Goal: Communication & Community: Answer question/provide support

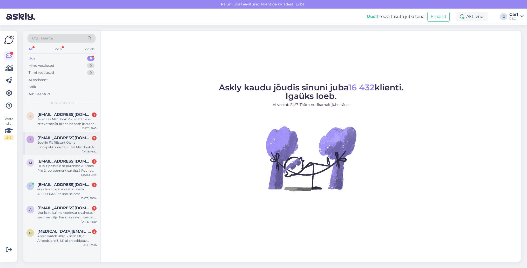
click at [76, 147] on div "Soovin Fit REstart OÜ-le hinnapakkumist arvutile MacBook Air M4. Dokk, [PERSON_…" at bounding box center [66, 144] width 59 height 9
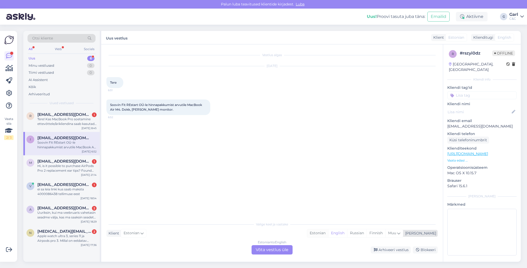
click at [328, 235] on div "Estonian" at bounding box center [317, 233] width 21 height 8
click at [271, 248] on div "Estonian to Estonian Võta vestlus üle" at bounding box center [271, 249] width 41 height 9
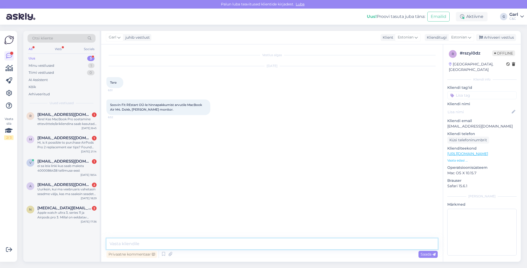
click at [263, 246] on textarea at bounding box center [271, 243] width 331 height 11
type textarea "Tere! Palun täpsustage, mis seadmeid"
drag, startPoint x: 484, startPoint y: 121, endPoint x: 447, endPoint y: 121, distance: 37.6
click at [447, 124] on p "[EMAIL_ADDRESS][DOMAIN_NAME]" at bounding box center [481, 126] width 69 height 5
copy p "[EMAIL_ADDRESS][DOMAIN_NAME]"
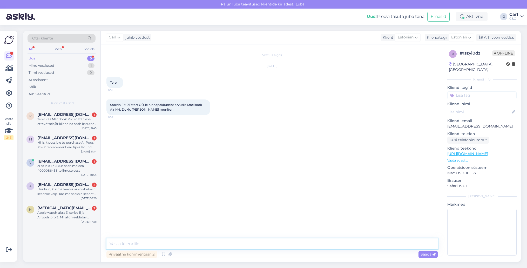
click at [186, 239] on textarea at bounding box center [271, 243] width 331 height 11
click at [184, 240] on textarea at bounding box center [271, 243] width 331 height 11
drag, startPoint x: 109, startPoint y: 103, endPoint x: 173, endPoint y: 115, distance: 65.2
click at [173, 115] on div "Soovin Fit REstart OÜ-le hinnapakkumist arvutile MacBook Air M4. Dokk, [PERSON_…" at bounding box center [271, 107] width 331 height 27
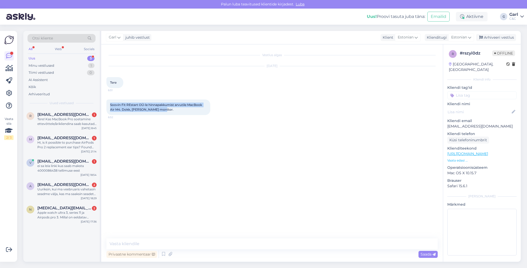
copy span "Soovin Fit REstart OÜ-le hinnapakkumist arvutile MacBook Air M4. Dokk, [PERSON_…"
drag, startPoint x: 482, startPoint y: 120, endPoint x: 447, endPoint y: 119, distance: 35.3
click at [447, 124] on p "[EMAIL_ADDRESS][DOMAIN_NAME]" at bounding box center [481, 126] width 69 height 5
copy p "[EMAIL_ADDRESS][DOMAIN_NAME]"
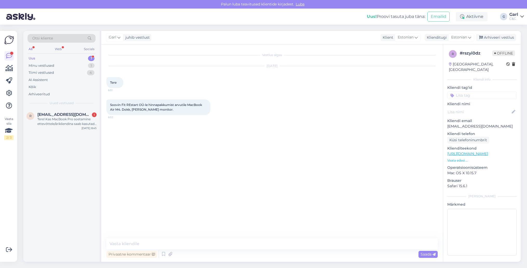
click at [238, 137] on div "Vestlus algas [DATE] Tere 6:51 Soovin Fit REstart OÜ-le hinnapakkumist arvutile…" at bounding box center [274, 142] width 336 height 184
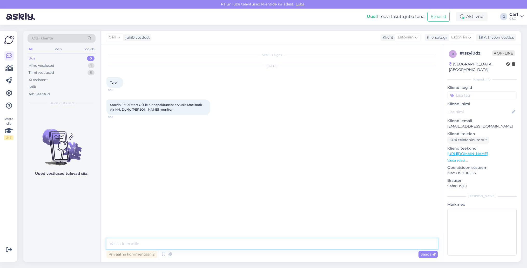
click at [202, 240] on textarea at bounding box center [271, 243] width 331 height 11
type textarea "Tere! Edastasin Teie päringu ärikliendiosakonda, [PERSON_NAME] Teiega esimesel …"
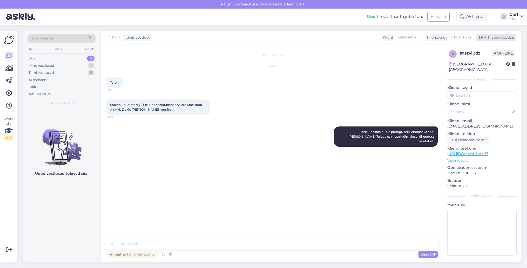
click at [488, 38] on div "Arhiveeri vestlus" at bounding box center [496, 37] width 40 height 7
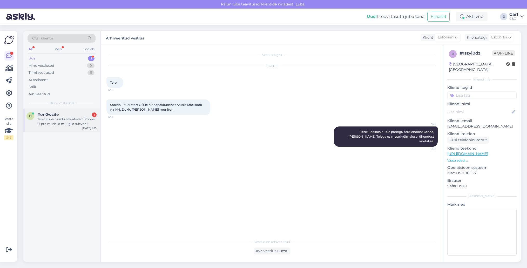
click at [77, 115] on div "#on0wzite 1" at bounding box center [66, 114] width 59 height 5
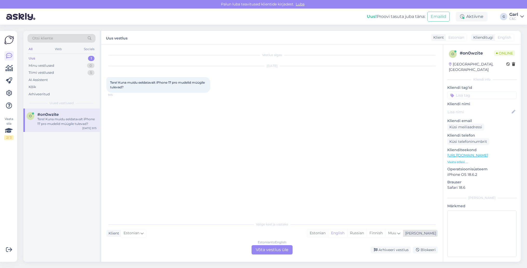
click at [328, 234] on div "Estonian" at bounding box center [317, 233] width 21 height 8
click at [276, 251] on div "Estonian to Estonian Võta vestlus üle" at bounding box center [271, 249] width 41 height 9
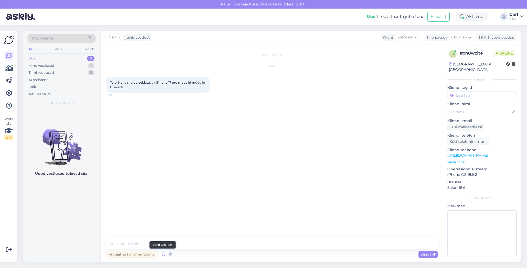
click at [164, 255] on icon at bounding box center [163, 254] width 6 height 8
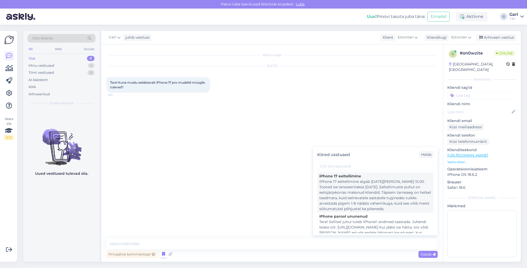
click at [352, 197] on div "iPhone 17 eeltellimine algab [DATE][PERSON_NAME] 15.00. Tooted ise lansseeritak…" at bounding box center [375, 195] width 112 height 33
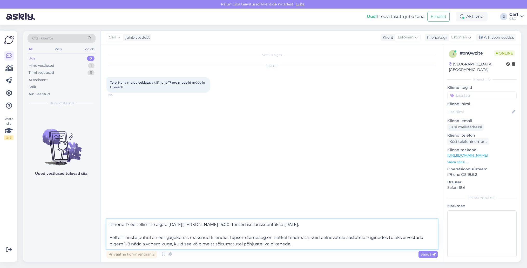
drag, startPoint x: 197, startPoint y: 224, endPoint x: 169, endPoint y: 224, distance: 28.3
click at [169, 224] on textarea "iPhone 17 eeltellimine algab [DATE][PERSON_NAME] 15.00. Tooted ise lansseeritak…" at bounding box center [271, 234] width 331 height 30
type textarea "iPhone 17 eeltellimine algab [PERSON_NAME] 15.00. Tooted ise lansseeritakse [DA…"
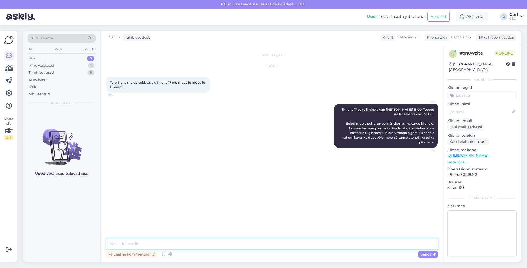
click at [199, 246] on textarea at bounding box center [271, 243] width 331 height 11
click at [210, 244] on textarea at bounding box center [271, 243] width 331 height 11
type textarea "[PERSON_NAME], võtke heaks!"
click at [8, 95] on icon at bounding box center [9, 93] width 6 height 6
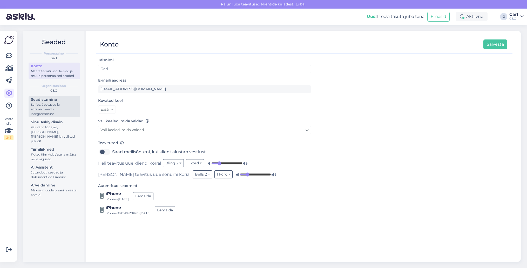
click at [51, 99] on div "Seadistamine" at bounding box center [54, 99] width 47 height 5
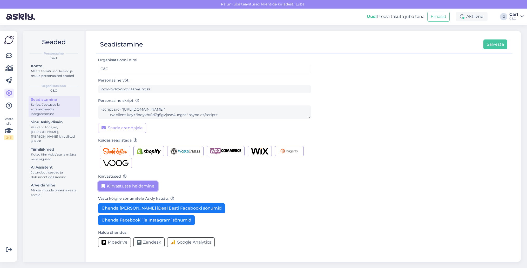
click at [116, 183] on button "Kiirvastuste haldamine" at bounding box center [128, 186] width 60 height 10
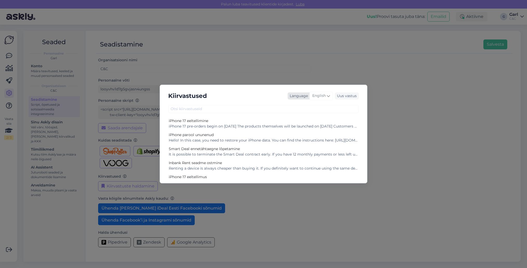
click at [323, 97] on span "English" at bounding box center [318, 96] width 13 height 6
click at [308, 165] on link "Estonian" at bounding box center [310, 166] width 57 height 8
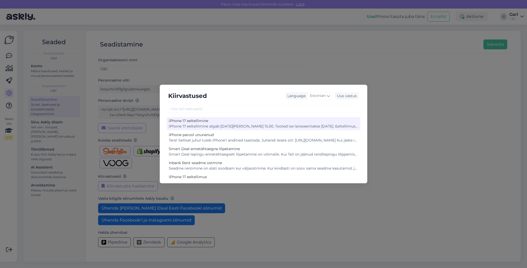
click at [261, 127] on div "iPhone 17 eeltellimine algab [DATE][PERSON_NAME] 15.00. Tooted ise lansseeritak…" at bounding box center [263, 126] width 189 height 5
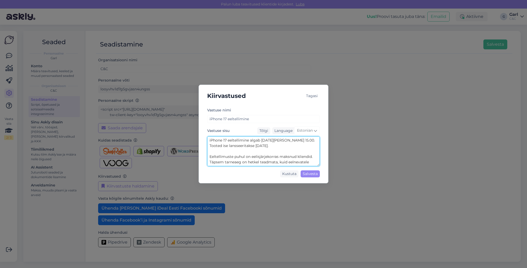
click at [261, 141] on textarea "iPhone 17 eeltellimine algab [DATE][PERSON_NAME] 15.00. Tooted ise lansseeritak…" at bounding box center [263, 151] width 113 height 30
drag, startPoint x: 288, startPoint y: 141, endPoint x: 260, endPoint y: 140, distance: 27.3
click at [260, 140] on textarea "iPhone 17 eeltellimine algab [DATE][PERSON_NAME] 15.00. Tooted ise lansseeritak…" at bounding box center [263, 151] width 113 height 30
type textarea "iPhone 17 eeltellimine algab [PERSON_NAME] 15.00. Tooted ise lansseeritakse [DA…"
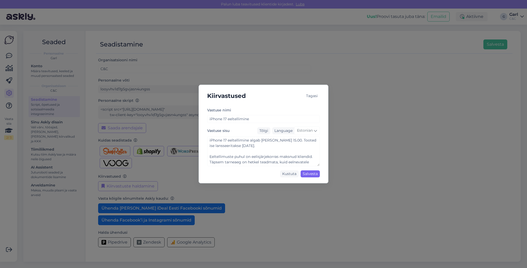
click at [316, 174] on div "Salvesta" at bounding box center [309, 173] width 19 height 7
click at [308, 175] on div "Salvesta" at bounding box center [309, 173] width 19 height 7
click at [311, 98] on div "Tagasi" at bounding box center [312, 95] width 16 height 7
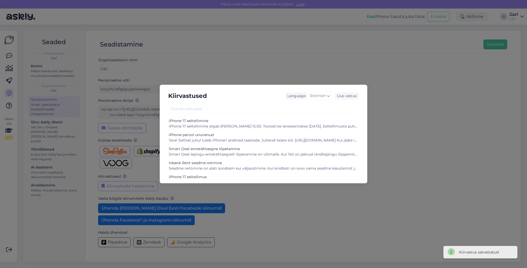
click at [271, 64] on div "Kiirvastused Language Estonian Uus vastus iPhone 17 eeltellimine iPhone 17 eelt…" at bounding box center [263, 134] width 527 height 268
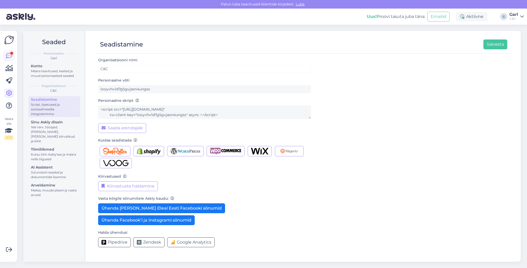
click at [13, 55] on link at bounding box center [8, 55] width 9 height 9
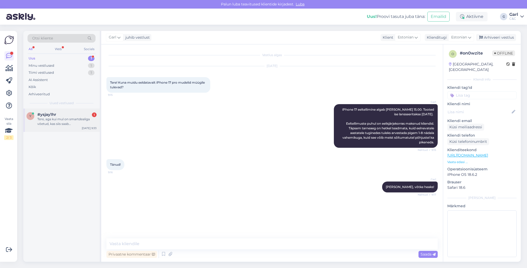
click at [71, 122] on div "Tere, aga kui mul on smartdealiga võetud, kas siis saab [PERSON_NAME] vahetada?" at bounding box center [66, 121] width 59 height 9
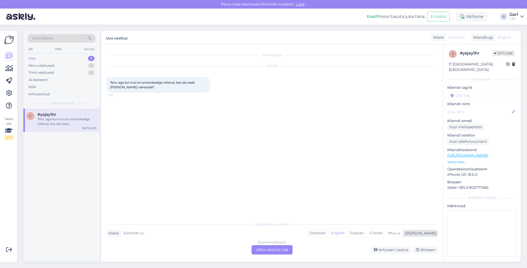
click at [328, 232] on div "Estonian" at bounding box center [317, 233] width 21 height 8
click at [282, 248] on div "Estonian to Estonian Võta vestlus üle" at bounding box center [271, 249] width 41 height 9
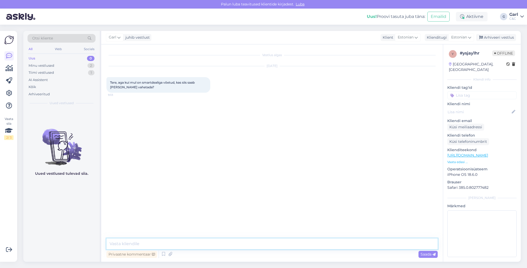
click at [282, 247] on textarea at bounding box center [271, 243] width 331 height 11
type textarea "Tere! Kui rendiperiood läbi saab, siis on võimalik seade välja vahetada [PERSON…"
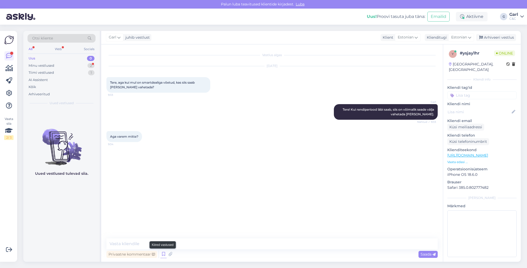
click at [163, 255] on icon at bounding box center [163, 254] width 6 height 8
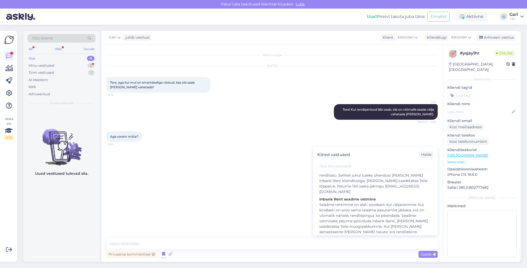
scroll to position [132, 0]
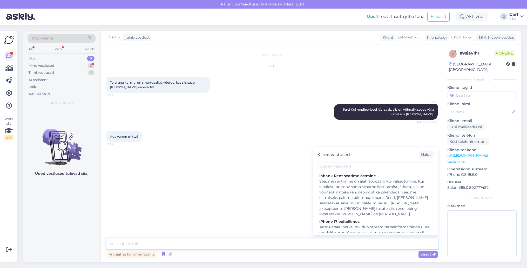
click at [236, 245] on textarea at bounding box center [271, 243] width 331 height 11
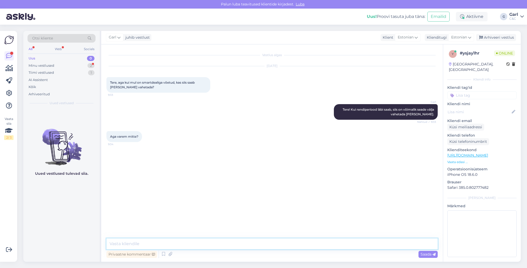
click at [236, 242] on textarea at bounding box center [271, 243] width 331 height 11
type textarea "Sellisel juhul tuleb tasuda leppetrahv Inbank'ile."
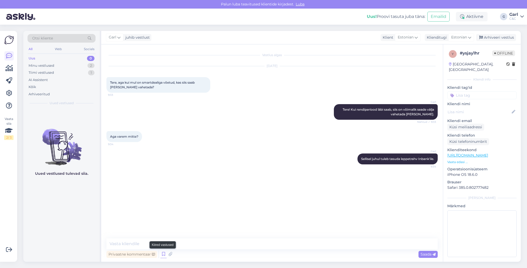
click at [163, 253] on icon at bounding box center [163, 254] width 6 height 8
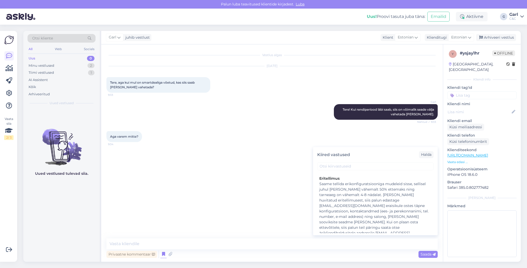
scroll to position [793, 0]
click at [236, 242] on textarea at bounding box center [271, 243] width 331 height 11
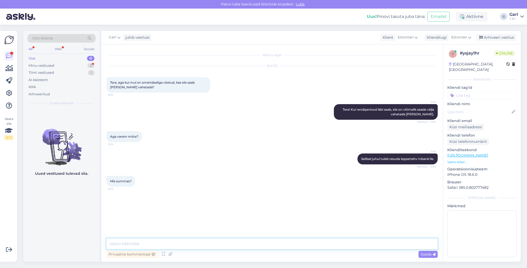
click at [193, 245] on textarea at bounding box center [271, 243] width 331 height 11
paste textarea "Smart Deal lepingu ennetähtaegselt lõpetamine on võimalik. Kui Teil on jäänud r…"
type textarea "Smart Deal lepingu ennetähtaegselt lõpetamine on võimalik. Kui Teil on jäänud r…"
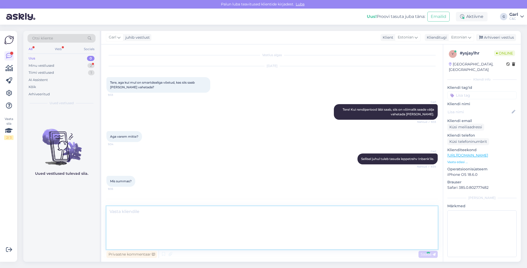
scroll to position [23, 0]
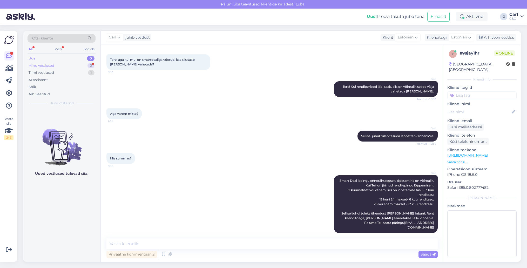
click at [84, 66] on div "Minu vestlused 2" at bounding box center [62, 65] width 68 height 7
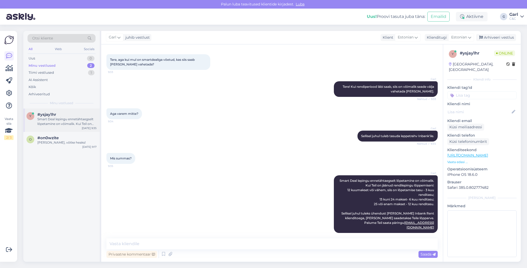
click at [66, 119] on div "Smart Deal lepingu ennetähtaegselt lõpetamine on võimalik. Kui Teil on jäänud r…" at bounding box center [66, 121] width 59 height 9
click at [63, 145] on div "o #on0wzite Ikka, võtke heaks! [DATE] 9:17" at bounding box center [61, 141] width 76 height 19
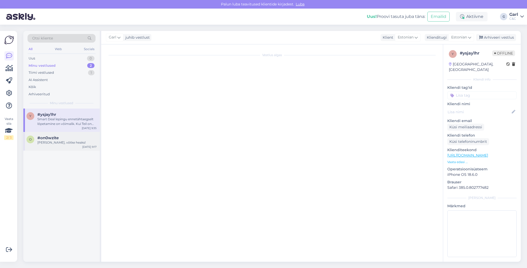
scroll to position [0, 0]
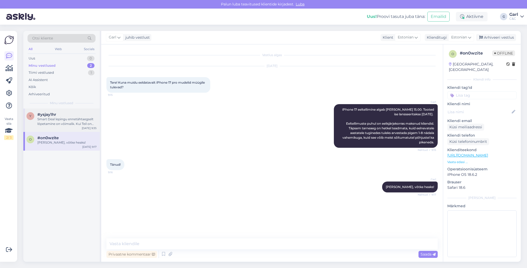
click at [87, 112] on div "#ysjay1hr" at bounding box center [66, 114] width 59 height 5
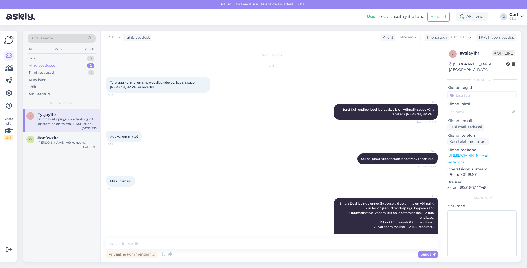
scroll to position [23, 0]
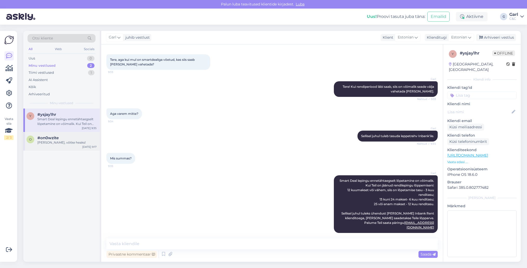
click at [84, 142] on div "[PERSON_NAME], võtke heaks!" at bounding box center [66, 142] width 59 height 5
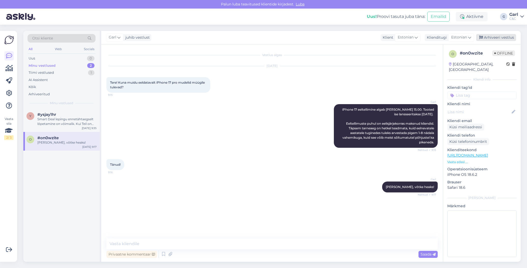
click at [491, 37] on div "Arhiveeri vestlus" at bounding box center [496, 37] width 40 height 7
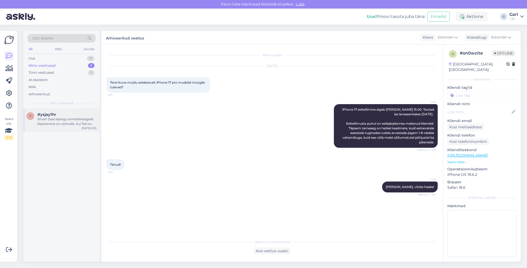
click at [40, 118] on div "Smart Deal lepingu ennetähtaegselt lõpetamine on võimalik. Kui Teil on jäänud r…" at bounding box center [66, 121] width 59 height 9
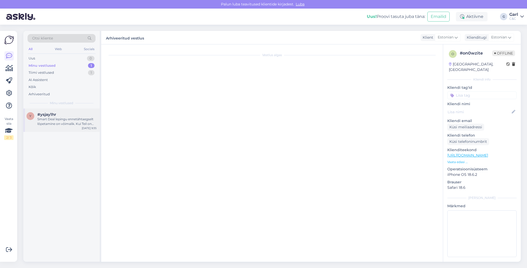
scroll to position [23, 0]
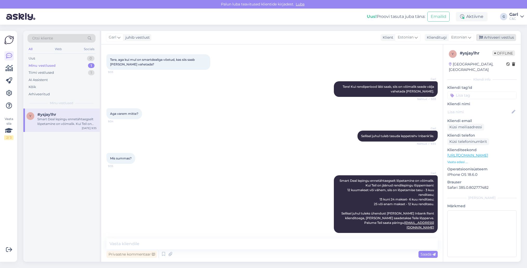
click at [499, 37] on div "Arhiveeri vestlus" at bounding box center [496, 37] width 40 height 7
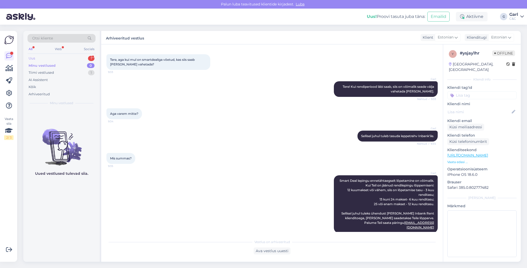
click at [71, 57] on div "Uus 1" at bounding box center [62, 58] width 68 height 7
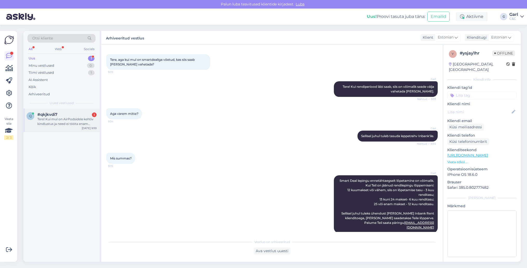
click at [71, 126] on div "q #qkjkvdi7 1 Tere! Kui mul on AirPodsidele kehtiv kindlustus ja need ei tööta …" at bounding box center [61, 119] width 76 height 23
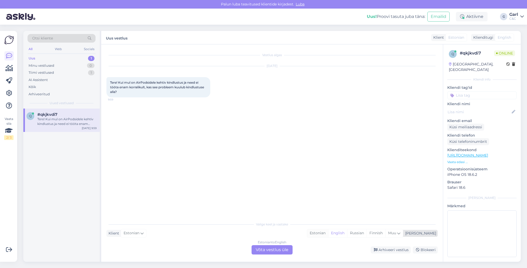
click at [328, 234] on div "Estonian" at bounding box center [317, 233] width 21 height 8
click at [270, 250] on div "Estonian to Estonian Võta vestlus üle" at bounding box center [271, 249] width 41 height 9
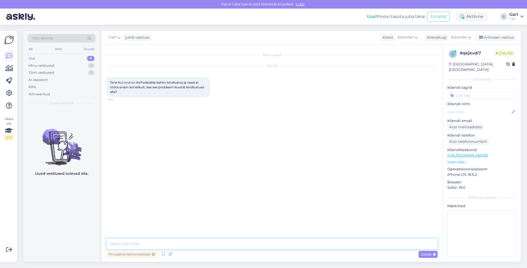
click at [264, 247] on textarea at bounding box center [271, 243] width 331 height 11
type textarea "Tere! Kindlustuse alla üldiselt kuuluvad kasutaja [PERSON_NAME] põhjustatud pro…"
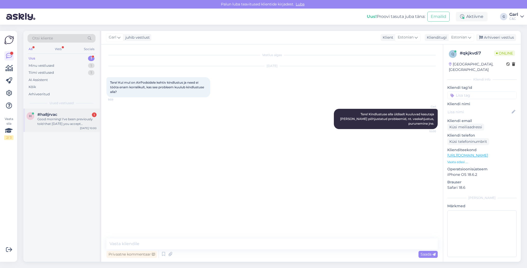
click at [66, 118] on div "Good morning! I've been previously told that [DATE] you accept reservations for…" at bounding box center [66, 121] width 59 height 9
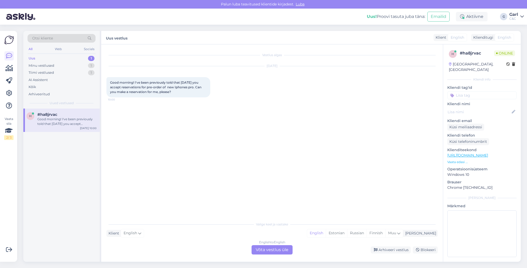
click at [213, 201] on div "Vestlus algas [DATE] Good morning! I've been previously told that [DATE] you ac…" at bounding box center [274, 132] width 336 height 165
click at [279, 249] on div "English to English Võta vestlus üle" at bounding box center [271, 249] width 41 height 9
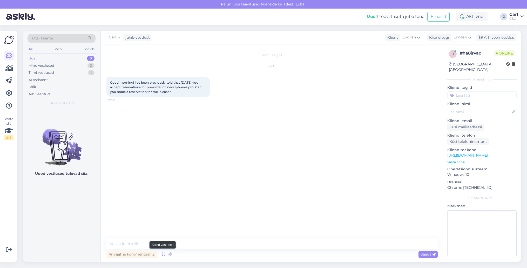
click at [165, 256] on icon at bounding box center [163, 254] width 6 height 8
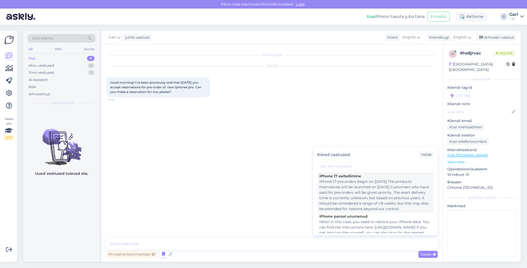
click at [338, 200] on div "iPhone 17 pre-orders begin on [DATE] The products themselves will be launched o…" at bounding box center [375, 195] width 112 height 33
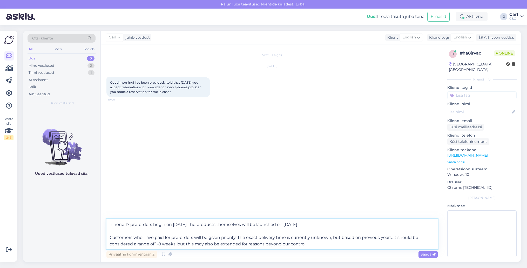
drag, startPoint x: 173, startPoint y: 225, endPoint x: 202, endPoint y: 226, distance: 28.6
click at [202, 226] on textarea "iPhone 17 pre-orders begin on [DATE] The products themselves will be launched o…" at bounding box center [271, 234] width 331 height 30
click at [107, 223] on textarea "iPhone 17 pre-orders begin at 3pm. The products themselves will be launched on …" at bounding box center [271, 234] width 331 height 30
type textarea "Hello! iPhone 17 pre-orders begin at 3pm. The products themselves will be launc…"
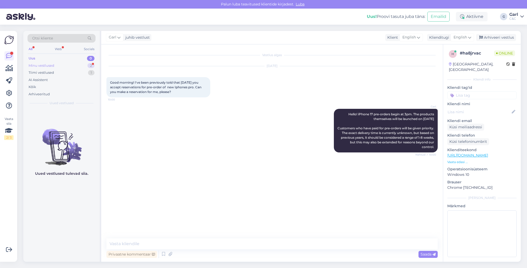
click at [74, 65] on div "Minu vestlused 2" at bounding box center [62, 65] width 68 height 7
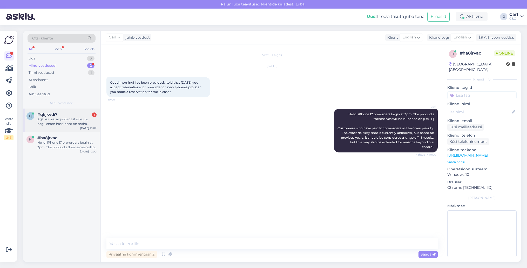
click at [75, 117] on div "Aga kui mu airpodsidest ei kuule nagu enam hästi need on maha kukkunud et on võ…" at bounding box center [66, 121] width 59 height 9
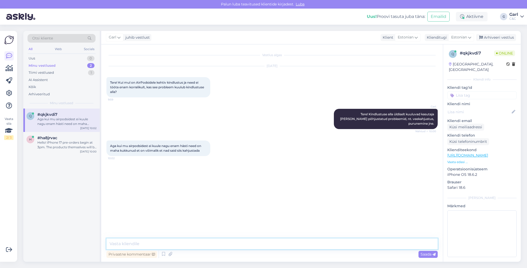
click at [175, 247] on textarea at bounding box center [271, 243] width 331 height 11
click at [175, 246] on textarea at bounding box center [271, 243] width 331 height 11
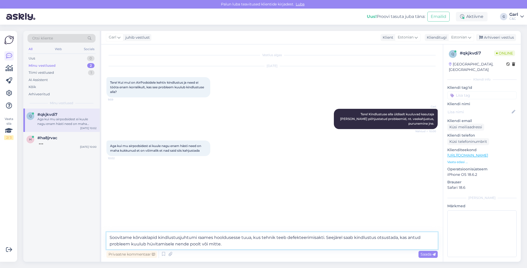
type textarea "Soovitame kõrvaklapid kindlustusjuhtumi raames hooldusesse tuua, kus tehnik tee…"
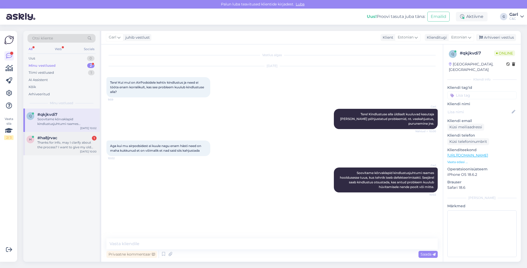
click at [81, 141] on div "Thanks for info, may I clarify about the process? I want to give my old device …" at bounding box center [66, 144] width 59 height 9
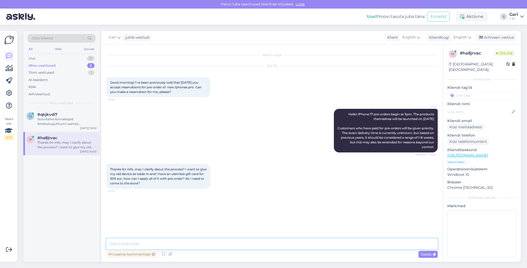
click at [164, 244] on textarea at bounding box center [271, 243] width 331 height 11
click at [163, 243] on textarea at bounding box center [271, 243] width 331 height 11
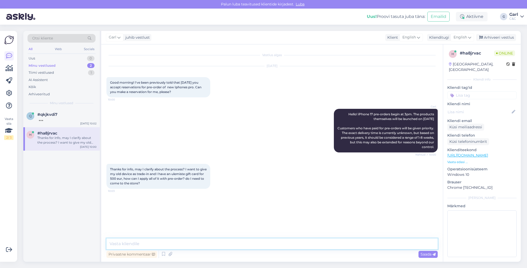
click at [163, 243] on textarea at bounding box center [271, 243] width 331 height 11
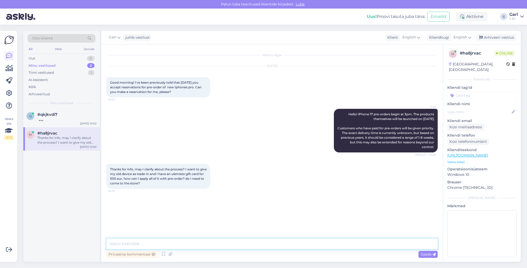
click at [163, 243] on textarea at bounding box center [271, 243] width 331 height 11
type textarea "In that case, I would recommend to visit our C&C Ülemiste store. You could use …"
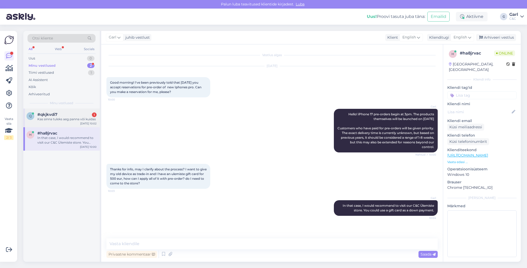
click at [84, 112] on div "#qkjkvdi7 1" at bounding box center [66, 114] width 59 height 5
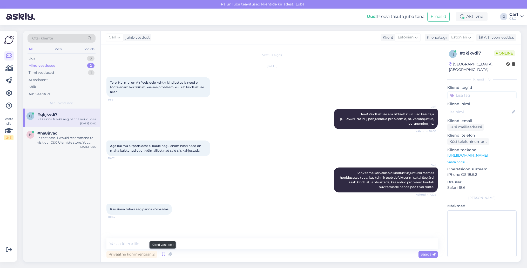
click at [165, 254] on icon at bounding box center [163, 254] width 6 height 8
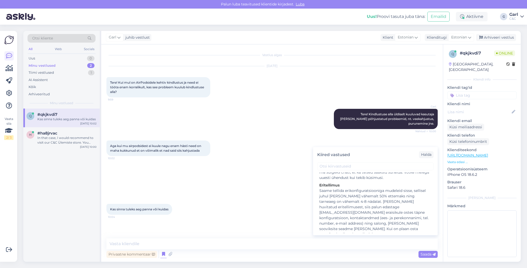
scroll to position [858, 0]
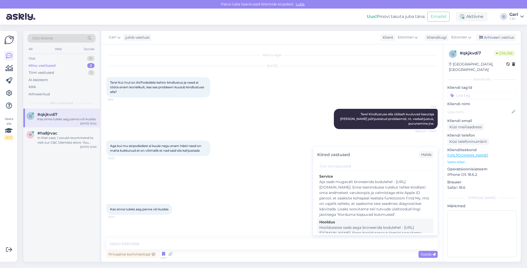
click at [392, 225] on div "Hooldusesse saab aega broneerida kodulehel - [URL][DOMAIN_NAME]. Enne hoolduses…" at bounding box center [375, 241] width 112 height 33
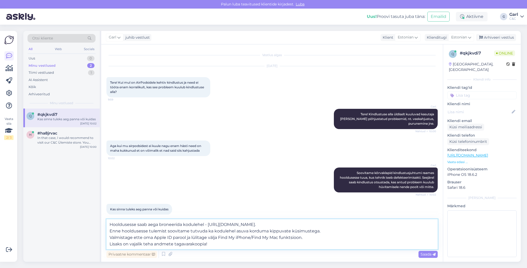
drag, startPoint x: 225, startPoint y: 244, endPoint x: 95, endPoint y: 248, distance: 130.0
click at [95, 248] on div "Otsi kliente All Web Socials Uus 0 Minu vestlused 2 Tiimi vestlused 1 AI Assist…" at bounding box center [271, 146] width 497 height 231
drag, startPoint x: 235, startPoint y: 244, endPoint x: 110, endPoint y: 243, distance: 125.9
click at [110, 243] on textarea "Hooldusesse saab aega broneerida kodulehel - [URL][DOMAIN_NAME]. Enne hoolduses…" at bounding box center [271, 234] width 331 height 30
type textarea "Hooldusesse saab aega broneerida kodulehel - [URL][DOMAIN_NAME]. Enne hoolduses…"
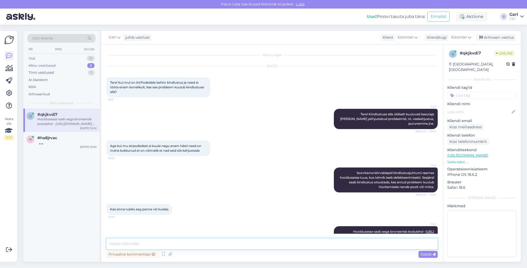
scroll to position [28, 0]
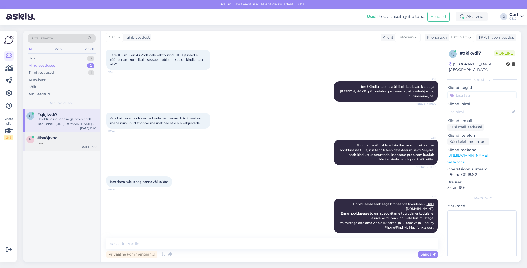
click at [64, 140] on div at bounding box center [66, 142] width 59 height 5
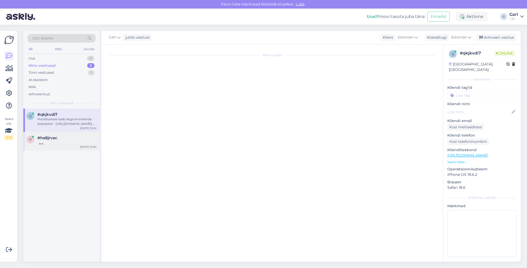
scroll to position [0, 0]
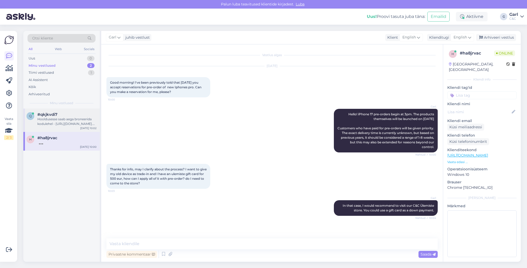
click at [62, 126] on div "q #qkjkvdi7 Hooldusesse saab aega broneerida kodulehel - [URL][DOMAIN_NAME]. En…" at bounding box center [61, 119] width 76 height 23
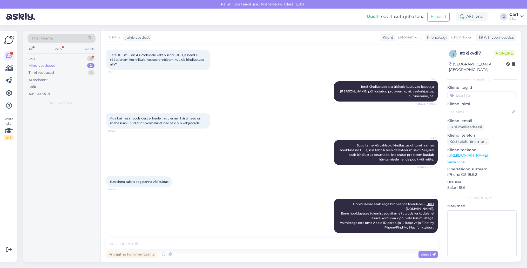
click at [70, 136] on div at bounding box center [61, 184] width 76 height 153
click at [85, 56] on div "Uus 1" at bounding box center [62, 58] width 68 height 7
click at [70, 66] on div "Minu vestlused 2" at bounding box center [62, 65] width 68 height 7
click at [69, 71] on div "Tiimi vestlused 1" at bounding box center [62, 72] width 68 height 7
click at [70, 65] on div "Minu vestlused 2" at bounding box center [62, 65] width 68 height 7
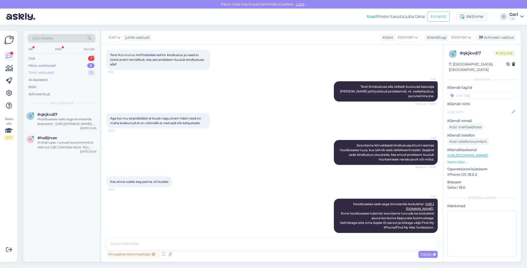
click at [70, 70] on div "Tiimi vestlused 1" at bounding box center [62, 72] width 68 height 7
click at [71, 65] on div "Minu vestlused 2" at bounding box center [62, 65] width 68 height 7
click at [69, 71] on div "Tiimi vestlused 1" at bounding box center [62, 72] width 68 height 7
click at [69, 63] on div "Minu vestlused 2" at bounding box center [62, 65] width 68 height 7
click at [70, 55] on div "Uus 1" at bounding box center [62, 58] width 68 height 7
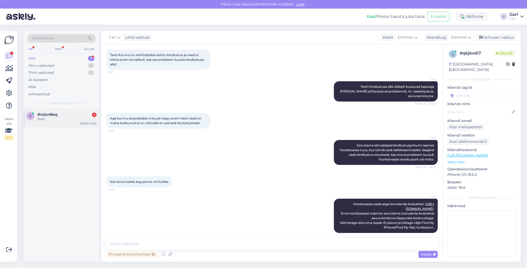
click at [74, 117] on div "Tere!" at bounding box center [66, 119] width 59 height 5
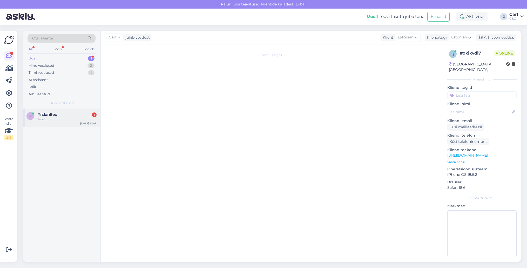
scroll to position [0, 0]
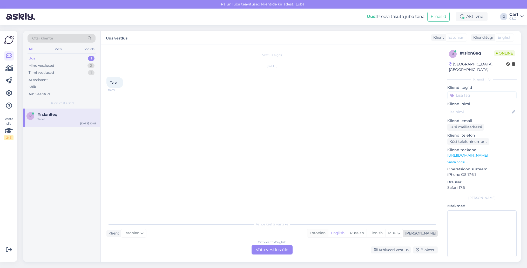
click at [328, 233] on div "Estonian" at bounding box center [317, 233] width 21 height 8
click at [261, 253] on div "Estonian to Estonian Võta vestlus üle" at bounding box center [271, 249] width 41 height 9
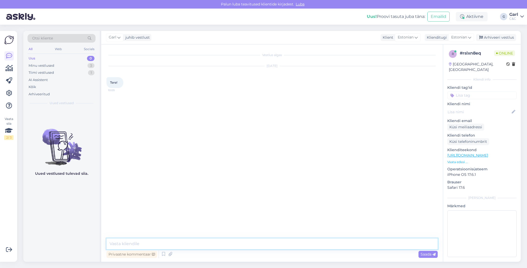
click at [264, 245] on textarea at bounding box center [271, 243] width 331 height 11
type textarea "Tere! Kuidas saan Teile abiks olla?"
click at [83, 65] on div "Minu vestlused 3" at bounding box center [62, 65] width 68 height 7
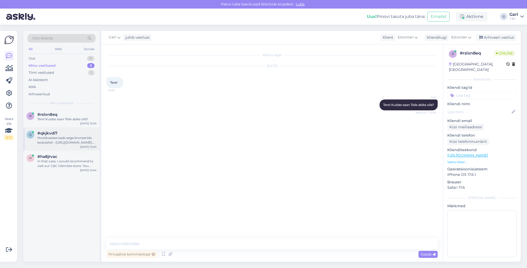
click at [69, 132] on div "#qkjkvdi7" at bounding box center [66, 133] width 59 height 5
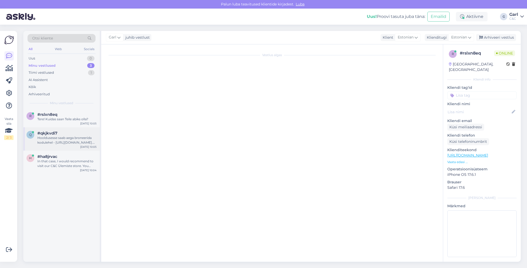
scroll to position [28, 0]
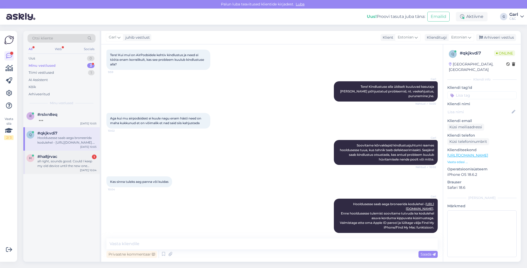
click at [90, 171] on div "[DATE] 10:04" at bounding box center [88, 170] width 17 height 4
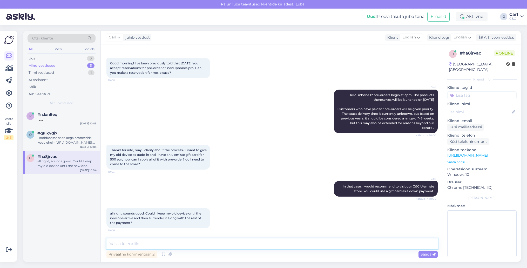
click at [174, 249] on textarea at bounding box center [271, 243] width 331 height 11
type textarea "You can keep the old device til the iPhone you ordered has arrived."
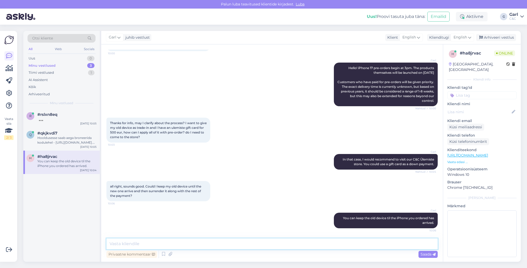
click at [184, 246] on textarea at bounding box center [271, 243] width 331 height 11
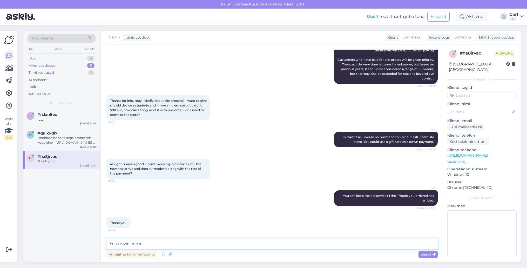
type textarea "You're welcome!"
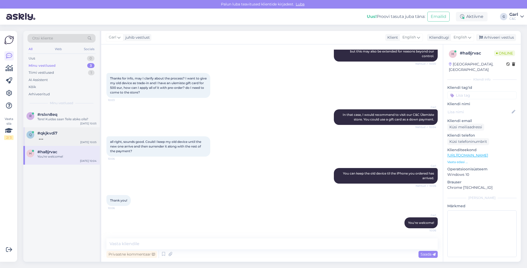
click at [82, 134] on div "#qkjkvdi7" at bounding box center [66, 133] width 59 height 5
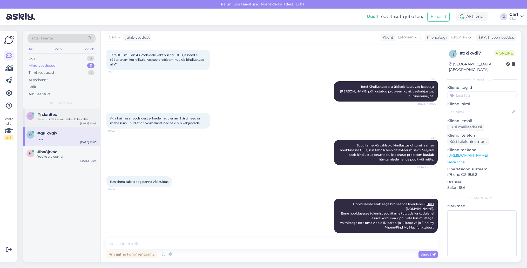
click at [82, 119] on div "Tere! Kuidas saan Teile abiks olla?" at bounding box center [66, 119] width 59 height 5
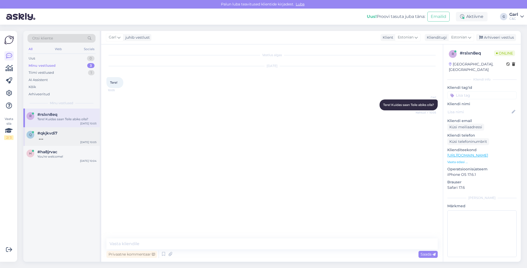
click at [77, 135] on div at bounding box center [66, 137] width 59 height 5
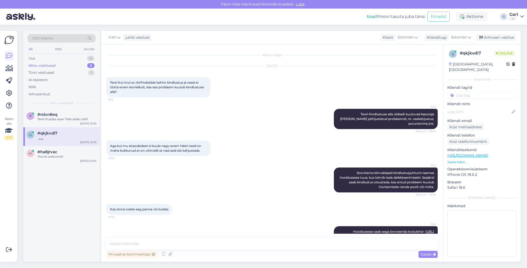
scroll to position [28, 0]
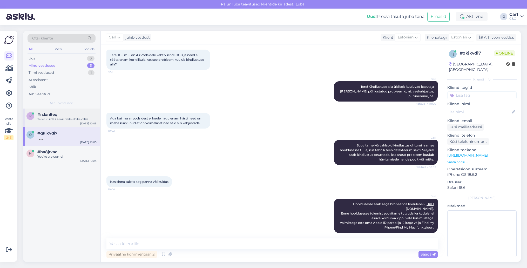
click at [76, 122] on div "r #rslxn8eq Tere! Kuidas saan Teile abiks olla? [DATE] 10:05" at bounding box center [61, 117] width 76 height 19
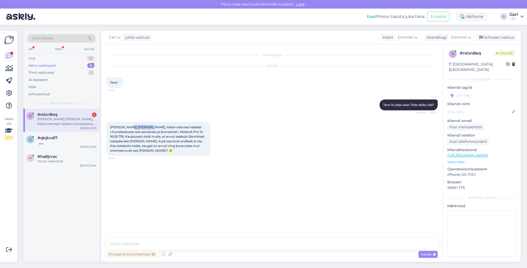
drag, startPoint x: 127, startPoint y: 127, endPoint x: 148, endPoint y: 127, distance: 20.5
click at [148, 127] on span "[PERSON_NAME] [PERSON_NAME], käisin eelmisel nädalal Lõunakeskuses teie esindus…" at bounding box center [157, 138] width 95 height 27
copy span "[PERSON_NAME]"
click at [186, 245] on textarea at bounding box center [271, 243] width 331 height 11
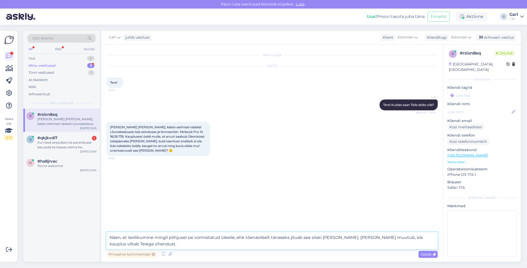
type textarea "Näen, et laoliikumine mingil põhjusel sai vormistatud üleeile, ehk tõenäoliselt…"
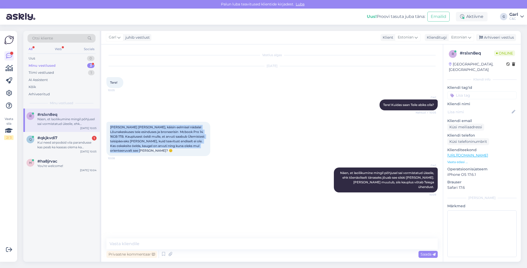
drag, startPoint x: 109, startPoint y: 127, endPoint x: 160, endPoint y: 150, distance: 55.8
click at [160, 150] on div "[PERSON_NAME] [PERSON_NAME], käisin eelmisel nädalal Lõunakeskuses teie esindus…" at bounding box center [158, 139] width 104 height 34
copy span "[PERSON_NAME] [PERSON_NAME], käisin eelmisel nädalal Lõunakeskuses teie esindus…"
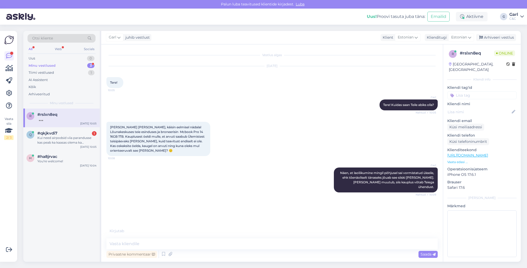
click at [82, 192] on div "r #rslxn8eq [DATE] 10:05 q #qkjkvdi7 1 Kui need airpodsid viia parandusse kas p…" at bounding box center [61, 184] width 76 height 153
click at [79, 141] on div "Kui need airpodsid viia parandusse kas peab ka kaasas olema ka lapsevanem kui t…" at bounding box center [66, 139] width 59 height 9
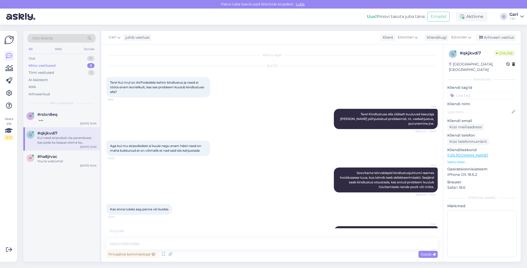
scroll to position [60, 0]
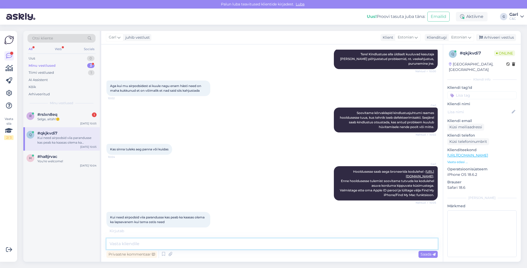
click at [185, 248] on textarea at bounding box center [271, 243] width 331 height 11
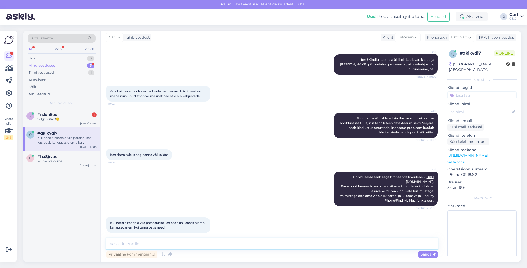
click at [185, 248] on textarea at bounding box center [271, 243] width 331 height 11
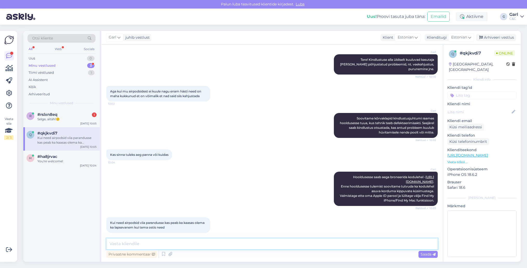
click at [185, 248] on textarea at bounding box center [271, 243] width 331 height 11
type textarea "Jah, kaasas peaks [PERSON_NAME], kes seadmekindlustuse ka sõlmis."
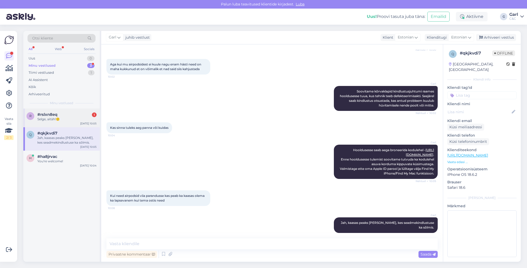
click at [83, 118] on div "Selge, aitäh!🙂" at bounding box center [66, 119] width 59 height 5
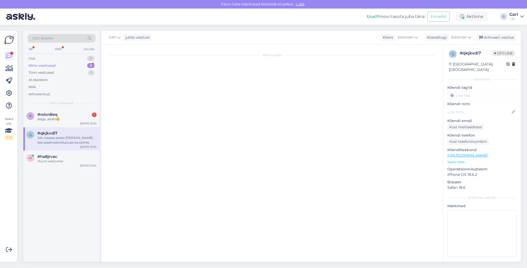
scroll to position [0, 0]
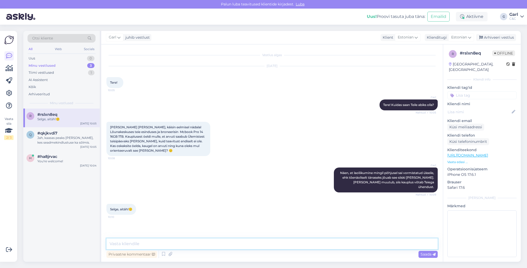
click at [164, 248] on textarea at bounding box center [271, 243] width 331 height 11
click at [165, 247] on textarea at bounding box center [271, 243] width 331 height 11
type textarea "[PERSON_NAME], võtke heaks!"
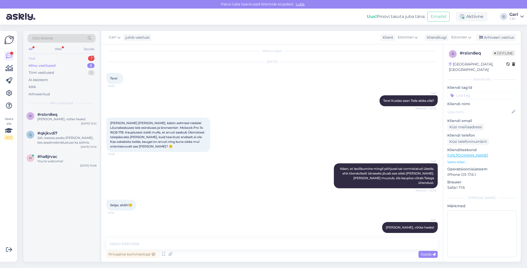
click at [77, 57] on div "Uus 1" at bounding box center [62, 58] width 68 height 7
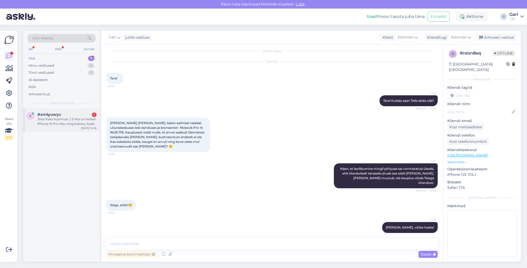
click at [70, 124] on div "Tere! Kaks küsimust :) 1) Mul on hetkel iPhone 15 Pro Max ning battery health o…" at bounding box center [66, 121] width 59 height 9
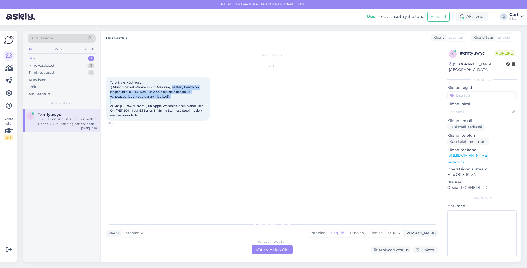
drag, startPoint x: 186, startPoint y: 99, endPoint x: 173, endPoint y: 86, distance: 17.8
click at [173, 86] on div "Tere! Kaks küsimust :) 1) Mul on hetkel iPhone 15 Pro Max ning battery health o…" at bounding box center [158, 99] width 104 height 44
click at [173, 86] on span "Tere! Kaks küsimust :) 1) Mul on hetkel iPhone 15 Pro Max ning battery health o…" at bounding box center [157, 98] width 94 height 37
drag, startPoint x: 173, startPoint y: 86, endPoint x: 180, endPoint y: 99, distance: 14.3
click at [180, 99] on div "Tere! Kaks küsimust :) 1) Mul on hetkel iPhone 15 Pro Max ning battery health o…" at bounding box center [158, 99] width 104 height 44
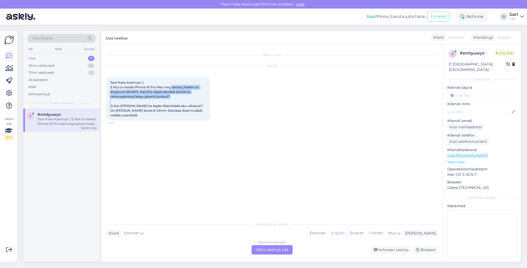
click at [180, 99] on div "Tere! Kaks küsimust :) 1) Mul on hetkel iPhone 15 Pro Max ning battery health o…" at bounding box center [158, 99] width 104 height 44
drag, startPoint x: 180, startPoint y: 99, endPoint x: 130, endPoint y: 93, distance: 50.9
click at [129, 93] on div "Tere! Kaks küsimust :) 1) Mul on hetkel iPhone 15 Pro Max ning battery health o…" at bounding box center [158, 99] width 104 height 44
drag, startPoint x: 110, startPoint y: 87, endPoint x: 175, endPoint y: 97, distance: 65.5
click at [175, 97] on div "Tere! Kaks küsimust :) 1) Mul on hetkel iPhone 15 Pro Max ning battery health o…" at bounding box center [158, 99] width 104 height 44
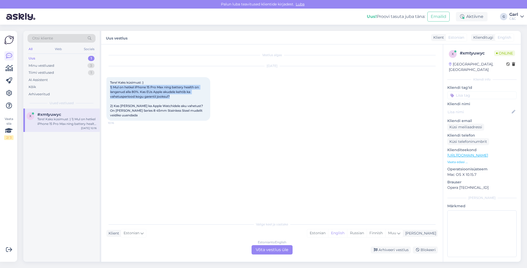
copy span "1) Mul on hetkel iPhone 15 Pro Max ning battery health on langenud alla 80%. Ka…"
click at [328, 229] on div "Estonian" at bounding box center [317, 233] width 21 height 8
click at [273, 249] on div "Estonian to Estonian Võta vestlus üle" at bounding box center [271, 249] width 41 height 9
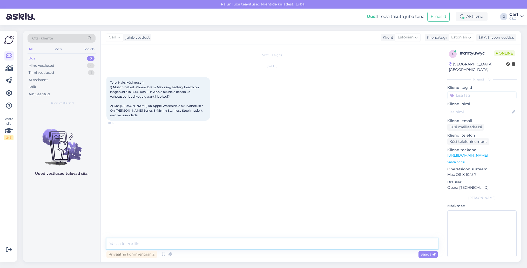
click at [271, 248] on textarea at bounding box center [271, 243] width 331 height 11
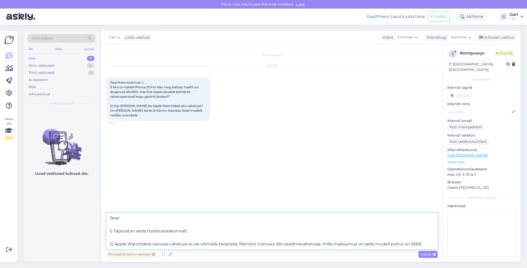
type textarea "Tere! 1) Täpsustan seda hooldusosakonnalt. 2) Apple Watchidele varuosa vahetusi…"
click at [250, 231] on textarea "Tere! 1) Täpsustan seda hooldusosakonnalt. 2) Apple Watchidele varuosa vahetusi…" at bounding box center [271, 231] width 331 height 37
click at [238, 233] on textarea "Tere! 1) Täpsustan seda hooldusosakonnalt. 2) Apple Watchidele varuosa vahetusi…" at bounding box center [271, 231] width 331 height 37
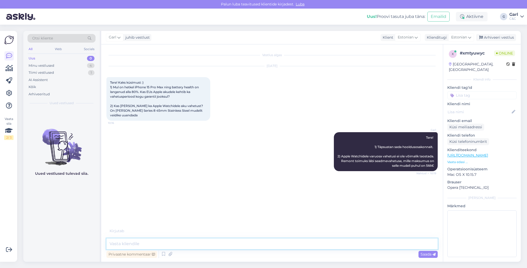
click at [194, 242] on textarea at bounding box center [271, 243] width 331 height 11
type textarea "Millal iPhone 15 Pro Max ostetud on?"
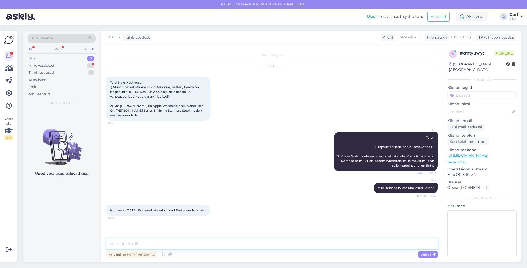
click at [138, 242] on textarea at bounding box center [271, 243] width 331 height 11
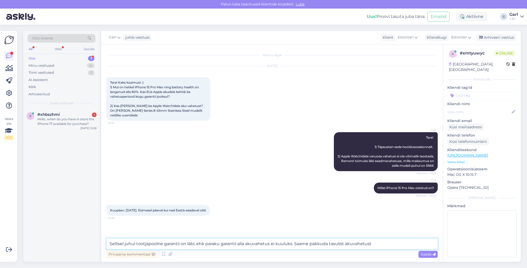
drag, startPoint x: 386, startPoint y: 241, endPoint x: 295, endPoint y: 243, distance: 90.6
click at [295, 243] on textarea "Sellisel juhul tootjapoolne garantii on läbi, ehk paraku garantii alla akuvahet…" at bounding box center [271, 243] width 331 height 11
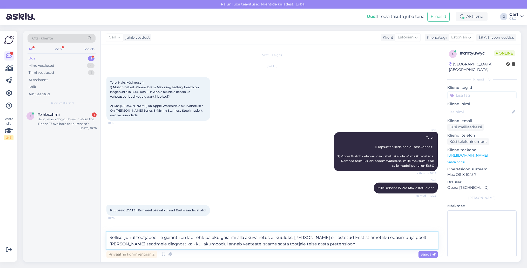
type textarea "Sellisel juhul tootjapoolne garantii on läbi, ehk paraku garantii alla akuvahet…"
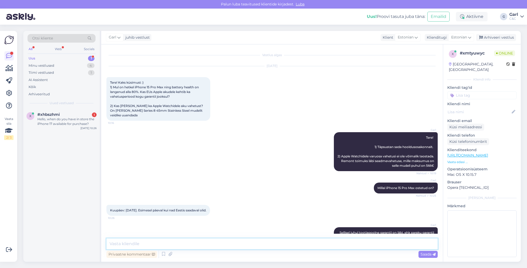
scroll to position [29, 0]
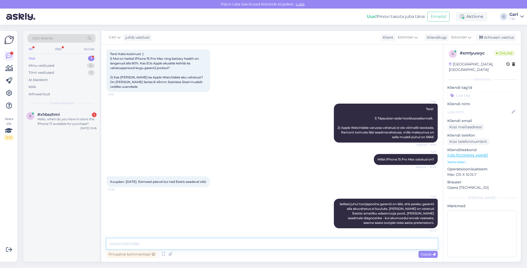
click at [276, 249] on textarea at bounding box center [271, 243] width 331 height 11
click at [244, 246] on textarea at bounding box center [271, 243] width 331 height 11
click at [243, 247] on textarea at bounding box center [271, 243] width 331 height 11
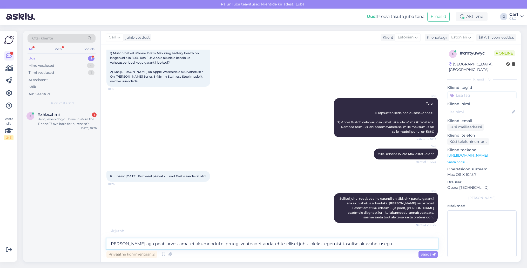
type textarea "[PERSON_NAME] aga peab arvestama, et akumoodul ei pruugi veateadet anda, ehk se…"
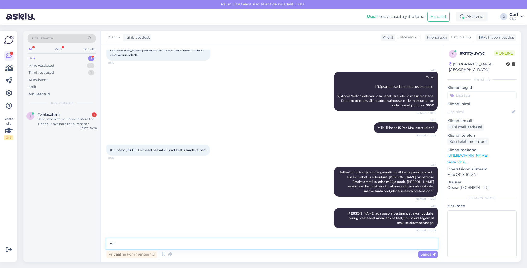
scroll to position [87, 0]
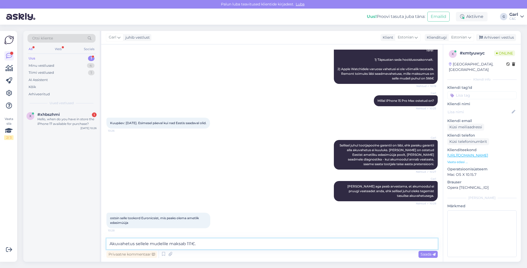
type textarea "Akuvahetus sellele mudelile maksab 111€."
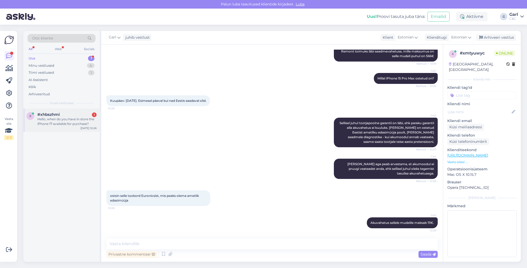
click at [86, 115] on div "#xhbszhmi 1" at bounding box center [66, 114] width 59 height 5
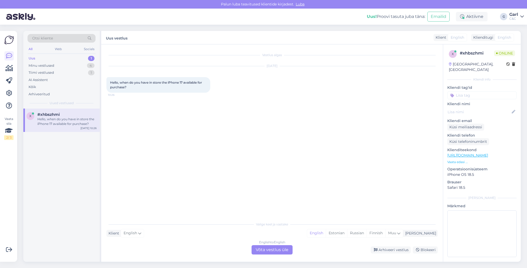
click at [281, 246] on div "English to English Võta vestlus üle" at bounding box center [271, 249] width 41 height 9
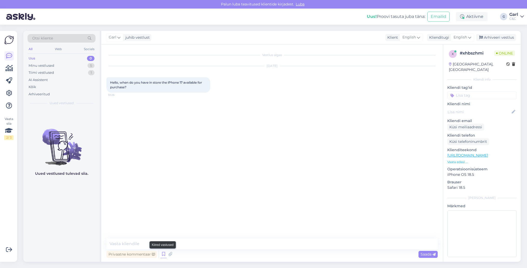
click at [162, 254] on icon at bounding box center [163, 254] width 6 height 8
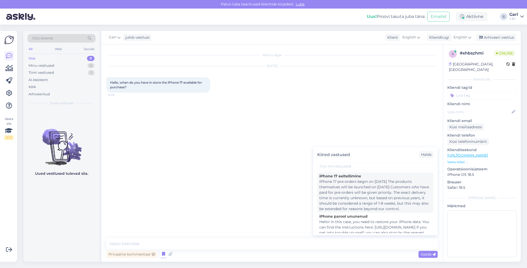
click at [360, 200] on div "iPhone 17 pre-orders begin on [DATE] The products themselves will be launched o…" at bounding box center [375, 195] width 112 height 33
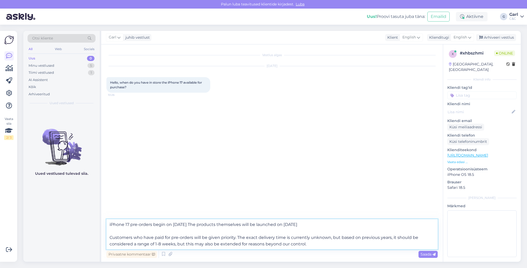
drag, startPoint x: 166, startPoint y: 224, endPoint x: 201, endPoint y: 224, distance: 35.3
click at [201, 224] on textarea "iPhone 17 pre-orders begin on [DATE] The products themselves will be launched o…" at bounding box center [271, 234] width 331 height 30
click at [108, 224] on textarea "iPhone 17 pre-orders begin [DATE] at 3pm. The products themselves will be launc…" at bounding box center [271, 234] width 331 height 30
type textarea "Hello! iPhone 17 pre-orders begin [DATE] at 3pm. The products themselves will b…"
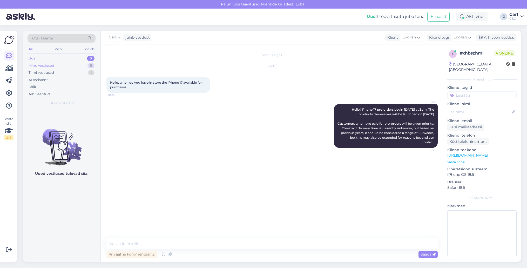
click at [65, 62] on div "Minu vestlused 5" at bounding box center [62, 65] width 68 height 7
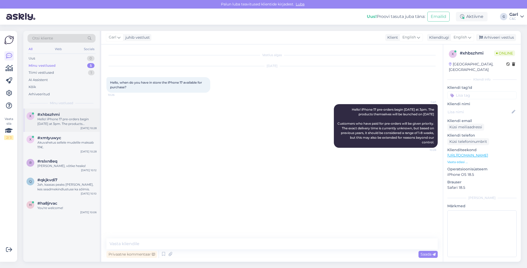
click at [54, 119] on div "Hello! iPhone 17 pre-orders begin [DATE] at 3pm. The products themselves will b…" at bounding box center [66, 121] width 59 height 9
click at [70, 146] on div "Akuvahetus sellele mudelile maksab 111€." at bounding box center [66, 144] width 59 height 9
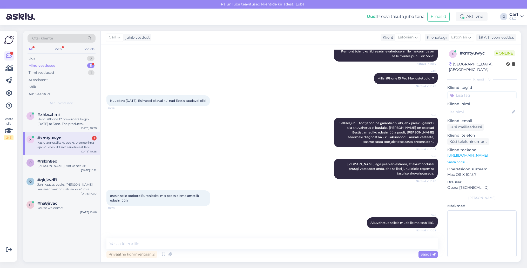
scroll to position [136, 0]
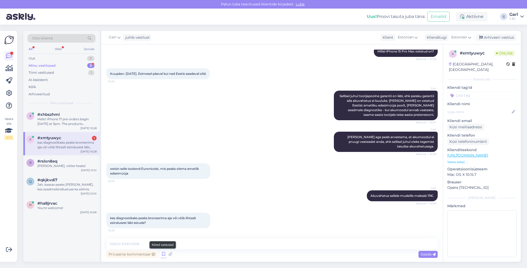
click at [161, 253] on icon at bounding box center [163, 254] width 6 height 8
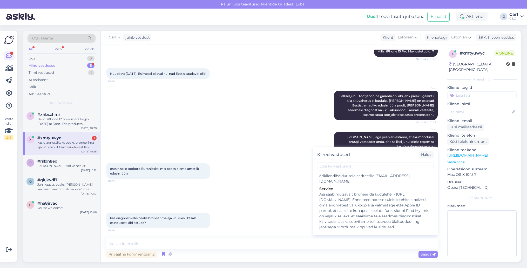
scroll to position [839, 0]
click at [377, 243] on div "Hooldusesse saab aega broneerida kodulehel - [URL][DOMAIN_NAME]. Enne hoolduses…" at bounding box center [375, 259] width 112 height 33
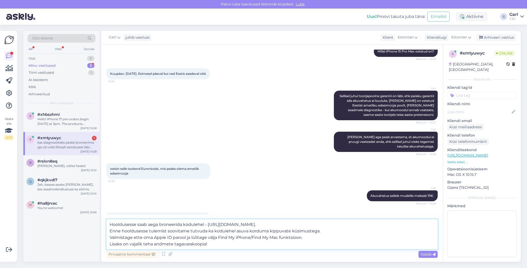
click at [214, 244] on textarea "Hooldusesse saab aega broneerida kodulehel - [URL][DOMAIN_NAME]. Enne hoolduses…" at bounding box center [271, 234] width 331 height 30
click at [108, 225] on textarea "Hooldusesse saab aega broneerida kodulehel - [URL][DOMAIN_NAME]. Enne hoolduses…" at bounding box center [271, 234] width 331 height 30
type textarea "Palume eelnevalt aja broneerida. Hooldusesse saab aega broneerida kodulehel - […"
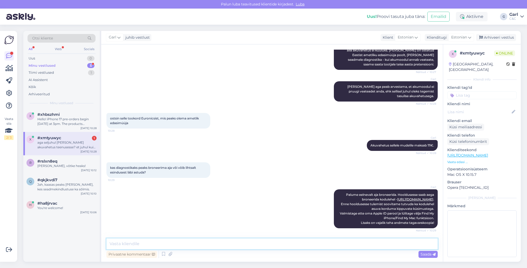
scroll to position [218, 0]
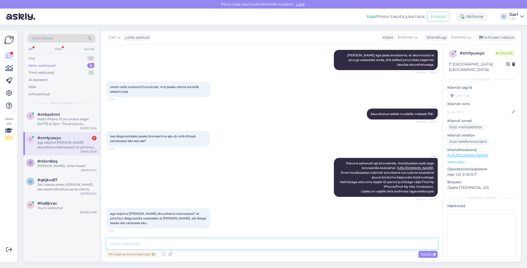
click at [184, 241] on textarea at bounding box center [271, 243] width 331 height 11
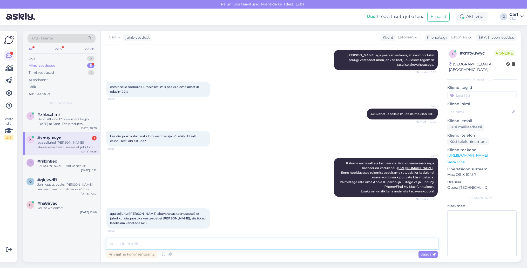
click at [184, 241] on textarea at bounding box center [271, 243] width 331 height 11
click at [154, 245] on textarea "Jah, võite broneerida akuvahetusse aja antud hetkel." at bounding box center [271, 243] width 331 height 11
type textarea "Jah, võite broneerida aja akuvahetusse aja antud hetkel."
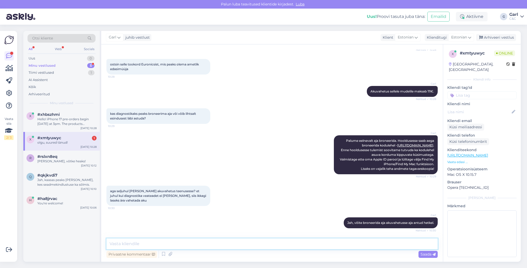
scroll to position [263, 0]
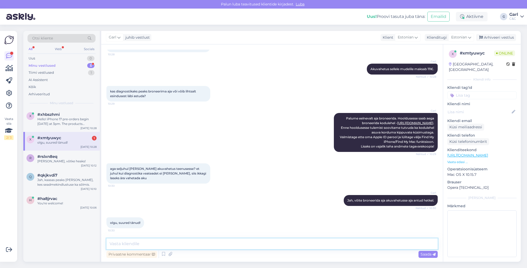
click at [218, 241] on textarea at bounding box center [271, 243] width 331 height 11
type textarea "[PERSON_NAME], võtke heaks!"
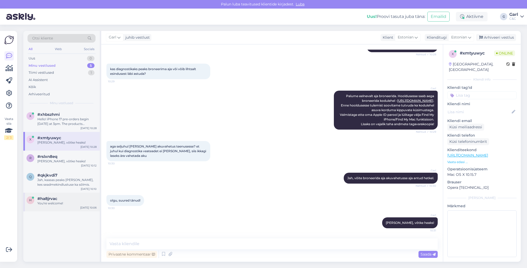
click at [55, 201] on div "You're welcome!" at bounding box center [66, 203] width 59 height 5
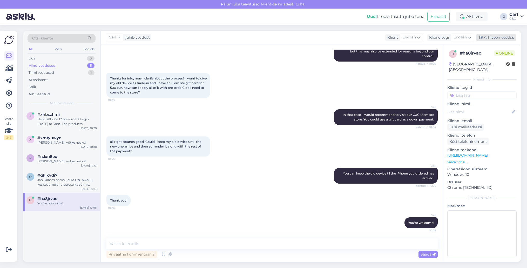
click at [493, 37] on div "Arhiveeri vestlus" at bounding box center [496, 37] width 40 height 7
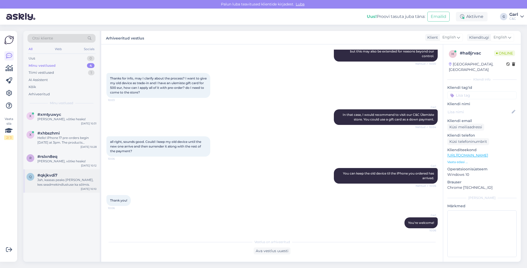
click at [72, 179] on div "Jah, kaasas peaks [PERSON_NAME], kes seadmekindlustuse ka sõlmis." at bounding box center [66, 181] width 59 height 9
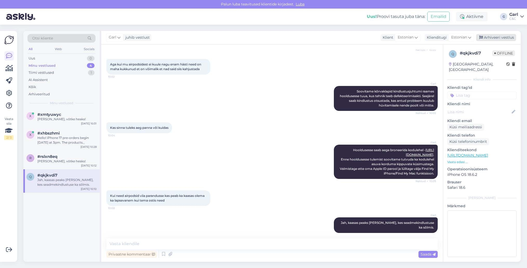
click at [505, 36] on div "Arhiveeri vestlus" at bounding box center [496, 37] width 40 height 7
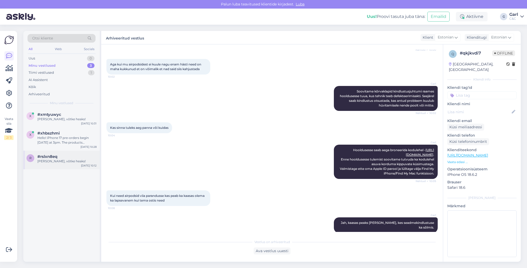
click at [68, 158] on div "#rslxn8eq" at bounding box center [66, 156] width 59 height 5
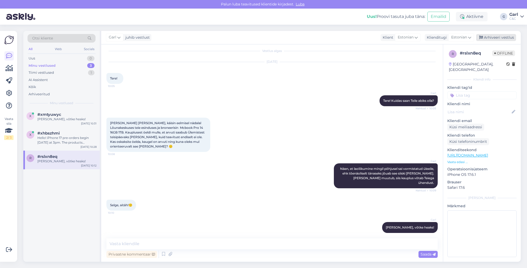
click at [491, 40] on div "Arhiveeri vestlus" at bounding box center [496, 37] width 40 height 7
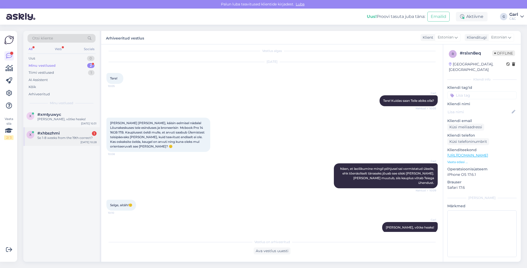
click at [81, 131] on div "#xhbszhmi 1" at bounding box center [66, 133] width 59 height 5
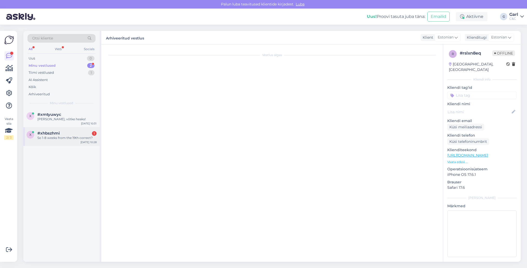
scroll to position [0, 0]
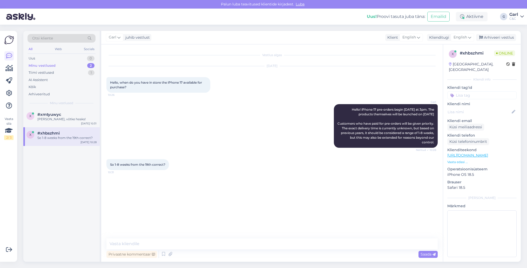
click at [200, 249] on div "Privaatne kommentaar Saada" at bounding box center [271, 254] width 331 height 10
click at [202, 246] on textarea at bounding box center [271, 243] width 331 height 11
type textarea "Correct."
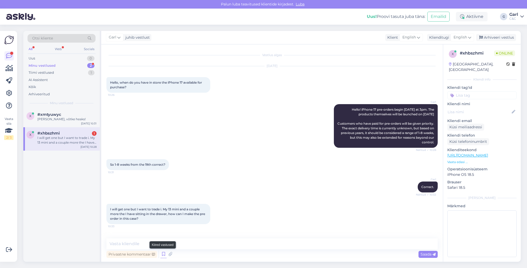
click at [163, 251] on icon at bounding box center [163, 254] width 6 height 8
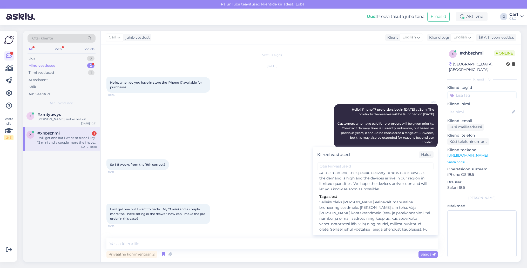
scroll to position [647, 0]
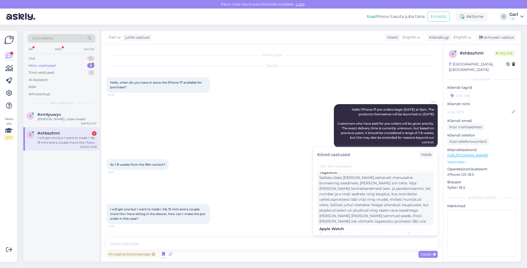
click at [366, 203] on div "Selleks oleks [PERSON_NAME] eelnevalt manuaalne broneering seadmele, [PERSON_NA…" at bounding box center [375, 199] width 112 height 49
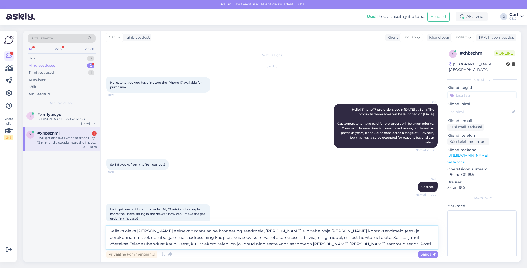
click at [237, 239] on textarea "Selleks oleks [PERSON_NAME] eelnevalt manuaalne broneering seadmele, [PERSON_NA…" at bounding box center [271, 237] width 331 height 24
paste textarea "To do this, you would need to make a manual reservation for the device in advan…"
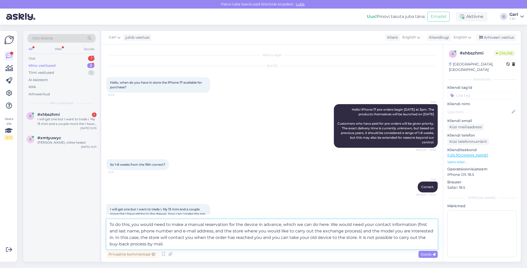
drag, startPoint x: 234, startPoint y: 245, endPoint x: 357, endPoint y: 237, distance: 123.3
click at [357, 237] on textarea "To do this, you would need to make a manual reservation for the device in advan…" at bounding box center [271, 234] width 331 height 30
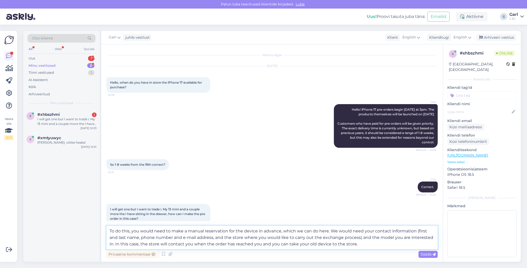
click at [328, 231] on textarea "To do this, you would need to make a manual reservation for the device in advan…" at bounding box center [271, 237] width 331 height 24
type textarea "To do this, you would need to make a manual reservation for the device in advan…"
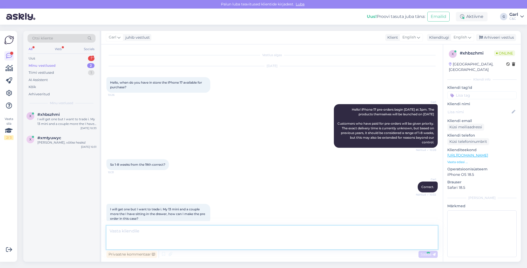
scroll to position [51, 0]
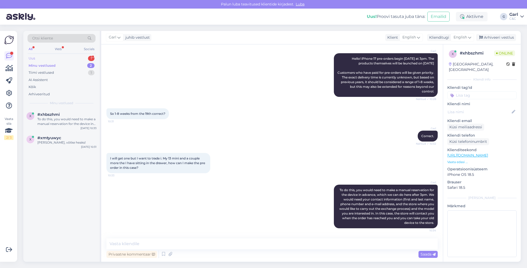
click at [58, 59] on div "Uus 1" at bounding box center [62, 58] width 68 height 7
click at [94, 119] on div "öelge, kas õpetaja soodustuse saab [PERSON_NAME] [PERSON_NAME] seadme teile tag…" at bounding box center [66, 121] width 59 height 9
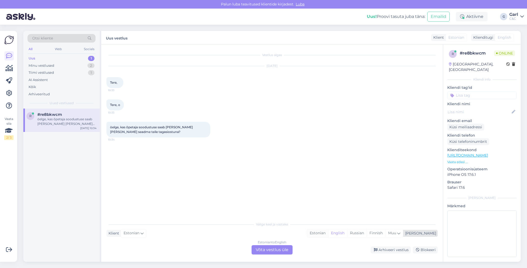
click at [328, 234] on div "Estonian" at bounding box center [317, 233] width 21 height 8
click at [288, 251] on div "Estonian to Estonian Võta vestlus üle" at bounding box center [271, 249] width 41 height 9
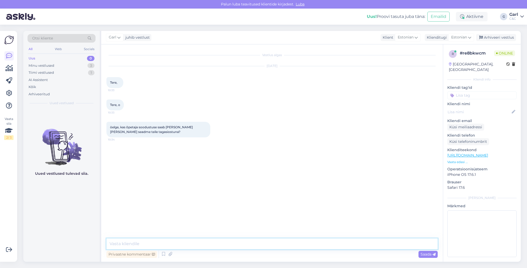
click at [288, 244] on textarea at bounding box center [271, 243] width 331 height 11
type textarea "Tere! Jah, saab."
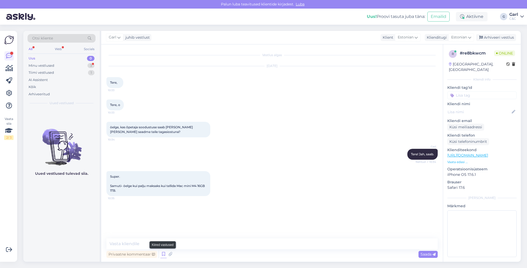
click at [163, 253] on icon at bounding box center [163, 254] width 6 height 8
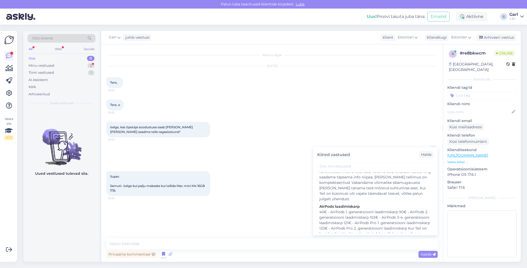
scroll to position [434, 0]
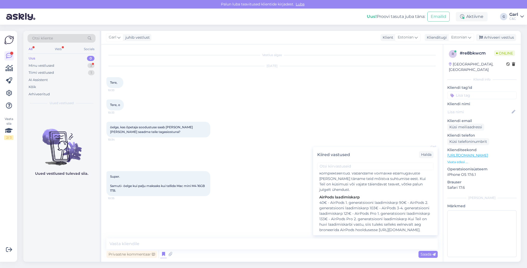
click at [254, 214] on div "Vestlus algas [DATE] Tere, 10:33 Tere, o 10:33 öelge, kas õpetaja soodustuse sa…" at bounding box center [274, 142] width 336 height 184
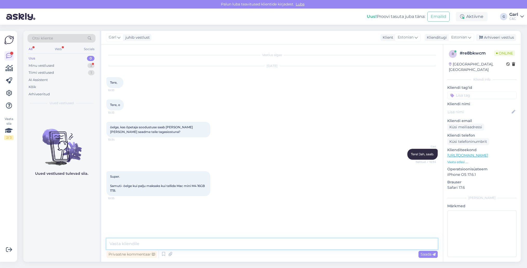
click at [200, 243] on textarea at bounding box center [271, 243] width 331 height 11
type textarea "A"
type textarea "Kuna tegemist on erikonfiguratsiooniga, siis sellele tootele ei ole võimalik ra…"
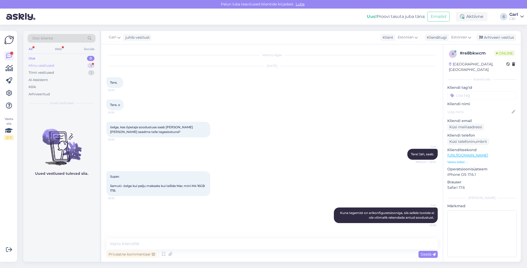
click at [77, 65] on div "Minu vestlused 3" at bounding box center [62, 65] width 68 height 7
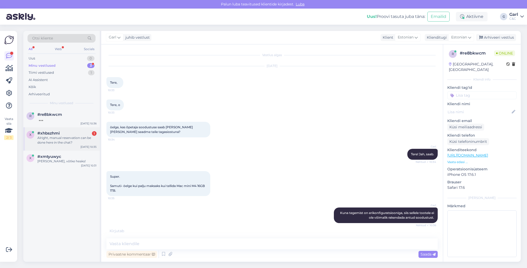
click at [68, 136] on div "#xhbszhmi 1 Alright, manual reservation can be done here in the chat?" at bounding box center [66, 138] width 59 height 14
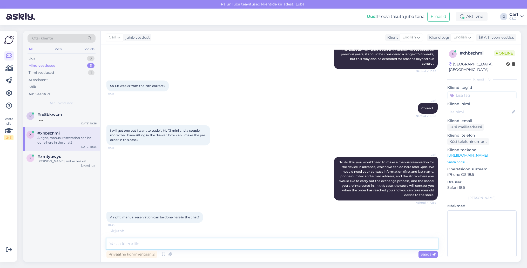
click at [188, 244] on textarea at bounding box center [271, 243] width 331 height 11
click at [178, 246] on textarea at bounding box center [271, 243] width 331 height 11
type textarea "Correct."
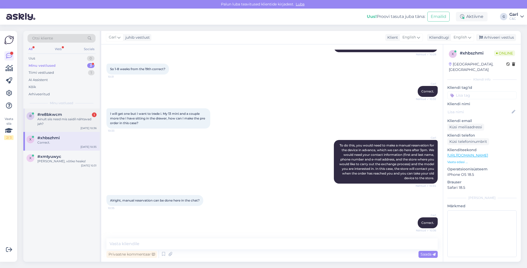
click at [72, 112] on div "#re8bkwcm 1" at bounding box center [66, 114] width 59 height 5
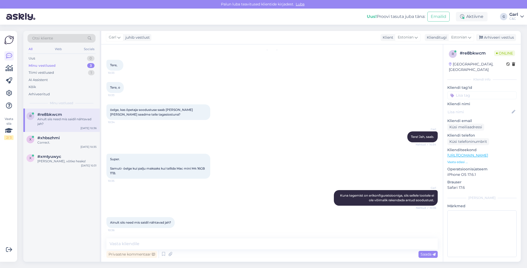
scroll to position [17, 0]
click at [181, 245] on textarea at bounding box center [271, 243] width 331 height 11
type textarea "Just, saadaval olevad mudelid."
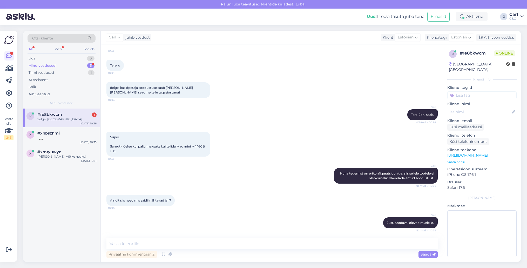
scroll to position [62, 0]
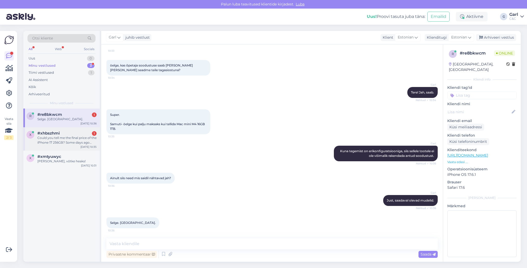
click at [84, 140] on div "Could you tell me the final price of the iPhone 17 256GB? Some days ago they to…" at bounding box center [66, 139] width 59 height 9
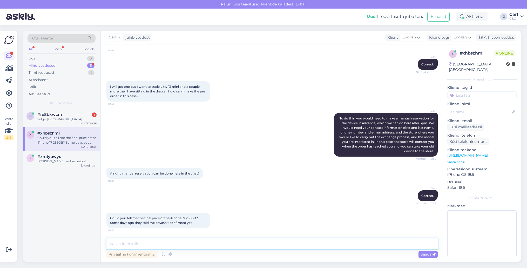
click at [188, 247] on textarea at bounding box center [271, 243] width 331 height 11
click at [204, 251] on div "Privaatne kommentaar Saada" at bounding box center [271, 254] width 331 height 10
click at [205, 244] on textarea at bounding box center [271, 243] width 331 height 11
type textarea "You can see the final price on the product page."
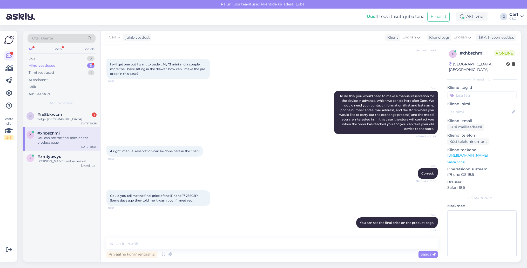
click at [486, 153] on link "[URL][DOMAIN_NAME]" at bounding box center [467, 155] width 41 height 5
click at [175, 248] on textarea at bounding box center [271, 243] width 331 height 11
paste textarea "[URL][DOMAIN_NAME]"
type textarea "[URL][DOMAIN_NAME]"
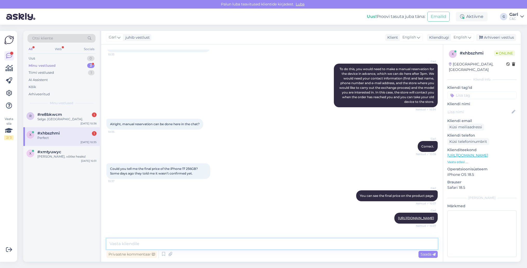
scroll to position [194, 0]
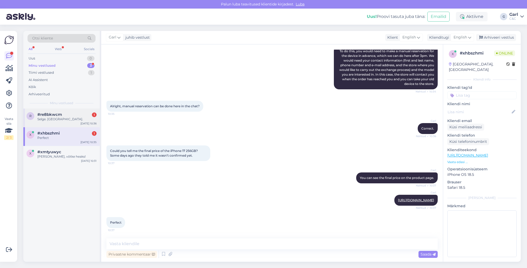
click at [74, 113] on div "#re8bkwcm 1" at bounding box center [66, 114] width 59 height 5
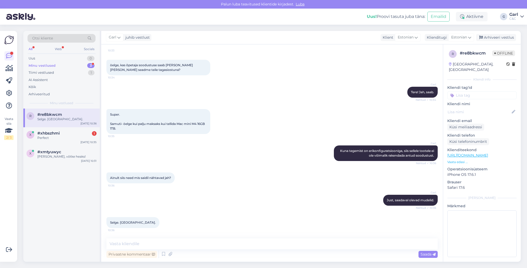
scroll to position [62, 0]
click at [202, 240] on textarea at bounding box center [271, 243] width 331 height 11
click at [202, 244] on textarea at bounding box center [271, 243] width 331 height 11
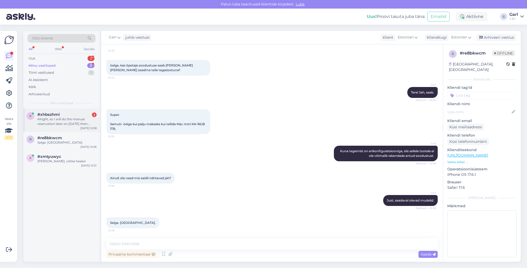
click at [74, 122] on div "Alright, so I will do the manual reservation later on [DATE] then. Should I sti…" at bounding box center [66, 121] width 59 height 9
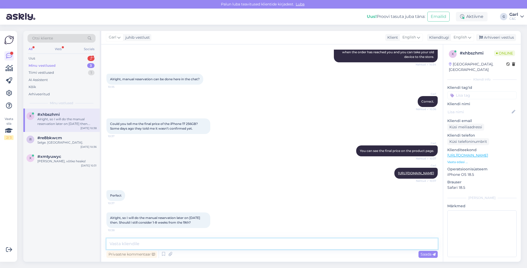
click at [212, 240] on textarea at bounding box center [271, 243] width 331 height 11
click at [212, 241] on textarea at bounding box center [271, 243] width 331 height 11
click at [174, 243] on textarea "Usually, regular iPhone models will arrive earlier." at bounding box center [271, 243] width 331 height 11
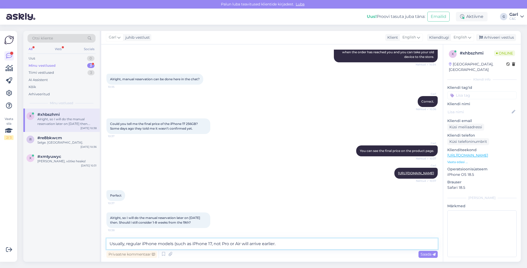
type textarea "Usually, regular iPhone models (such as iPhone 17, not Pro or Air) will arrive …"
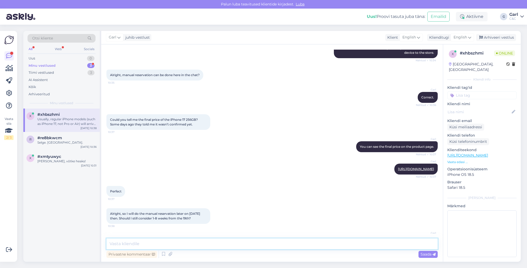
scroll to position [248, 0]
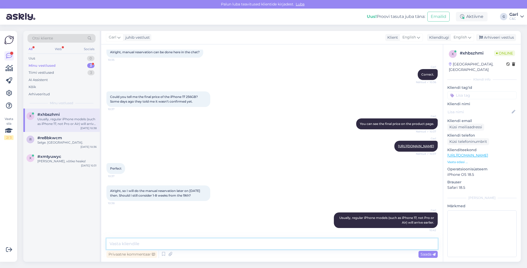
click at [195, 245] on textarea at bounding box center [271, 243] width 331 height 11
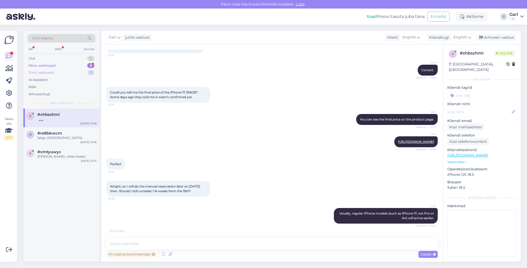
click at [88, 71] on div "3" at bounding box center [90, 72] width 7 height 5
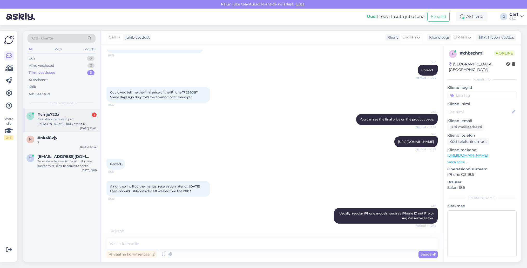
click at [74, 112] on div "v #vmje722x 1 mis oleks iphone 16 pro [PERSON_NAME], kui võtaks 12 kuuks? [DATE…" at bounding box center [61, 119] width 76 height 23
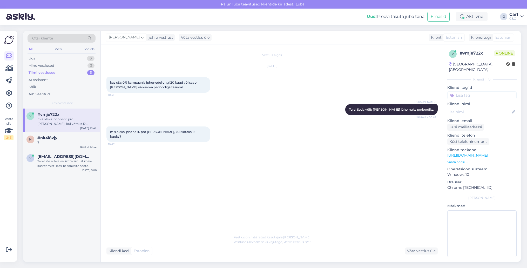
click at [76, 72] on div "Tiimi vestlused 3" at bounding box center [62, 72] width 68 height 7
click at [77, 67] on div "Minu vestlused 3" at bounding box center [62, 65] width 68 height 7
click at [86, 114] on div "#xhbszhmi" at bounding box center [66, 114] width 59 height 5
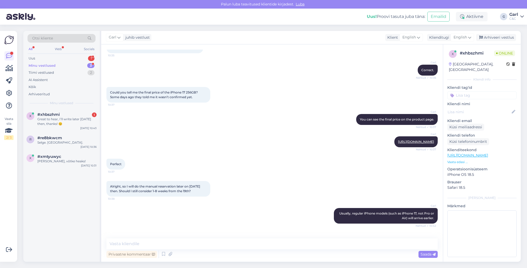
scroll to position [270, 0]
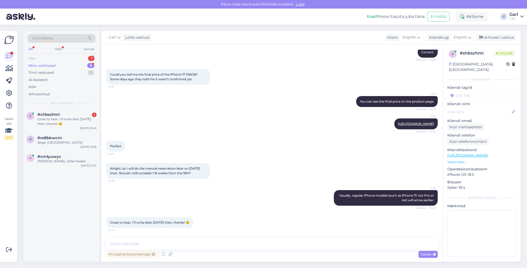
click at [83, 58] on div "Uus 1" at bounding box center [62, 58] width 68 height 7
click at [81, 63] on div "Minu vestlused 3" at bounding box center [62, 65] width 68 height 7
click at [66, 114] on div "#xhbszhmi 1" at bounding box center [66, 114] width 59 height 5
click at [265, 244] on textarea at bounding box center [271, 243] width 331 height 11
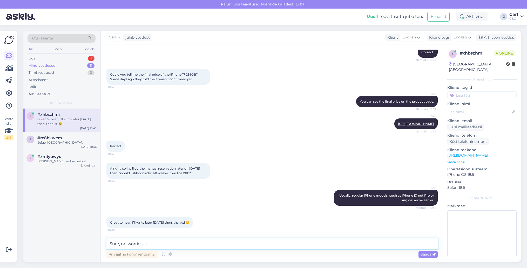
type textarea "Sure, no worries! :)"
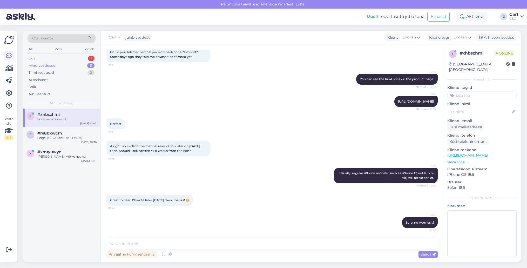
click at [84, 58] on div "Uus 1" at bounding box center [62, 58] width 68 height 7
click at [85, 127] on div "[DATE] 10:45" at bounding box center [88, 128] width 16 height 4
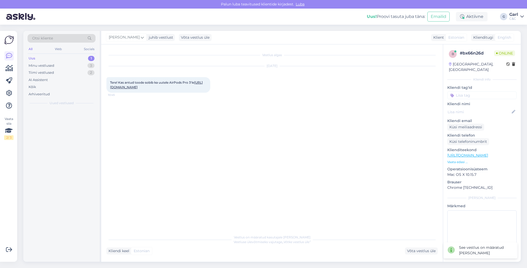
click at [164, 85] on link "[URL][DOMAIN_NAME]" at bounding box center [156, 84] width 93 height 9
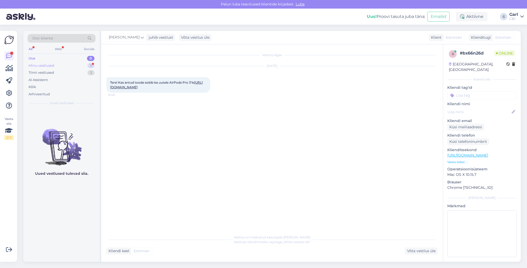
click at [77, 61] on div "Uus 0 Minu vestlused 3 Tiimi vestlused 3 AI Assistent Kõik Arhiveeritud" at bounding box center [62, 76] width 68 height 43
click at [77, 65] on div "Minu vestlused 3" at bounding box center [62, 65] width 68 height 7
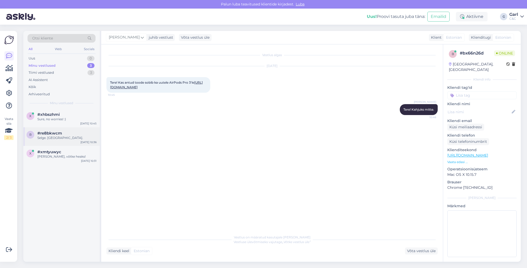
click at [73, 142] on div "r #re8bkwcm Selge. [GEOGRAPHIC_DATA]. [DATE] 10:36" at bounding box center [61, 136] width 76 height 19
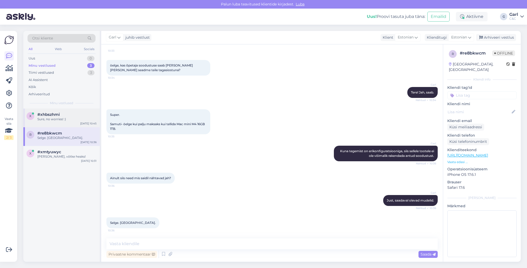
click at [74, 121] on div "x #[PERSON_NAME], no worries! :) [DATE] 10:45" at bounding box center [61, 117] width 76 height 19
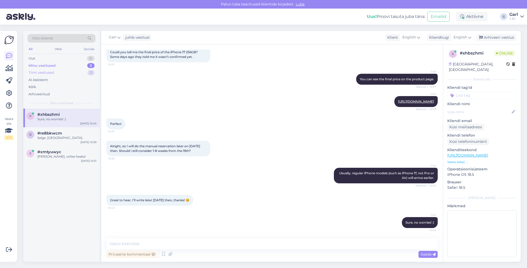
click at [81, 72] on div "Tiimi vestlused 3" at bounding box center [62, 72] width 68 height 7
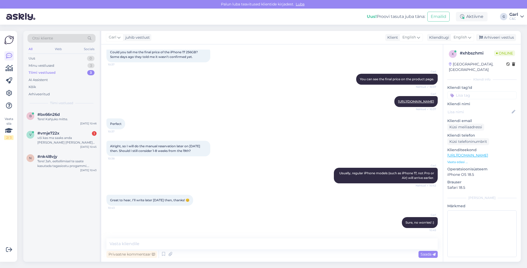
click at [79, 69] on div "Tiimi vestlused 3" at bounding box center [62, 72] width 68 height 7
click at [79, 68] on div "Minu vestlused 3" at bounding box center [62, 65] width 68 height 7
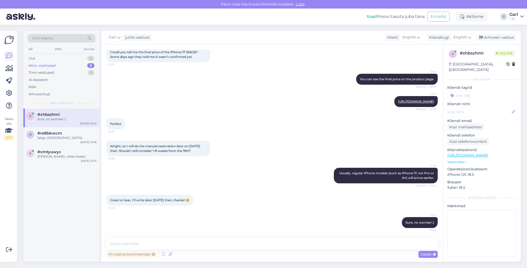
click at [80, 66] on div "Minu vestlused 3" at bounding box center [62, 65] width 68 height 7
click at [75, 151] on div "#xmtyuwyc" at bounding box center [66, 151] width 59 height 5
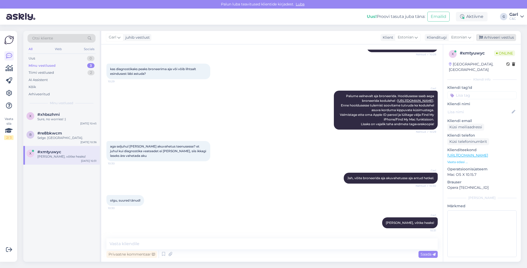
click at [493, 39] on div "Arhiveeri vestlus" at bounding box center [496, 37] width 40 height 7
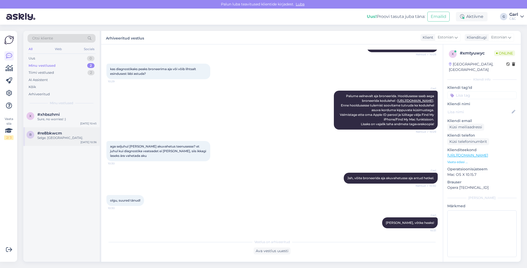
click at [79, 136] on div "Selge. [GEOGRAPHIC_DATA]." at bounding box center [66, 137] width 59 height 5
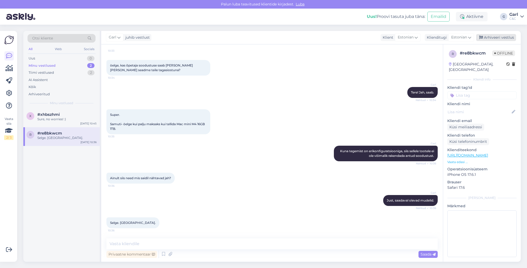
click at [485, 34] on div "Arhiveeri vestlus" at bounding box center [496, 37] width 40 height 7
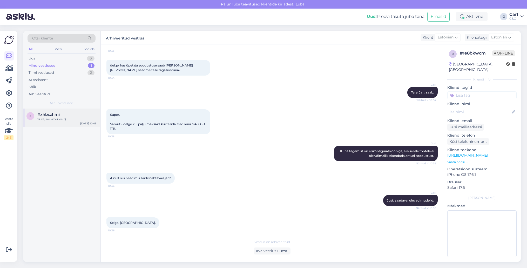
click at [74, 122] on div "x #[PERSON_NAME], no worries! :) [DATE] 10:45" at bounding box center [61, 117] width 76 height 19
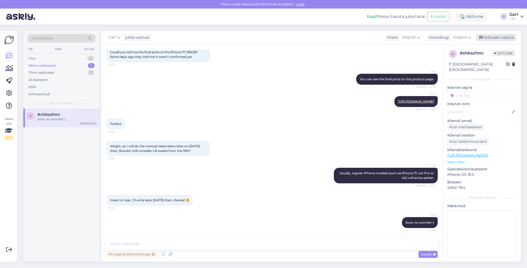
click at [486, 40] on div "Arhiveeri vestlus" at bounding box center [496, 37] width 40 height 7
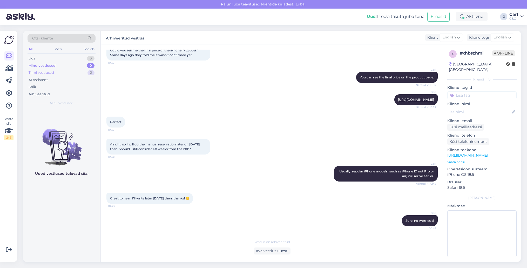
click at [88, 72] on div "2" at bounding box center [90, 72] width 7 height 5
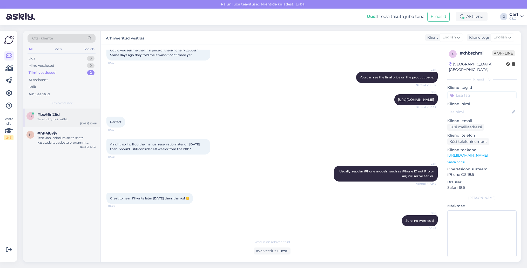
click at [69, 117] on div "Tere! Kahjuks mitte." at bounding box center [66, 119] width 59 height 5
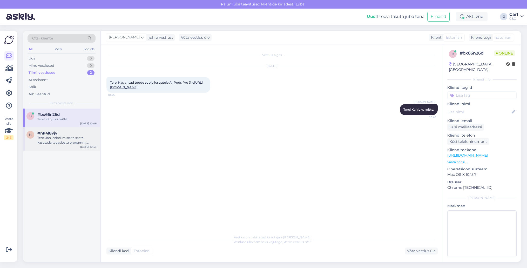
click at [69, 142] on div "Tere! Jah, eeltellimisel te saate kasutada tagasiostu progammi. [PERSON_NAME] s…" at bounding box center [66, 139] width 59 height 9
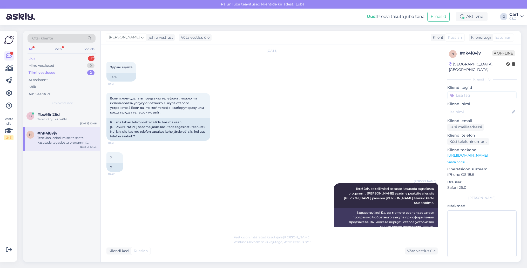
click at [51, 57] on div "Uus 1" at bounding box center [62, 58] width 68 height 7
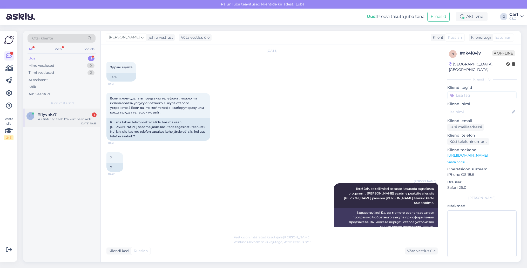
click at [52, 113] on span "#flyvnkr7" at bounding box center [46, 114] width 19 height 5
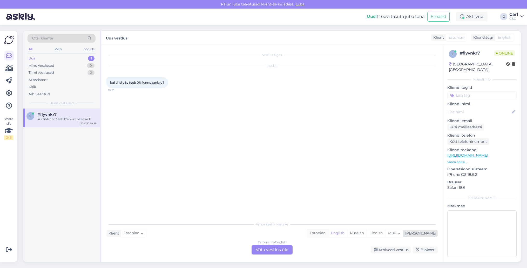
click at [328, 233] on div "Estonian" at bounding box center [317, 233] width 21 height 8
click at [277, 245] on div "Estonian to Estonian Võta vestlus üle" at bounding box center [271, 249] width 41 height 9
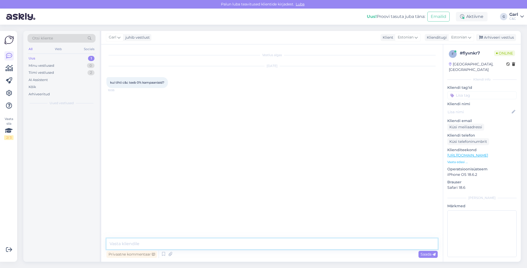
click at [277, 242] on textarea at bounding box center [271, 243] width 331 height 11
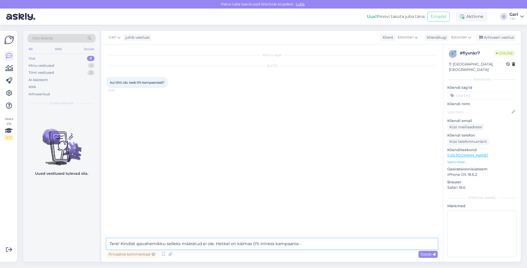
paste textarea "[URL][DOMAIN_NAME]"
type textarea "Tere! Kindlat ajavahemikku selleks määratud ei ole. Hetkel on käimas 0% intress…"
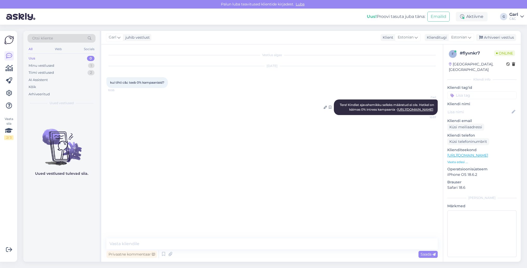
click at [411, 111] on link "[URL][DOMAIN_NAME]" at bounding box center [415, 109] width 36 height 4
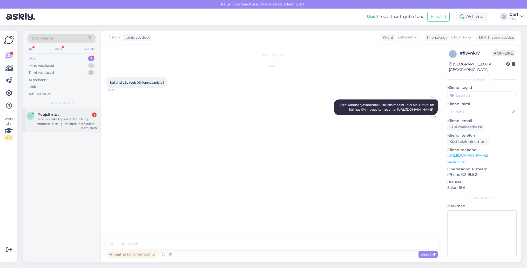
click at [71, 112] on div "#vejs8mot 1" at bounding box center [66, 114] width 59 height 5
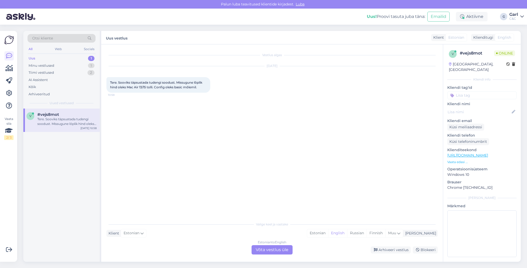
click at [472, 153] on link "[URL][DOMAIN_NAME]" at bounding box center [467, 155] width 41 height 5
click at [328, 235] on div "Estonian" at bounding box center [317, 233] width 21 height 8
click at [273, 245] on div "Estonian to Estonian Võta vestlus üle" at bounding box center [271, 249] width 41 height 9
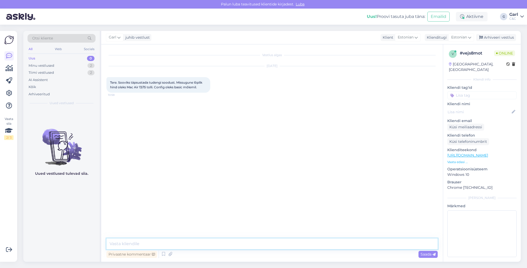
click at [273, 244] on textarea at bounding box center [271, 243] width 331 height 11
click at [120, 245] on textarea "Tere! Tootelehel kuvat" at bounding box center [271, 243] width 331 height 11
click at [162, 243] on textarea "Tere! Arvutus on lihtne - Tootelehel kuvat" at bounding box center [271, 243] width 331 height 11
click at [228, 245] on textarea "Tere! Arvutus on lihtne - tootelehel kuvat" at bounding box center [271, 243] width 331 height 11
type textarea "Tere! Arvutus on lihtne - tootelehel kuvatud hinnast võite maha arvutada -10%."
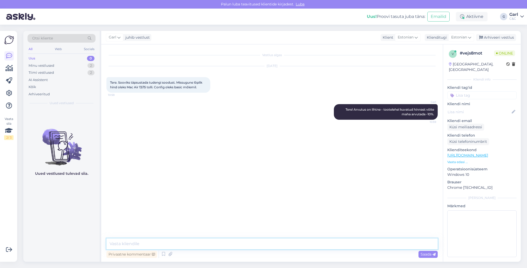
click at [229, 245] on textarea at bounding box center [271, 243] width 331 height 11
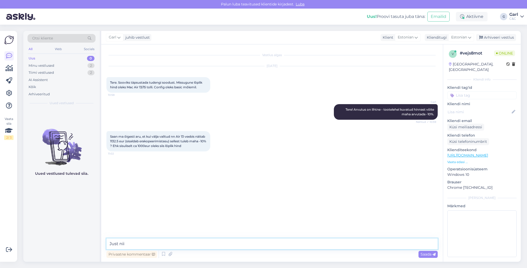
type textarea "Just nii."
click at [203, 244] on textarea at bounding box center [271, 243] width 331 height 11
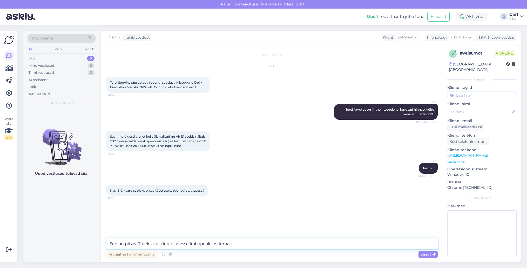
type textarea "See on piisav. Tuleks tulla kauplusesse kohapeale ostlema."
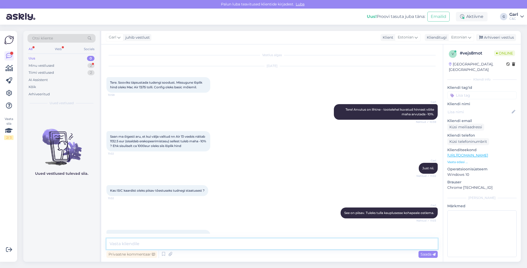
scroll to position [17, 0]
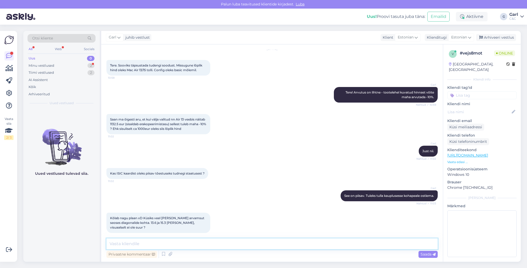
click at [216, 247] on textarea at bounding box center [271, 243] width 331 height 11
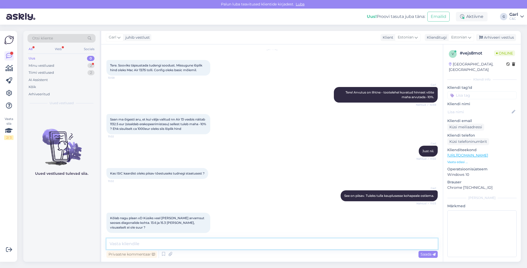
click at [216, 247] on textarea at bounding box center [271, 243] width 331 height 11
click at [211, 242] on textarea at bounding box center [271, 243] width 331 height 11
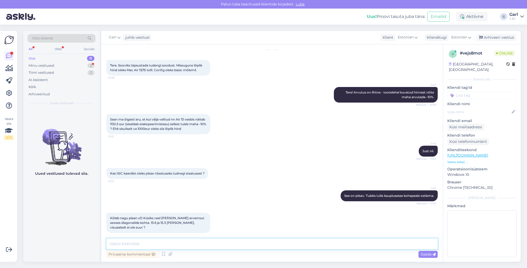
click at [199, 243] on textarea at bounding box center [271, 243] width 331 height 11
type textarea "E"
type textarea "Rõõm kuulda! Visuaalselt on üsna suur erinevus [PERSON_NAME]. Soovitan kaupluse…"
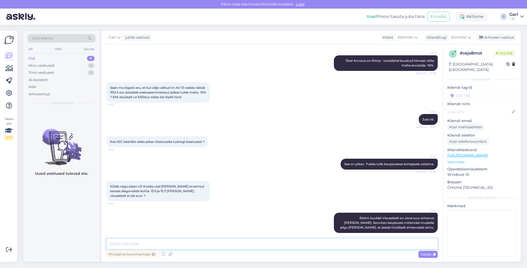
click at [185, 239] on textarea at bounding box center [271, 243] width 331 height 11
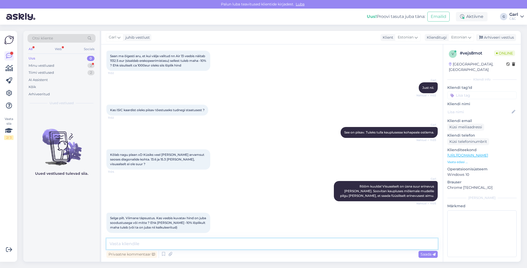
click at [196, 246] on textarea at bounding box center [271, 243] width 331 height 11
type textarea "[PERSON_NAME] kuvatav hind ei sisalda ISIC soodustust. Ehk kuvatud hinnast tule…"
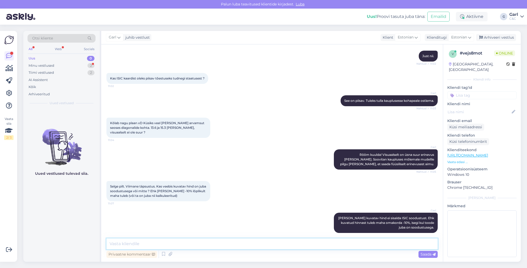
scroll to position [134, 0]
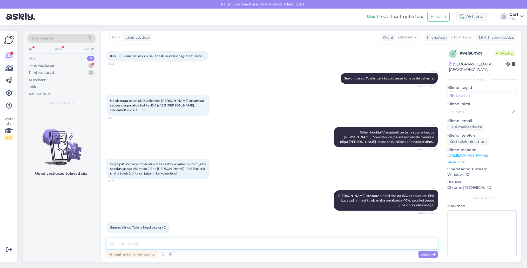
click at [169, 246] on textarea at bounding box center [271, 243] width 331 height 11
type textarea "[PERSON_NAME], võta heaks! ;)"
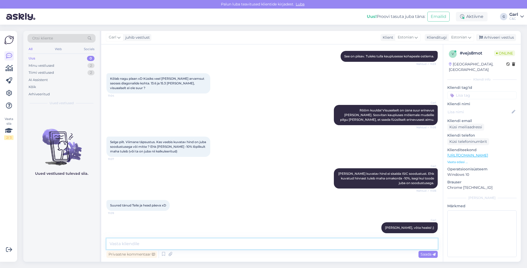
scroll to position [156, 0]
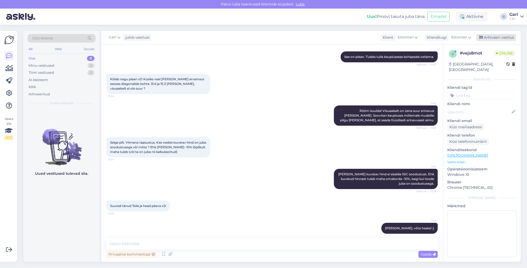
click at [491, 39] on div "Arhiveeri vestlus" at bounding box center [496, 37] width 40 height 7
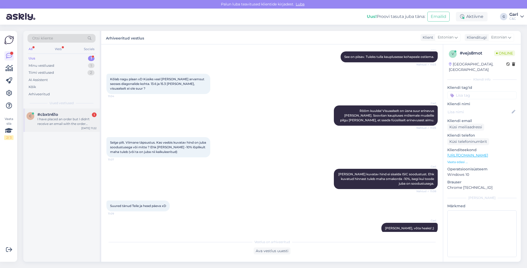
click at [71, 113] on div "#cbxtn61o 1" at bounding box center [66, 114] width 59 height 5
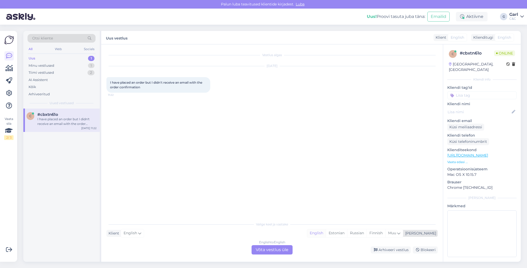
click at [326, 234] on div "English" at bounding box center [316, 233] width 19 height 8
click at [279, 248] on div "English to English Võta vestlus üle" at bounding box center [271, 249] width 41 height 9
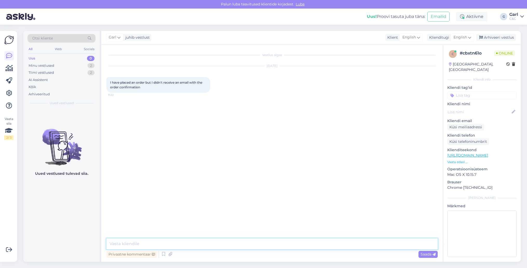
click at [279, 245] on textarea at bounding box center [271, 243] width 331 height 11
type textarea "Hello! What's your first and last name?"
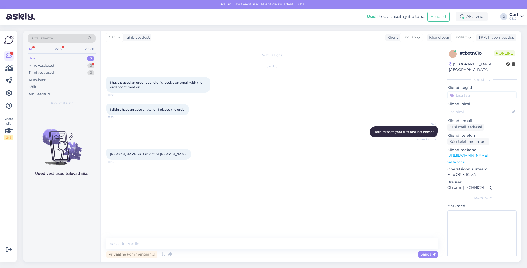
drag, startPoint x: 109, startPoint y: 154, endPoint x: 117, endPoint y: 154, distance: 8.0
click at [114, 154] on div "[PERSON_NAME] or it might be [PERSON_NAME] 11:23" at bounding box center [148, 154] width 85 height 11
click at [120, 154] on span "[PERSON_NAME] or it might be [PERSON_NAME]" at bounding box center [148, 154] width 77 height 4
drag, startPoint x: 131, startPoint y: 154, endPoint x: 101, endPoint y: 152, distance: 29.9
click at [101, 152] on div "Vestlus algas [DATE] I have placed an order but I didn't receive an email with …" at bounding box center [271, 152] width 341 height 217
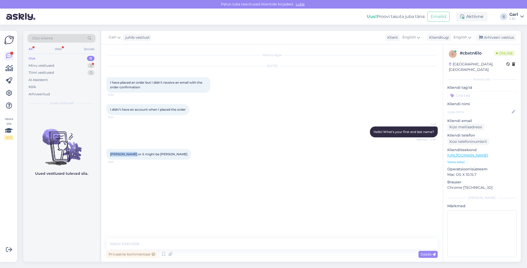
copy span "[PERSON_NAME]"
click at [148, 245] on textarea at bounding box center [271, 243] width 331 height 11
paste textarea "[EMAIL_ADDRESS][DOMAIN_NAME]"
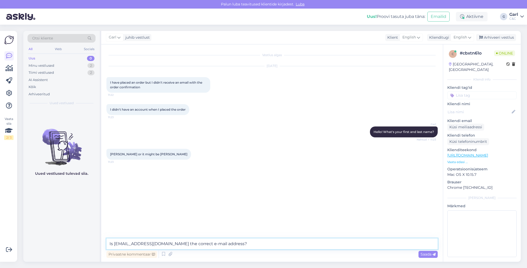
type textarea "Is [EMAIL_ADDRESS][DOMAIN_NAME] the correct e-mail address?"
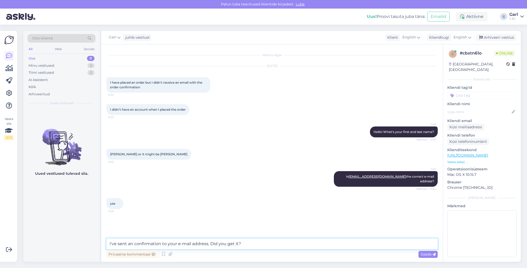
type textarea "I've sent an confirmation to your e-mail address. Did you get it?"
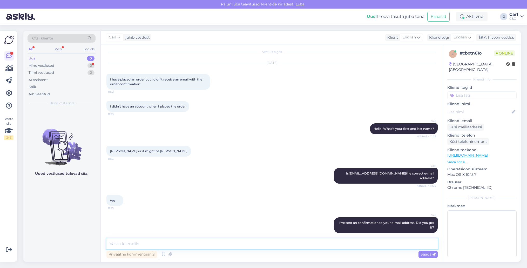
scroll to position [48, 0]
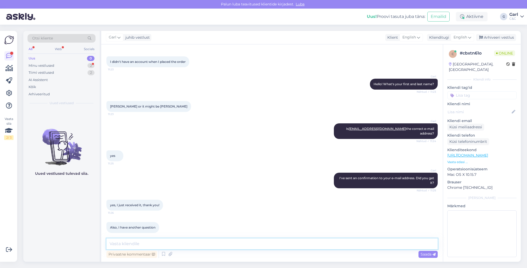
click at [217, 245] on textarea at bounding box center [271, 243] width 331 height 11
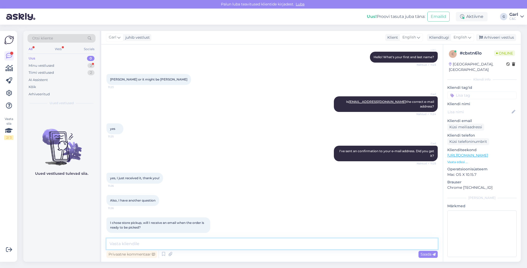
click at [213, 240] on textarea at bounding box center [271, 243] width 331 height 11
type textarea "Yes, the store will send you an e-mail."
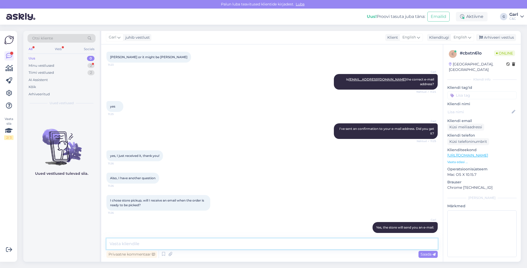
scroll to position [119, 0]
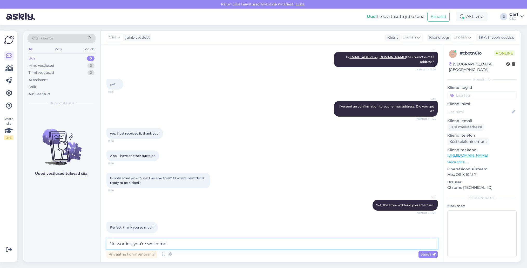
type textarea "No worries, you're welcome!"
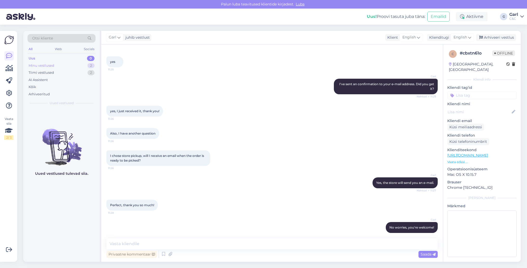
click at [71, 65] on div "Minu vestlused 2" at bounding box center [62, 65] width 68 height 7
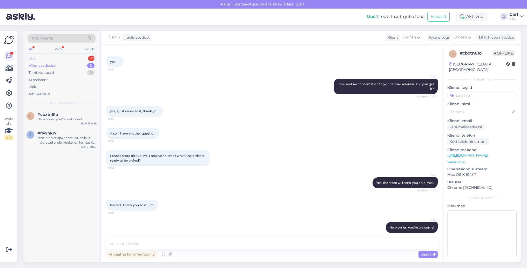
click at [84, 57] on div "Uus 1" at bounding box center [62, 58] width 68 height 7
click at [63, 114] on div "#iofj37am 1" at bounding box center [66, 114] width 59 height 5
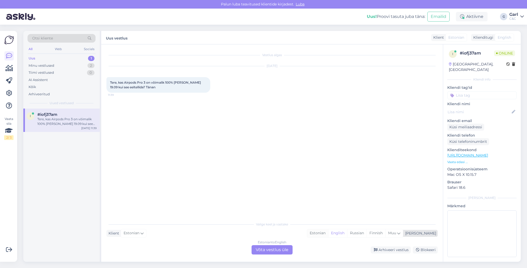
click at [328, 236] on div "Estonian" at bounding box center [317, 233] width 21 height 8
click at [290, 250] on div "Estonian to Estonian Võta vestlus üle" at bounding box center [271, 249] width 41 height 9
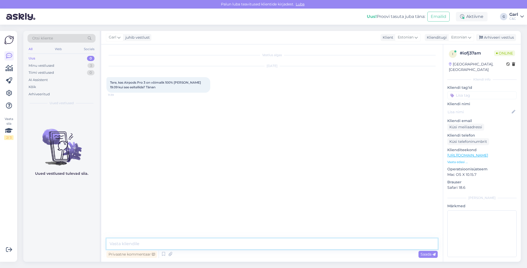
click at [288, 244] on textarea at bounding box center [271, 243] width 331 height 11
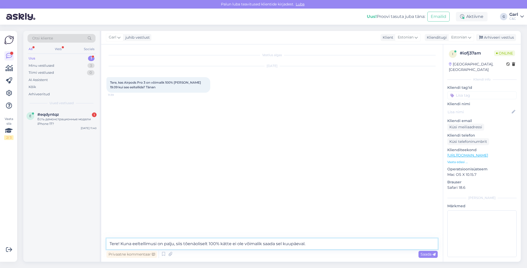
type textarea "Tere! Kuna eeltellimusi on palju, siis tõenäoliselt 100% kätte ei ole võimalik …"
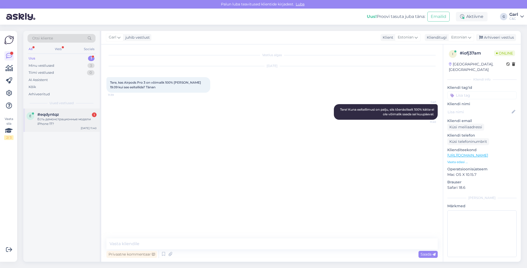
click at [49, 122] on div "Есть демонстрационные модели iPhone 17?" at bounding box center [66, 121] width 59 height 9
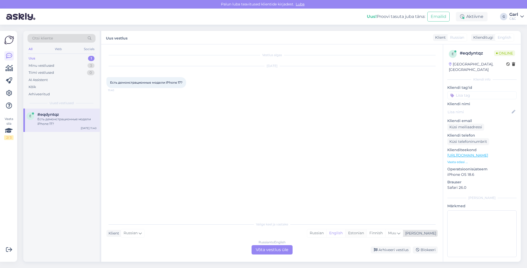
click at [366, 232] on div "Estonian" at bounding box center [355, 233] width 21 height 8
click at [278, 244] on div "Russian to Estonian" at bounding box center [271, 242] width 29 height 5
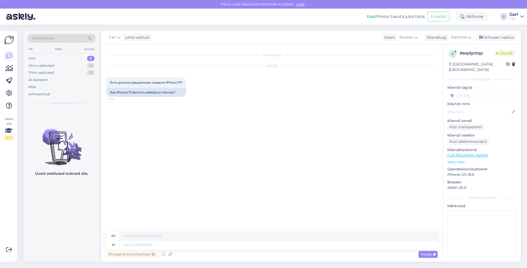
click at [240, 250] on div "Privaatne kommentaar Saada" at bounding box center [271, 254] width 331 height 10
click at [236, 245] on textarea at bounding box center [279, 244] width 318 height 9
type textarea "Tere!"
type textarea "Привет!"
type textarea "Tere! Ei, esi"
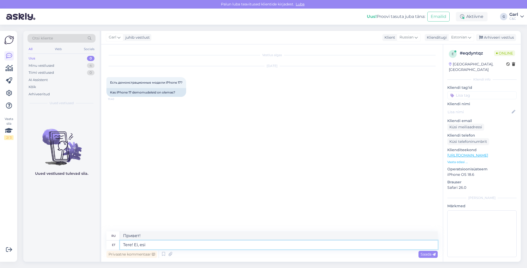
type textarea "Привет! Нет,"
type textarea "Tere! Ei, esimesed n"
type textarea "Привет! Нет, первые."
type textarea "Tere! Ei, esimesed näidised j"
type textarea "Привет! Нет, первые образцы."
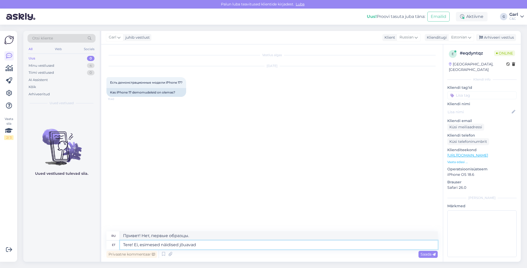
type textarea "Tere! Ei, esimesed näidised jõuavad m"
type textarea "Здравствуйте! Нет, первые образцы уже прибыли."
type textarea "Tere! Ei, esimesed näidised jõuavad meieni 19"
type textarea "Здравствуйте! Нет, первые образцы уже дошли до нас."
type textarea "Tere! Ei, esimesed näidised jõuavad meieni 19. se"
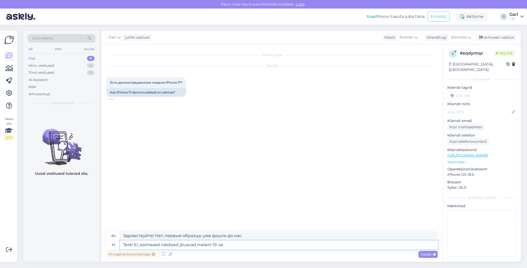
type textarea "Здравствуйте! Нет, первые образцы прибудут к нам 19-го числа."
type textarea "Tere! Ei, esimesed näidised jõuavad meieni [DATE]."
type textarea "Здравствуйте! Нет, первые образцы поступят к нам 19 сентября."
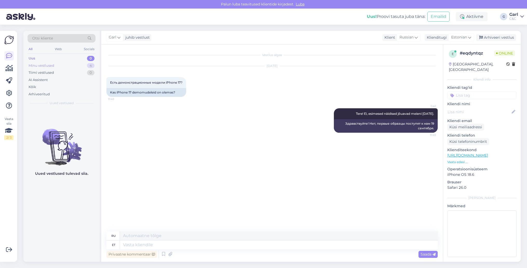
click at [87, 68] on div "Minu vestlused 4" at bounding box center [62, 65] width 68 height 7
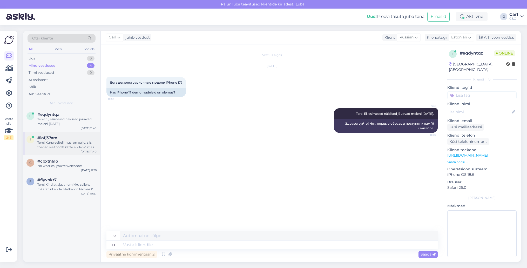
click at [67, 135] on div "#iofj37am" at bounding box center [66, 137] width 59 height 5
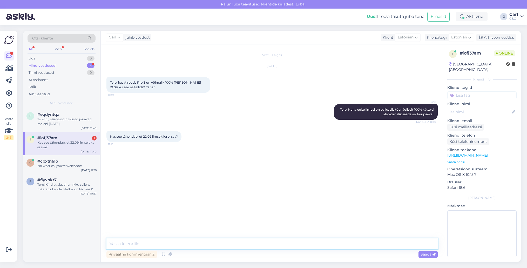
click at [176, 245] on textarea at bounding box center [271, 243] width 331 height 11
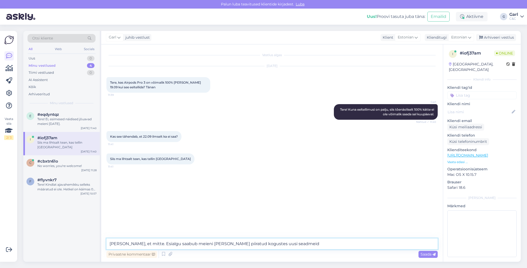
type textarea "[PERSON_NAME], et mitte. Esialgu saabub meieni [PERSON_NAME] piiratud kogustes …"
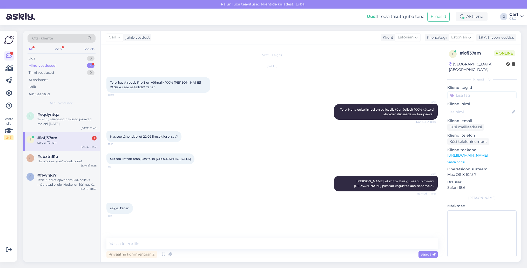
click at [243, 228] on div "Vestlus algas [DATE] Tere, kas Airpods Pro 3 on võimalik 100% [PERSON_NAME] 19.…" at bounding box center [274, 142] width 336 height 184
click at [57, 183] on div "Tere! Kindlat ajavahemikku selleks määratud ei ole. Hetkel on käimas 0% intress…" at bounding box center [66, 181] width 59 height 9
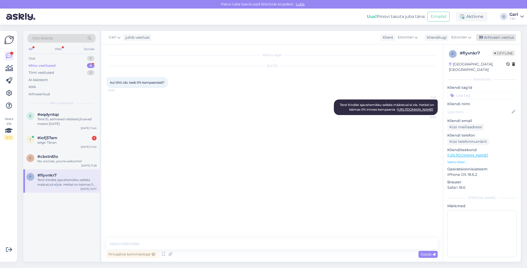
click at [493, 40] on div "Arhiveeri vestlus" at bounding box center [496, 37] width 40 height 7
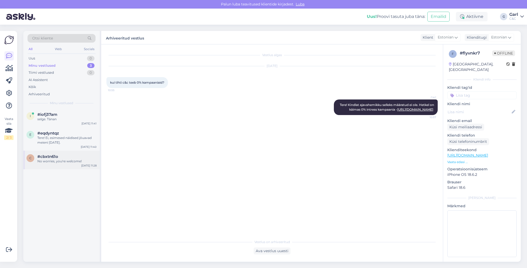
click at [66, 156] on div "#cbxtn61o" at bounding box center [66, 156] width 59 height 5
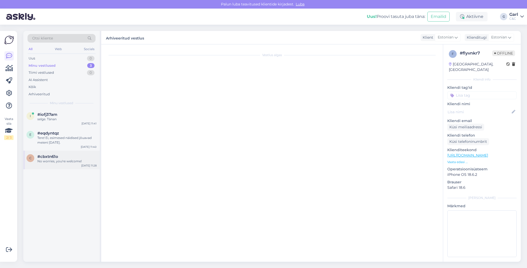
scroll to position [142, 0]
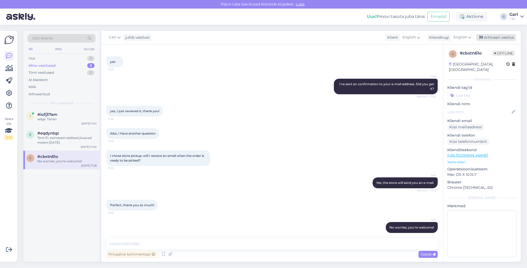
click at [496, 37] on div "Arhiveeri vestlus" at bounding box center [496, 37] width 40 height 7
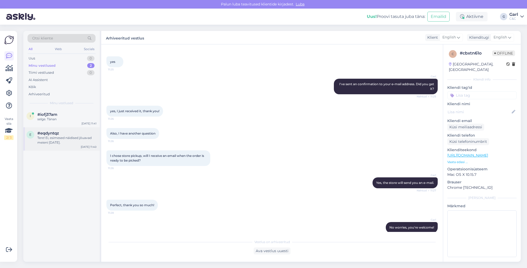
click at [67, 143] on div "Tere! Ei, esimesed näidised jõuavad meieni [DATE]." at bounding box center [66, 139] width 59 height 9
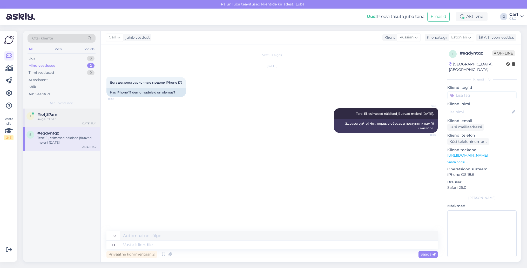
click at [68, 121] on div "selge. Tänan" at bounding box center [66, 119] width 59 height 5
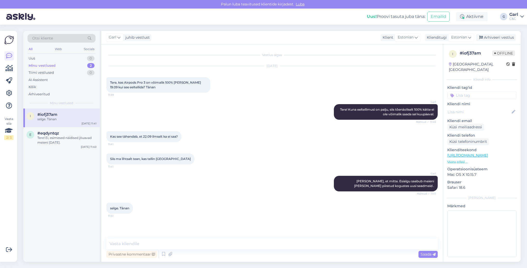
click at [197, 179] on div "[PERSON_NAME], et mitte. Esialgu saabub meieni [PERSON_NAME] piiratud kogustes …" at bounding box center [271, 183] width 331 height 27
click at [495, 37] on div "Arhiveeri vestlus" at bounding box center [496, 37] width 40 height 7
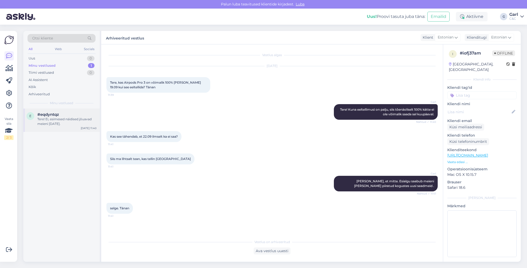
click at [66, 115] on div "#eqdyntqz" at bounding box center [66, 114] width 59 height 5
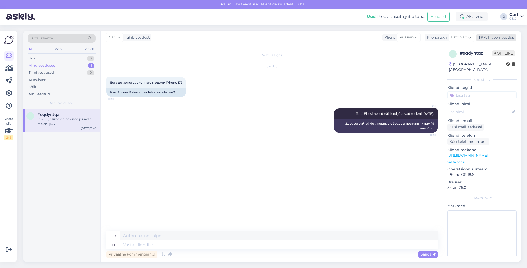
click at [507, 40] on div "Arhiveeri vestlus" at bounding box center [496, 37] width 40 height 7
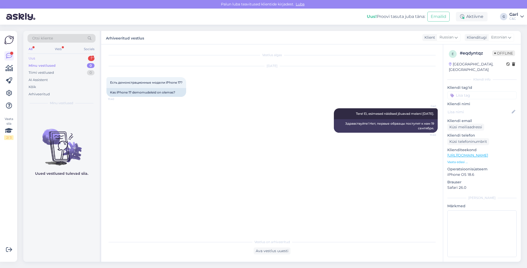
click at [89, 58] on div "1" at bounding box center [91, 58] width 6 height 5
click at [88, 72] on div "1" at bounding box center [91, 72] width 6 height 5
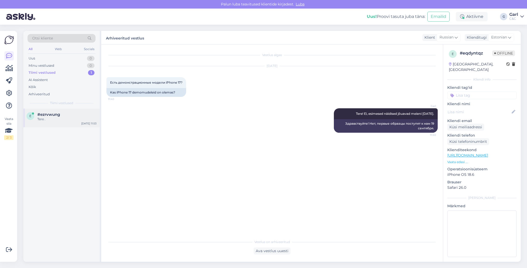
click at [46, 115] on span "#ezrvwung" at bounding box center [48, 114] width 23 height 5
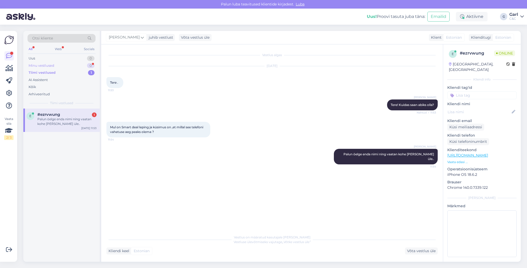
click at [78, 65] on div "Minu vestlused 0" at bounding box center [62, 65] width 68 height 7
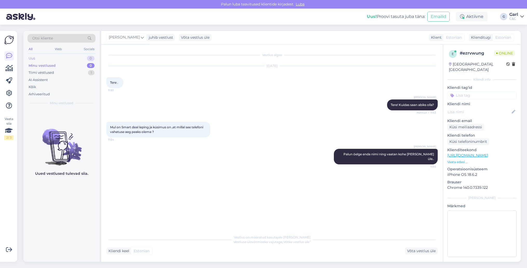
click at [78, 56] on div "Uus 0" at bounding box center [62, 58] width 68 height 7
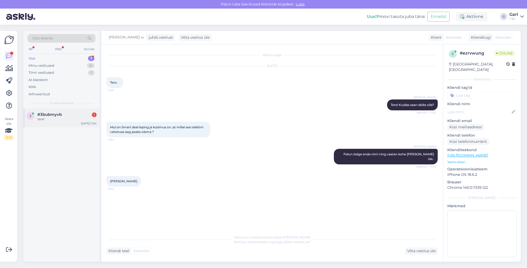
click at [70, 113] on div "#3bubmyvb 1" at bounding box center [66, 114] width 59 height 5
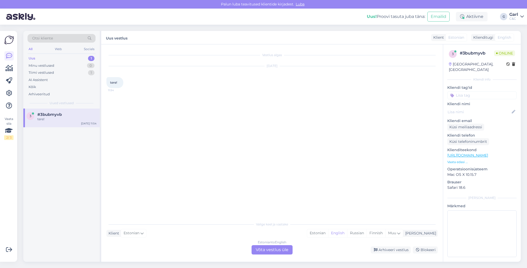
click at [331, 229] on div "Valige [PERSON_NAME] vastake Klient Estonian Mina Estonian English Russian Finn…" at bounding box center [271, 237] width 331 height 36
click at [328, 233] on div "Estonian" at bounding box center [317, 233] width 21 height 8
click at [281, 253] on div "Estonian to Estonian Võta vestlus üle" at bounding box center [271, 249] width 41 height 9
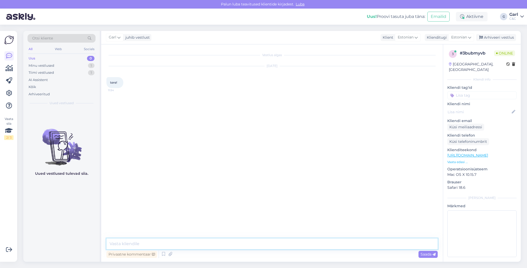
click at [282, 245] on textarea at bounding box center [271, 243] width 331 height 11
type textarea "Tere! Kuidas saan Teile abiks olla?"
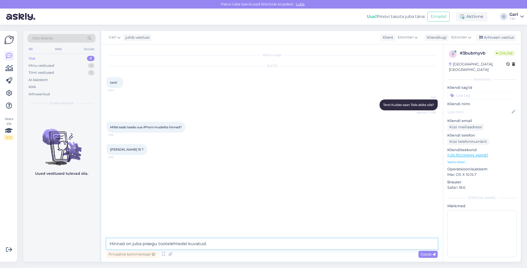
type textarea "Hinnad on juba praegu tootelehtedel kuvatud."
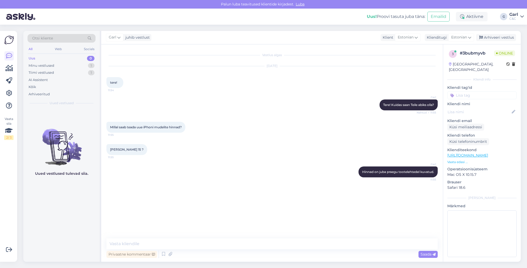
click at [184, 184] on div "Vestlus algas [DATE] tere! 11:54 Garl Tere! Kuidas saan Teile abiks olla? Nähtu…" at bounding box center [274, 142] width 336 height 184
click at [187, 214] on div "Vestlus algas [DATE] tere! 11:54 Garl Tere! Kuidas saan Teile abiks olla? Nähtu…" at bounding box center [274, 142] width 336 height 184
click at [182, 226] on div "Vestlus algas [DATE] tere! 11:54 Garl Tere! Kuidas saan Teile abiks olla? Nähtu…" at bounding box center [274, 142] width 336 height 184
click at [177, 235] on div "Vestlus algas [DATE] tere! 11:54 Garl Tere! Kuidas saan Teile abiks olla? Nähtu…" at bounding box center [271, 152] width 341 height 217
click at [176, 238] on textarea at bounding box center [271, 243] width 331 height 11
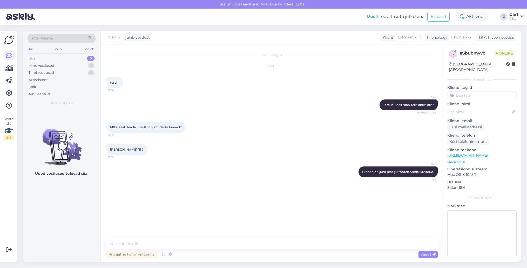
click at [76, 221] on div "Uued vestlused tulevad siia." at bounding box center [61, 184] width 76 height 153
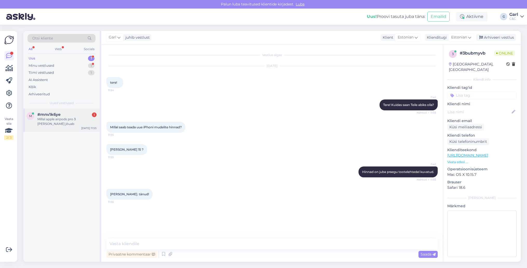
click at [69, 123] on div "Millal apple airpods pro 3 [PERSON_NAME] jõuab" at bounding box center [66, 121] width 59 height 9
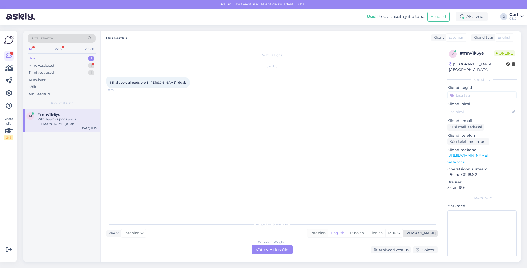
click at [328, 233] on div "Estonian" at bounding box center [317, 233] width 21 height 8
click at [273, 250] on div "Estonian to Estonian Võta vestlus üle" at bounding box center [271, 249] width 41 height 9
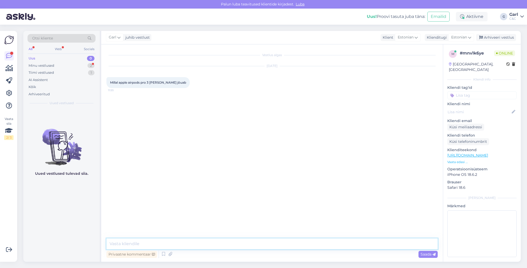
click at [273, 247] on textarea at bounding box center [271, 243] width 331 height 11
type textarea "Tere! Esimesed tooted jõuavad meieni [DATE], kuid need lähevad koheselt ka eelt…"
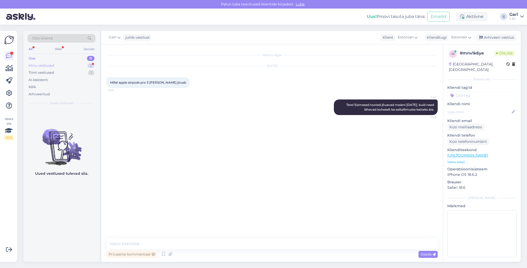
click at [78, 62] on div "Minu vestlused 2" at bounding box center [62, 65] width 68 height 7
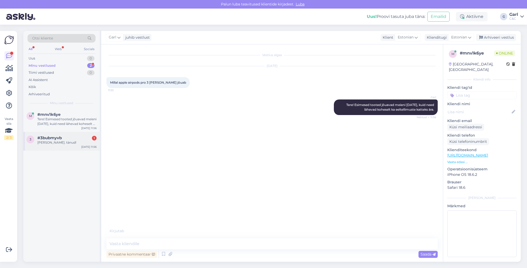
click at [69, 142] on div "[PERSON_NAME]. tänud!" at bounding box center [66, 142] width 59 height 5
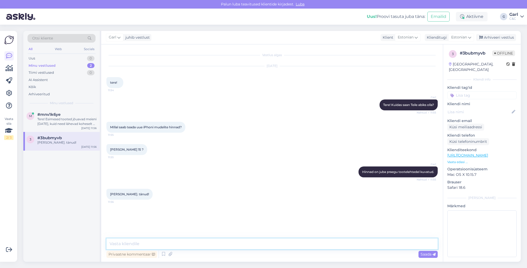
click at [158, 241] on textarea at bounding box center [271, 243] width 331 height 11
type textarea "[PERSON_NAME], võtke heaks!"
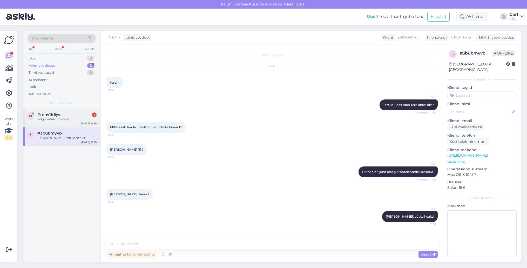
click at [47, 122] on div "m #mnv1k6ye 1 Selge, aitäh info eest [DATE] 11:56" at bounding box center [61, 117] width 76 height 19
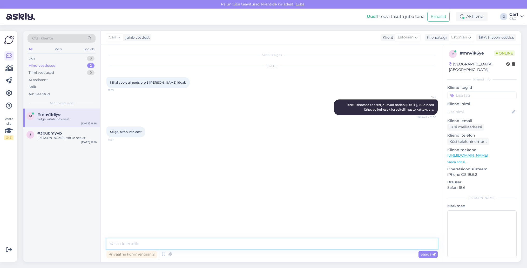
click at [222, 246] on textarea at bounding box center [271, 243] width 331 height 11
type textarea "[PERSON_NAME], võtke heaks!"
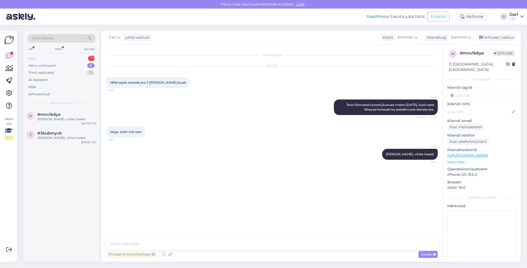
click at [90, 58] on div "1" at bounding box center [91, 58] width 6 height 5
drag, startPoint x: 83, startPoint y: 113, endPoint x: 91, endPoint y: 115, distance: 8.0
click at [83, 113] on div "#igtbwnta 1" at bounding box center [66, 114] width 59 height 5
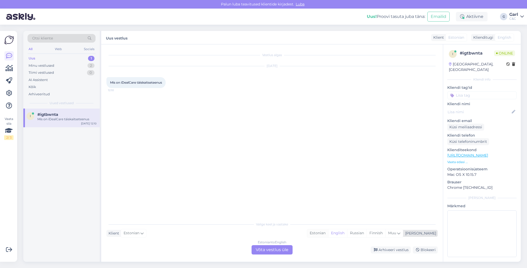
click at [328, 233] on div "Estonian" at bounding box center [317, 233] width 21 height 8
click at [467, 153] on link "[URL][DOMAIN_NAME]" at bounding box center [467, 155] width 41 height 5
click at [263, 250] on div "Estonian to Estonian Võta vestlus üle" at bounding box center [271, 249] width 41 height 9
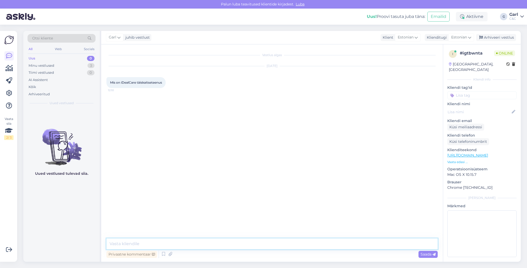
click at [263, 246] on textarea at bounding box center [271, 243] width 331 height 11
paste textarea "[URL][DOMAIN_NAME]"
type textarea "Tere! Kindlustuse kohta rohkem infot leiate siit: [URL][DOMAIN_NAME]"
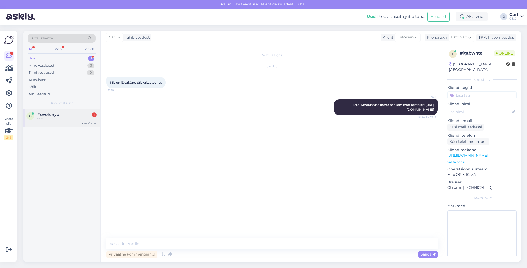
click at [79, 112] on div "#ovefunyc 1" at bounding box center [66, 114] width 59 height 5
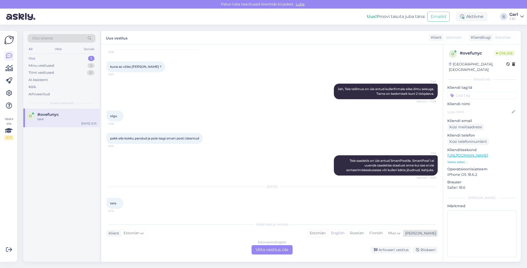
click at [328, 233] on div "Estonian" at bounding box center [317, 233] width 21 height 8
click at [281, 250] on div "Estonian to Estonian Võta vestlus üle" at bounding box center [271, 249] width 41 height 9
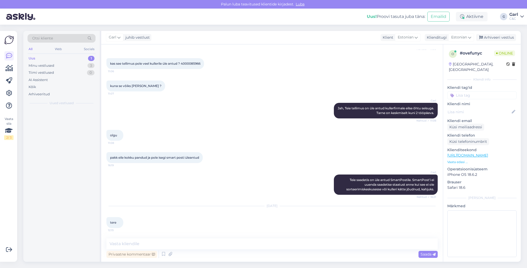
scroll to position [69, 0]
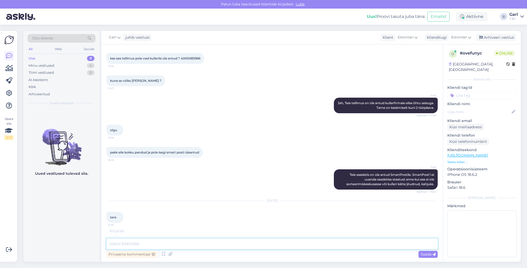
click at [279, 244] on textarea at bounding box center [271, 243] width 331 height 11
type textarea "Tere! Kuidas saan Teile abiks olla?"
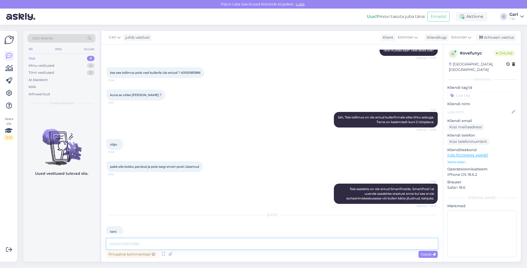
scroll to position [53, 0]
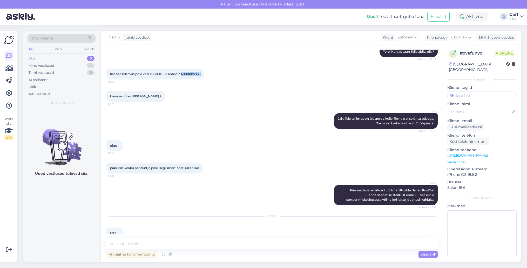
drag, startPoint x: 183, startPoint y: 73, endPoint x: 209, endPoint y: 71, distance: 26.3
click at [204, 71] on div "kas see tellimus pole veel kullerile üle antud ? 4000085966 11:06" at bounding box center [155, 74] width 98 height 11
copy div "4000085966 11:06"
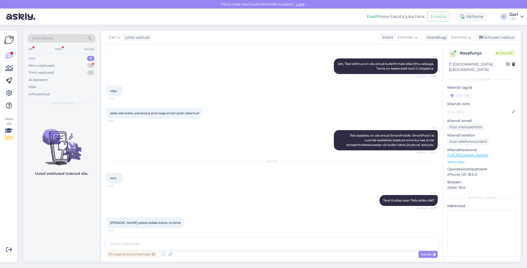
scroll to position [135, 0]
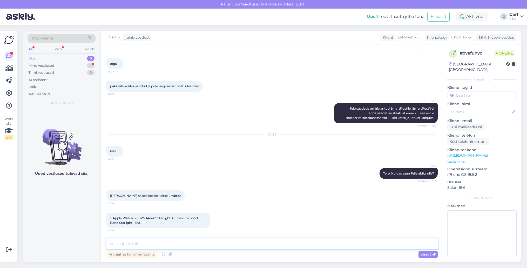
click at [134, 242] on textarea at bounding box center [271, 243] width 331 height 11
paste textarea "[URL][DOMAIN_NAME]"
type textarea "[URL][DOMAIN_NAME]"
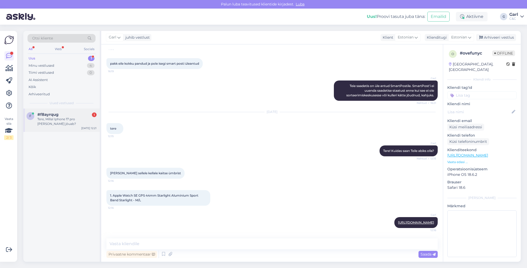
click at [77, 119] on div "Tere, Millal Iphone 17 pro [PERSON_NAME] jõuab?" at bounding box center [66, 121] width 59 height 9
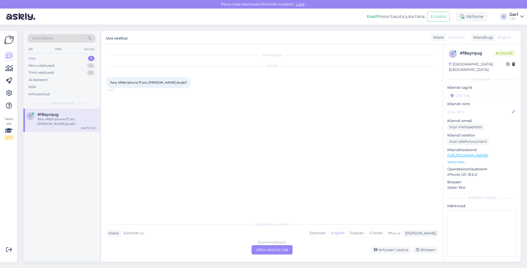
scroll to position [0, 0]
click at [328, 232] on div "Estonian" at bounding box center [317, 233] width 21 height 8
click at [273, 249] on div "Estonian to Estonian Võta vestlus üle" at bounding box center [271, 249] width 41 height 9
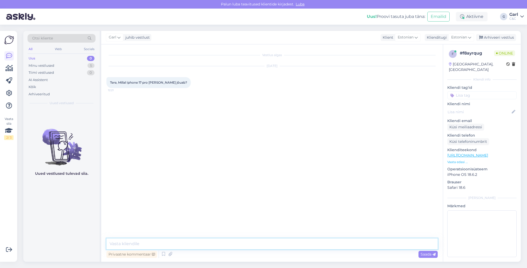
click at [273, 248] on textarea at bounding box center [271, 243] width 331 height 11
click at [162, 255] on icon at bounding box center [163, 254] width 6 height 8
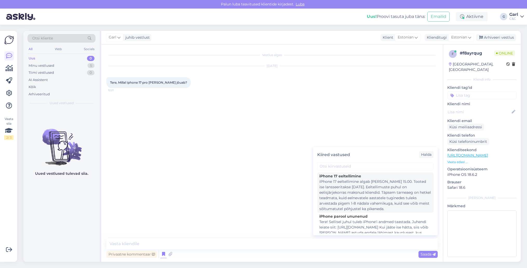
click at [339, 203] on div "iPhone 17 eeltellimine algab [PERSON_NAME] 15.00. Tooted ise lansseeritakse [DA…" at bounding box center [375, 195] width 112 height 33
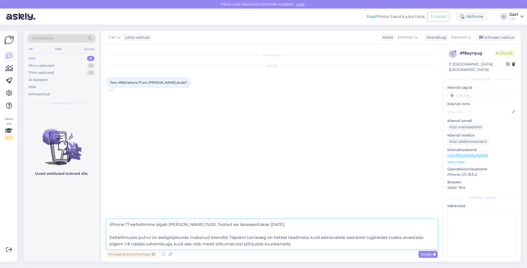
click at [107, 224] on textarea "iPhone 17 eeltellimine algab [PERSON_NAME] 15.00. Tooted ise lansseeritakse [DA…" at bounding box center [271, 234] width 331 height 30
type textarea "Tere! iPhone 17 eeltellimine algab [PERSON_NAME] 15.00. Tooted ise lansseeritak…"
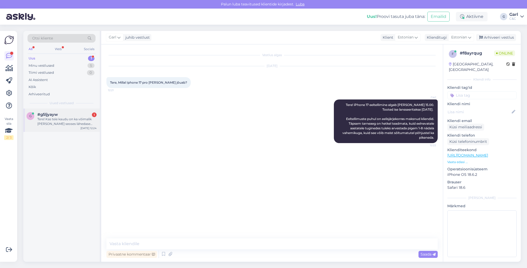
click at [71, 117] on div "Tere! Kas teie kaudu on ka võimalik [PERSON_NAME] seoses lähedase surmaga ning …" at bounding box center [66, 121] width 59 height 9
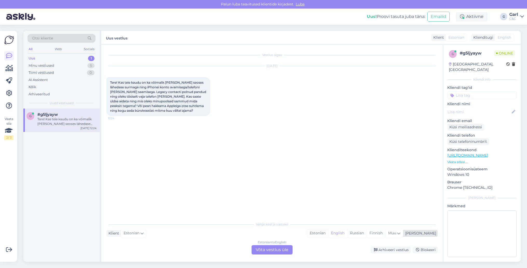
click at [328, 233] on div "Estonian" at bounding box center [317, 233] width 21 height 8
click at [283, 250] on div "Estonian to Estonian Võta vestlus üle" at bounding box center [271, 249] width 41 height 9
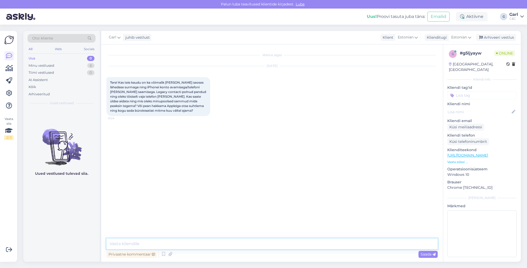
click at [283, 244] on textarea at bounding box center [271, 243] width 331 height 11
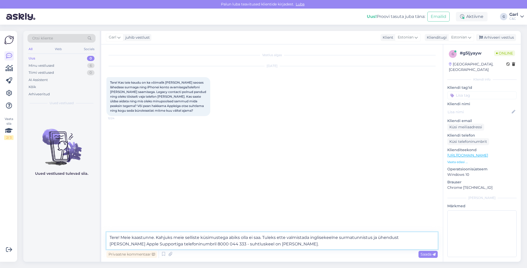
type textarea "Tere! Meie kaastunne. Kahjuks meie selliste küsimustega abiks olla ei saa. Tule…"
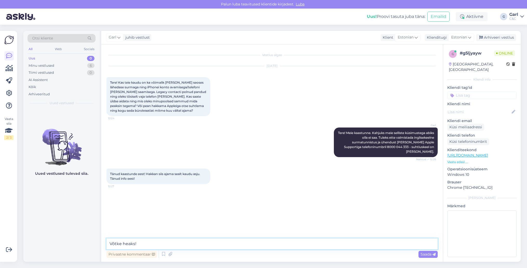
type textarea "Võtke heaks!"
click at [72, 65] on div "Minu vestlused 6" at bounding box center [62, 65] width 68 height 7
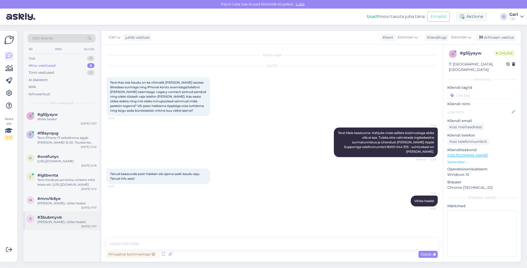
click at [74, 224] on div "[PERSON_NAME], võtke heaks!" at bounding box center [66, 222] width 59 height 5
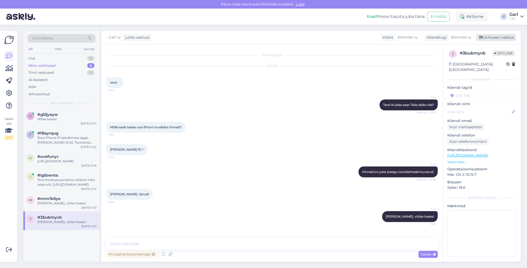
click at [491, 36] on div "Arhiveeri vestlus" at bounding box center [496, 37] width 40 height 7
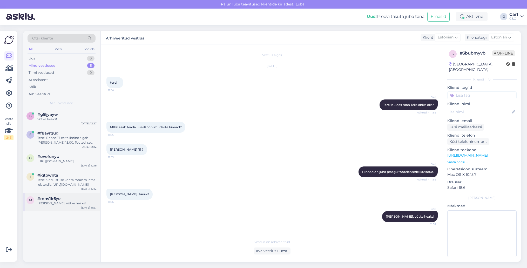
click at [92, 201] on div "#mnv1k6ye" at bounding box center [66, 198] width 59 height 5
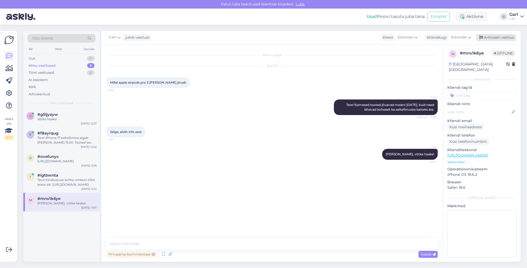
click at [495, 37] on div "Arhiveeri vestlus" at bounding box center [496, 37] width 40 height 7
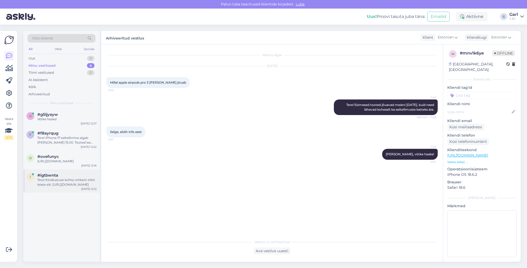
click at [91, 184] on div "Tere! Kindlustuse kohta rohkem infot leiate siit: [URL][DOMAIN_NAME]" at bounding box center [66, 181] width 59 height 9
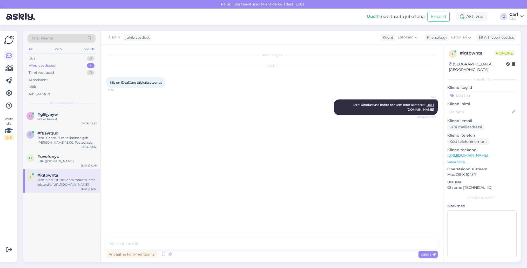
click at [491, 42] on div "Garl juhib vestlust Klient [DEMOGRAPHIC_DATA] Klienditugi Estonian Arhiveeri ve…" at bounding box center [310, 37] width 419 height 13
click at [491, 38] on div "Arhiveeri vestlus" at bounding box center [496, 37] width 40 height 7
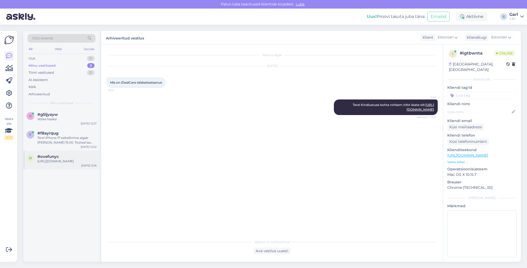
click at [87, 163] on div "[URL][DOMAIN_NAME]" at bounding box center [66, 161] width 59 height 5
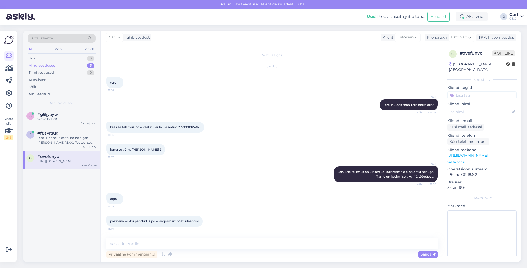
scroll to position [162, 0]
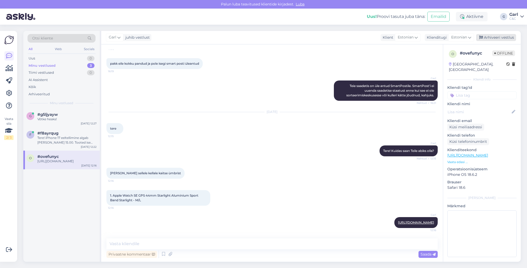
click at [495, 35] on div "Arhiveeri vestlus" at bounding box center [496, 37] width 40 height 7
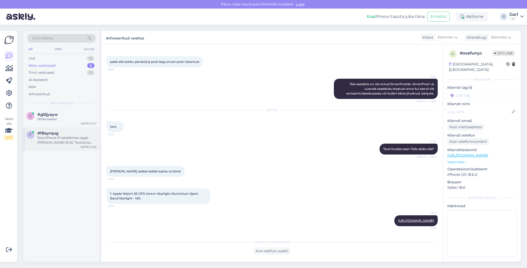
click at [56, 145] on div "f #f8ayrqug Tere! iPhone 17 eeltellimine algab [PERSON_NAME] 15.00. Tooted ise …" at bounding box center [61, 138] width 76 height 23
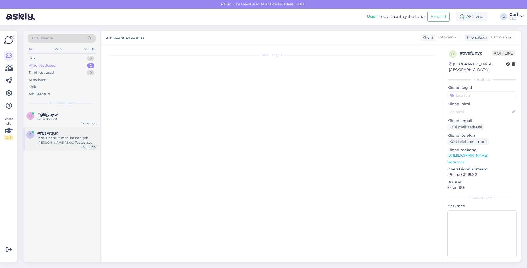
scroll to position [0, 0]
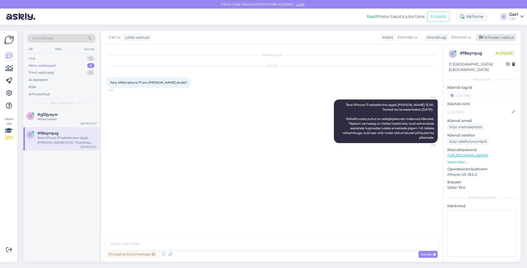
click at [496, 36] on div "Arhiveeri vestlus" at bounding box center [496, 37] width 40 height 7
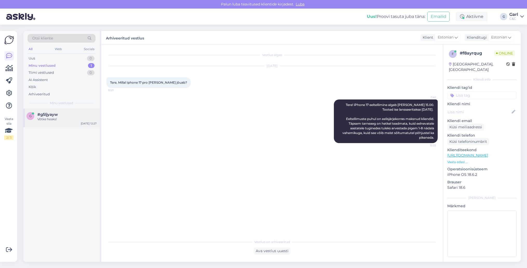
click at [35, 115] on div "g #g5ljyayw Võtke heaks!" at bounding box center [61, 116] width 70 height 9
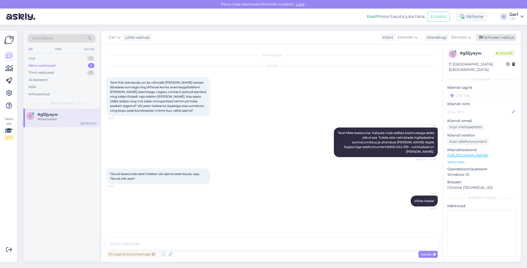
click at [503, 35] on div "Arhiveeri vestlus" at bounding box center [496, 37] width 40 height 7
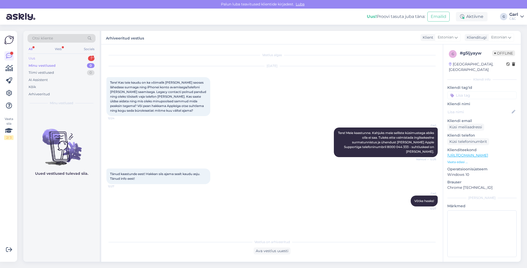
click at [68, 57] on div "Uus 1" at bounding box center [62, 58] width 68 height 7
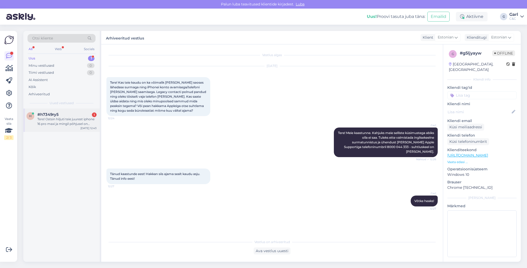
click at [72, 121] on div "Tere! Ostsin hiljuti teie juurest iphone 16 pro maxi ja mingil põhjusel on pilt…" at bounding box center [66, 121] width 59 height 9
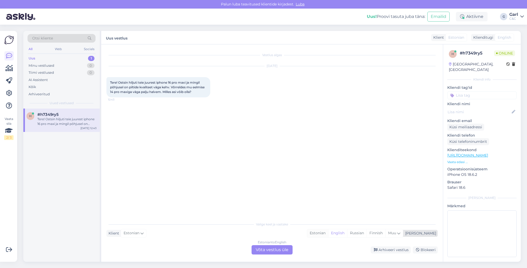
click at [328, 234] on div "Estonian" at bounding box center [317, 233] width 21 height 8
click at [255, 249] on div "Estonian to Estonian Võta vestlus üle" at bounding box center [271, 249] width 41 height 9
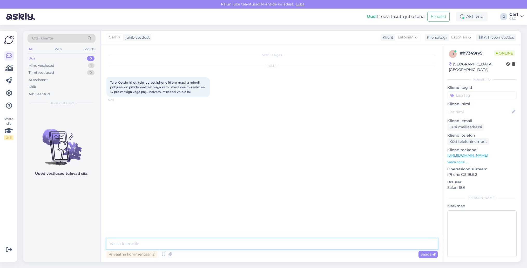
click at [253, 246] on textarea at bounding box center [271, 243] width 331 height 11
type textarea "Tere! Soovitame võimalusel telefoniga kauplusest läbi tulla ning ette näidata k…"
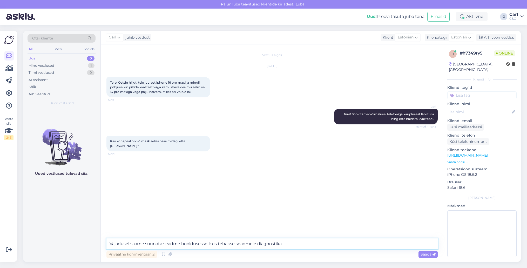
type textarea "Vajadusel saame suunata seadme hooldusesse, kus tehakse seadmele diagnostika."
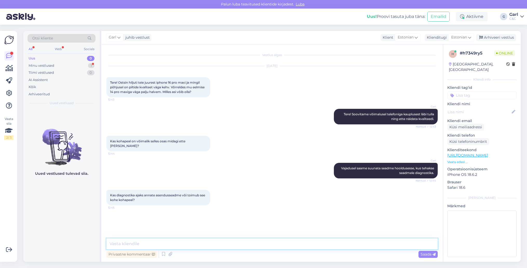
click at [186, 245] on textarea at bounding box center [271, 243] width 331 height 11
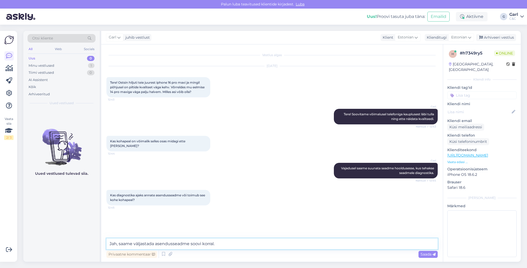
type textarea "Jah, saame väljastada asendusseadme soovi korral."
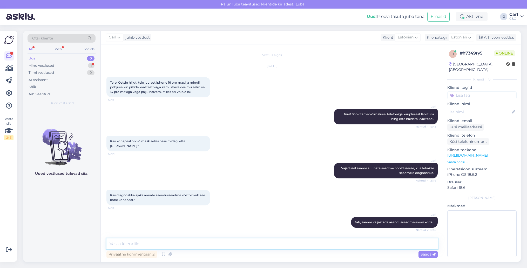
scroll to position [17, 0]
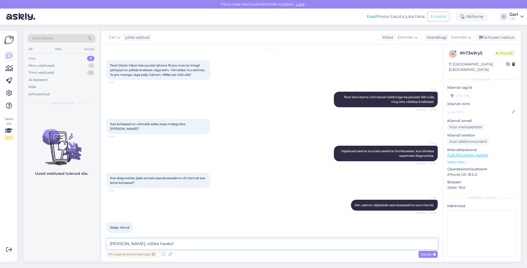
type textarea "[PERSON_NAME], võtke heaks!"
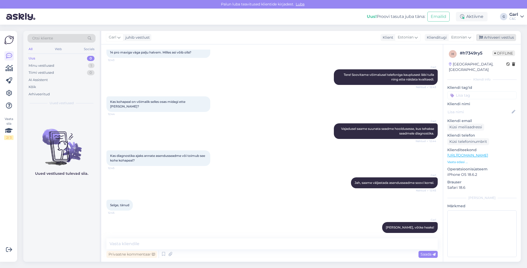
click at [506, 38] on div "Arhiveeri vestlus" at bounding box center [496, 37] width 40 height 7
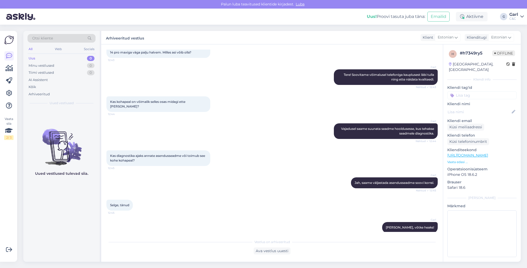
click at [9, 73] on div at bounding box center [8, 80] width 9 height 59
click at [9, 72] on link at bounding box center [8, 68] width 9 height 9
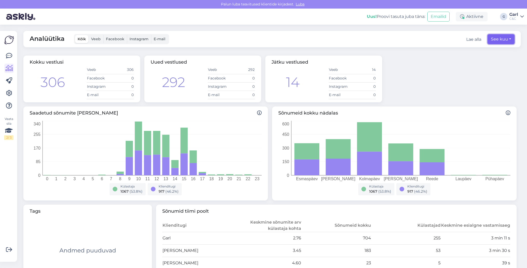
click at [506, 40] on button "See kuu" at bounding box center [500, 39] width 27 height 10
select select "8"
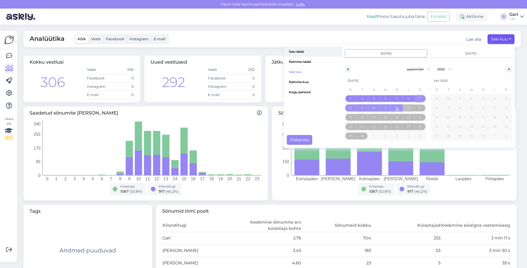
click at [302, 54] on span "See nädal" at bounding box center [313, 52] width 58 height 10
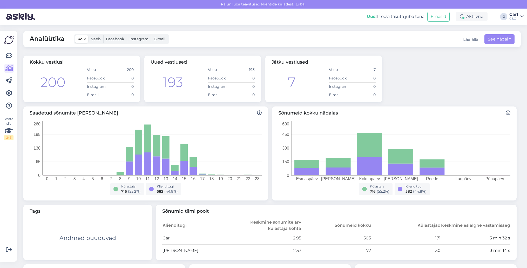
click at [358, 44] on div "Analüütika Kõik Veeb Facebook Instagram E-mail Lae alla See nädal See nädal Eel…" at bounding box center [271, 39] width 497 height 16
click at [9, 54] on icon at bounding box center [9, 56] width 6 height 6
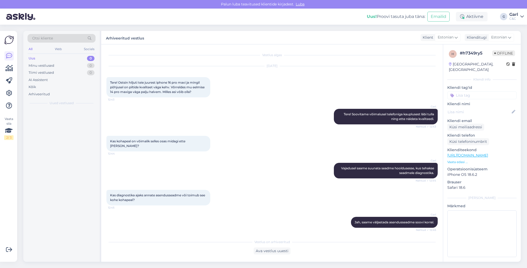
scroll to position [11, 0]
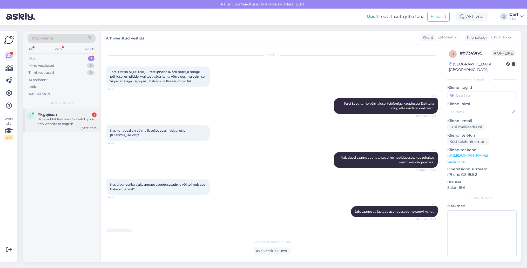
click at [71, 110] on div "k #kgejiesn 1 Hi. I couldnt find how to switch your new website to english [DAT…" at bounding box center [61, 119] width 76 height 23
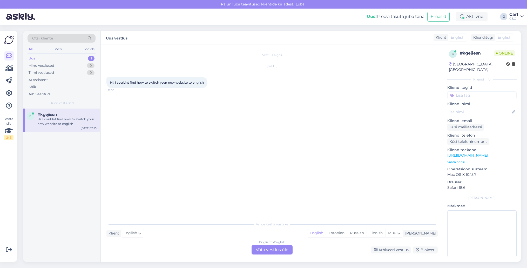
scroll to position [0, 0]
click at [281, 245] on div "English to English Võta vestlus üle" at bounding box center [271, 249] width 41 height 9
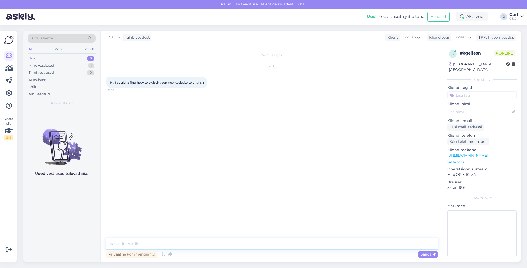
click at [282, 243] on textarea at bounding box center [271, 243] width 331 height 11
paste textarea "[URL][DOMAIN_NAME]"
type textarea "Hello! [URL][DOMAIN_NAME]"
click at [402, 105] on link "[URL][DOMAIN_NAME]" at bounding box center [416, 105] width 36 height 4
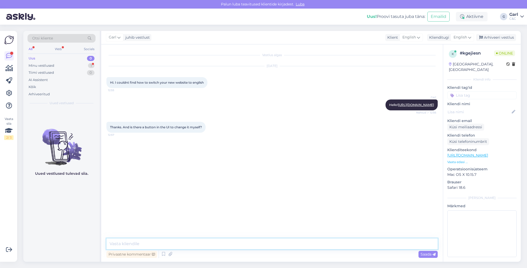
click at [227, 246] on textarea at bounding box center [271, 243] width 331 height 11
type textarea "Y"
type textarea "When you go to the [DOMAIN_NAME] website, it will be available to change the la…"
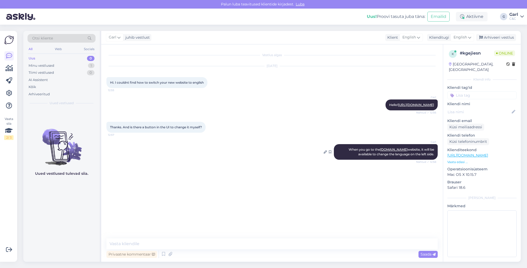
click at [381, 148] on link "[DOMAIN_NAME]" at bounding box center [394, 149] width 28 height 4
click at [212, 248] on textarea at bounding box center [271, 243] width 331 height 11
type textarea "You're welcome!"
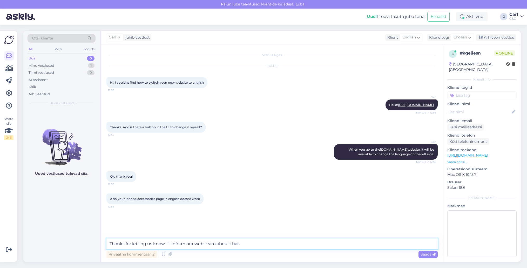
type textarea "Thanks for letting us know. I'll inform our web team about that."
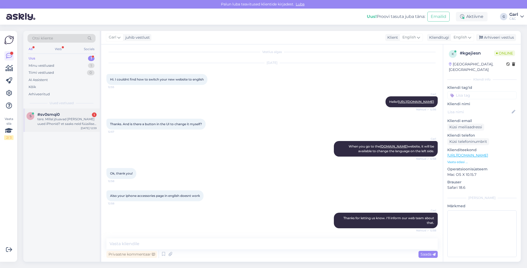
click at [73, 114] on div "#sv0smqi0 1" at bounding box center [66, 114] width 59 height 5
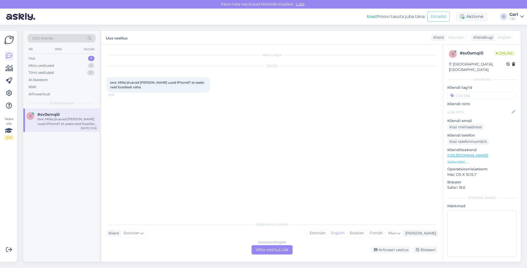
scroll to position [0, 0]
click at [328, 235] on div "Estonian" at bounding box center [317, 233] width 21 height 8
click at [278, 247] on div "Estonian to Estonian Võta vestlus üle" at bounding box center [271, 249] width 41 height 9
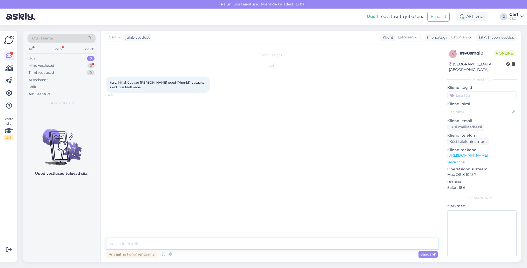
click at [278, 246] on textarea at bounding box center [271, 243] width 331 height 11
type textarea "Tere! Näidised jõuavad meieni [DATE]."
click at [88, 64] on div "2" at bounding box center [90, 65] width 7 height 5
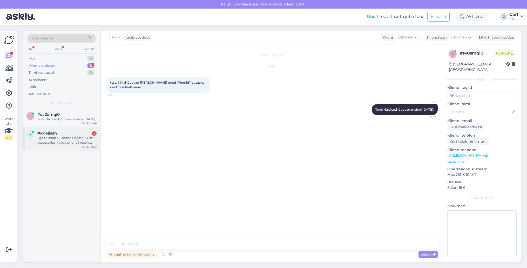
click at [74, 135] on div "#kgejiesn 1" at bounding box center [66, 133] width 59 height 5
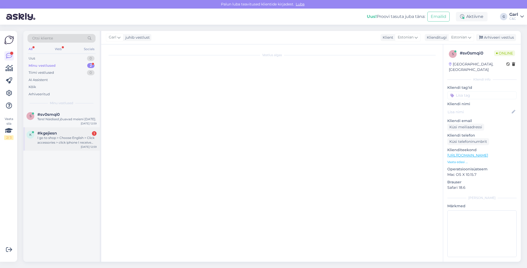
scroll to position [39, 0]
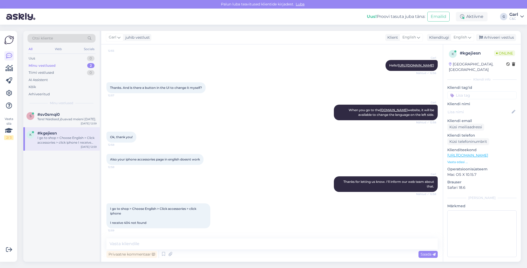
click at [217, 190] on div "Garl Thanks for letting us know. I'll inform our web team about that. Nähtud ✓ …" at bounding box center [271, 183] width 331 height 27
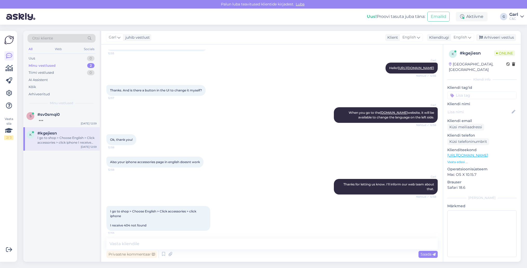
scroll to position [38, 0]
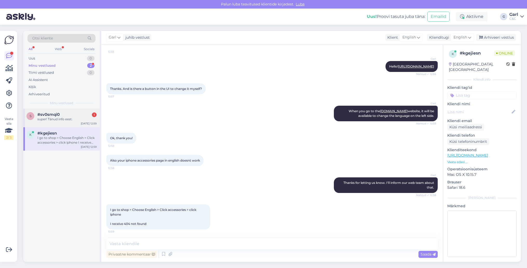
click at [78, 116] on div "#sv0smqi0 1" at bounding box center [66, 114] width 59 height 5
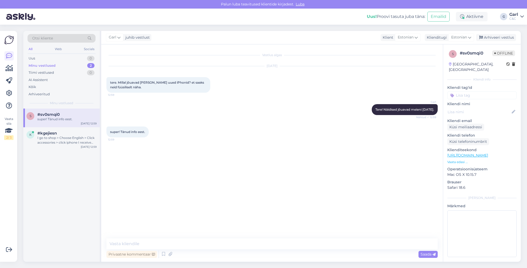
scroll to position [0, 0]
click at [161, 247] on textarea at bounding box center [271, 243] width 331 height 11
type textarea "[PERSON_NAME], võtke heaks!"
click at [83, 142] on div "I go to shop > Choose English > Click accessories > click iphone I receive 404 …" at bounding box center [66, 139] width 59 height 9
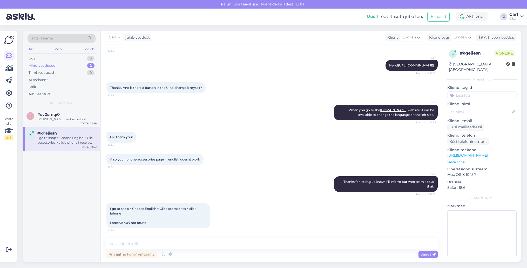
click at [183, 236] on div "Vestlus algas [DATE] Hi. I couldnt find how to switch your new website to engli…" at bounding box center [271, 152] width 341 height 217
click at [183, 242] on textarea at bounding box center [271, 243] width 331 height 11
paste textarea "[URL][DOMAIN_NAME]"
type textarea "[URL][DOMAIN_NAME]"
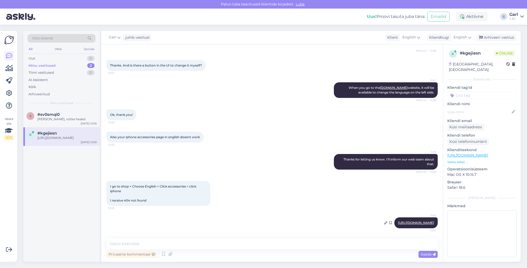
click at [398, 221] on link "[URL][DOMAIN_NAME]" at bounding box center [416, 223] width 36 height 4
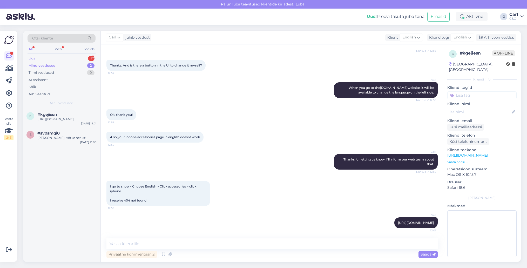
click at [82, 59] on div "Uus 1" at bounding box center [62, 58] width 68 height 7
click at [79, 138] on div "kas uuskasutatud ipad-ilt läheb ka -10% [PERSON_NAME] kaardiga?" at bounding box center [66, 139] width 59 height 9
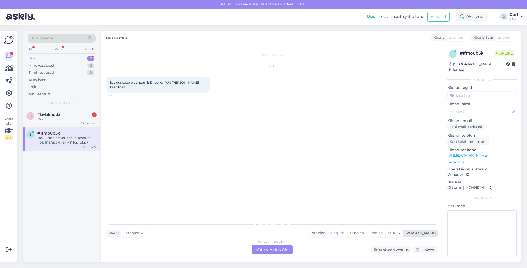
click at [328, 232] on div "Estonian" at bounding box center [317, 233] width 21 height 8
click at [281, 249] on div "Estonian to Estonian Võta vestlus üle" at bounding box center [271, 249] width 41 height 9
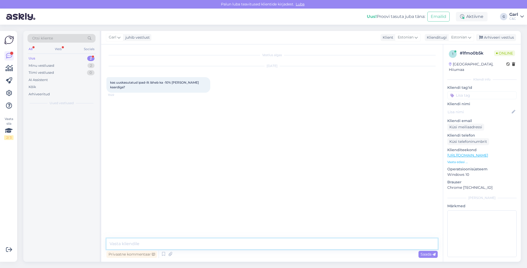
click at [280, 247] on textarea at bounding box center [271, 243] width 331 height 11
type textarea "Tere! Üks hetk palun, täpsustan seda."
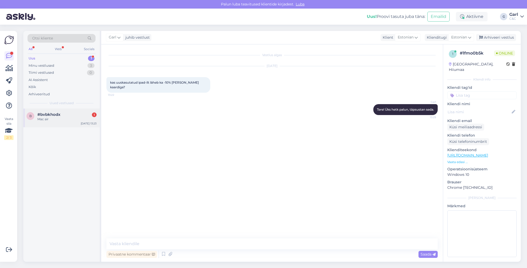
click at [83, 108] on div "b #bvbkhodx 1 Mac air [DATE] 13:23" at bounding box center [61, 117] width 76 height 19
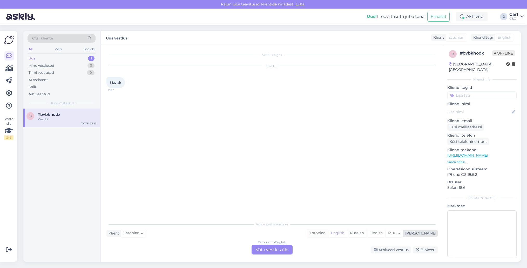
click at [328, 234] on div "Estonian" at bounding box center [317, 233] width 21 height 8
click at [328, 230] on div "Estonian" at bounding box center [317, 233] width 21 height 8
click at [277, 248] on div "Estonian to Estonian Võta vestlus üle" at bounding box center [271, 249] width 41 height 9
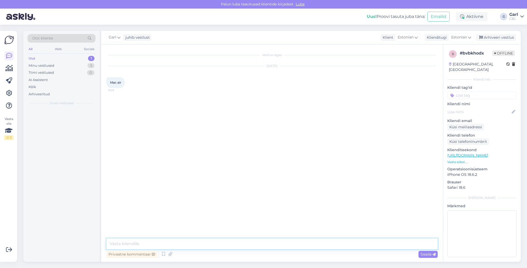
click at [277, 243] on textarea at bounding box center [271, 243] width 331 height 11
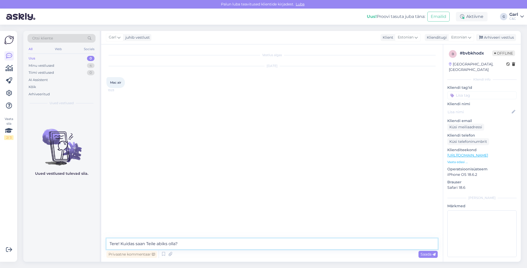
type textarea "Tere! Kuidas saan Teile abiks olla?"
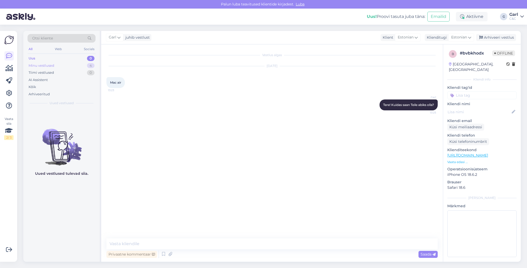
click at [82, 64] on div "Minu vestlused 4" at bounding box center [62, 65] width 68 height 7
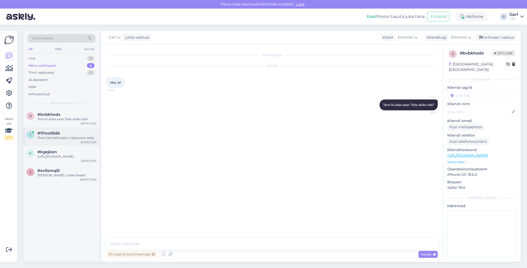
click at [68, 131] on div "#1fmo0b5k" at bounding box center [66, 133] width 59 height 5
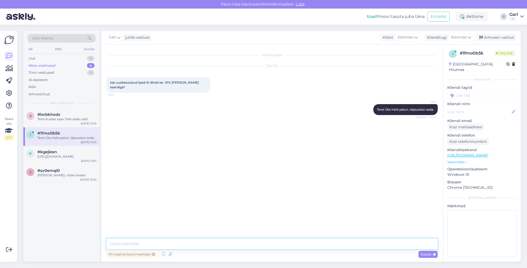
click at [174, 245] on textarea at bounding box center [271, 243] width 331 height 11
type textarea "Paraku ei ole võimalik ISIC soodustust rakendada demotoodetele."
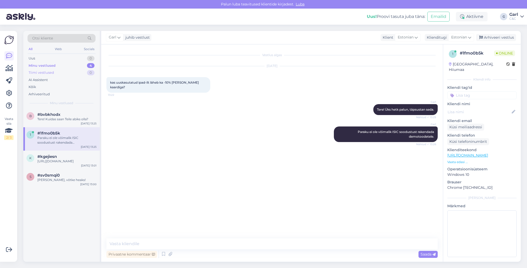
click at [71, 73] on div "Tiimi vestlused 0" at bounding box center [62, 72] width 68 height 7
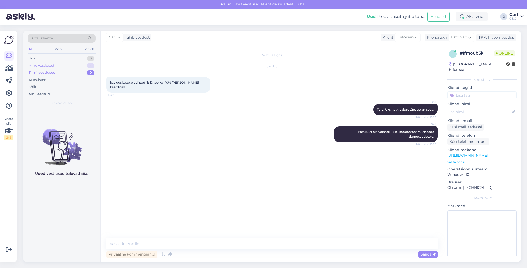
click at [71, 67] on div "Minu vestlused 4" at bounding box center [62, 65] width 68 height 7
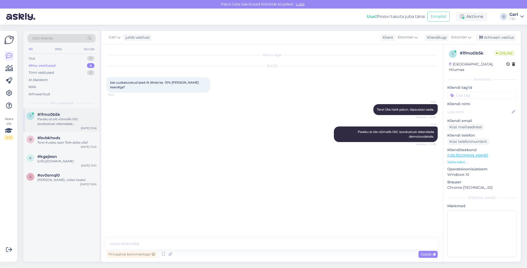
click at [74, 125] on div "Paraku ei ole võimalik ISIC soodustust rakendada demotoodetele." at bounding box center [66, 121] width 59 height 9
click at [74, 140] on div "Tere! Kuidas saan Teile abiks olla?" at bounding box center [66, 142] width 59 height 5
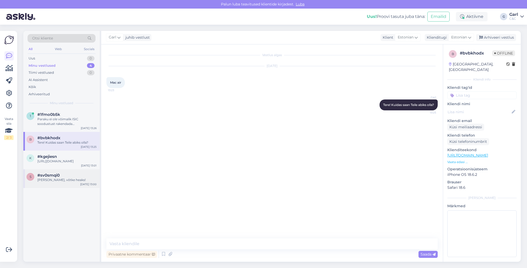
click at [70, 180] on div "[PERSON_NAME], võtke heaks!" at bounding box center [66, 179] width 59 height 5
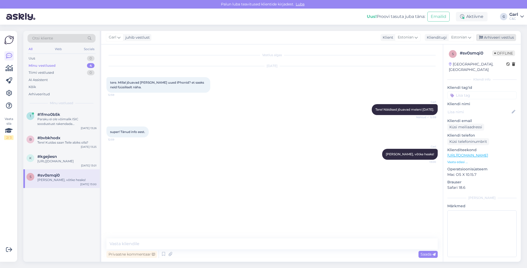
click at [498, 37] on div "Arhiveeri vestlus" at bounding box center [496, 37] width 40 height 7
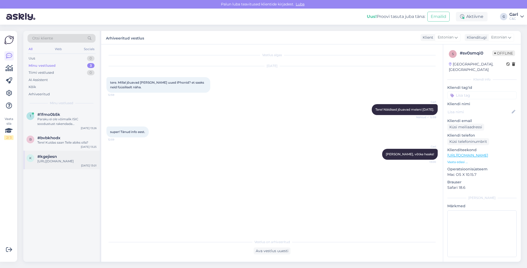
click at [60, 165] on div "k #kgejiesn [URL][DOMAIN_NAME] [DATE] 13:01" at bounding box center [61, 160] width 76 height 19
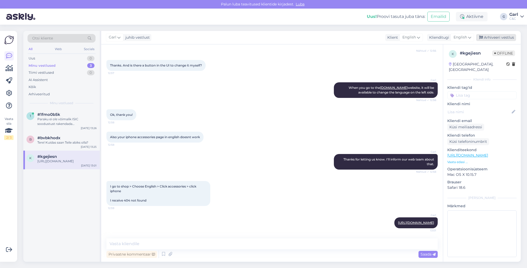
click at [500, 37] on div "Arhiveeri vestlus" at bounding box center [496, 37] width 40 height 7
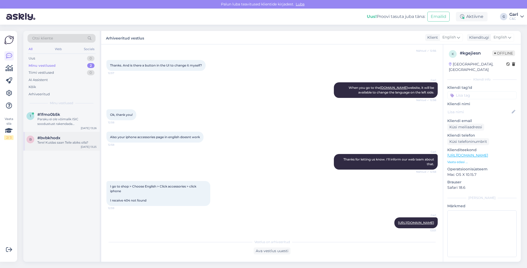
click at [60, 142] on div "Tere! Kuidas saan Teile abiks olla?" at bounding box center [66, 142] width 59 height 5
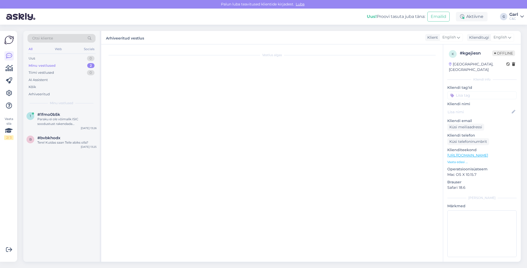
scroll to position [0, 0]
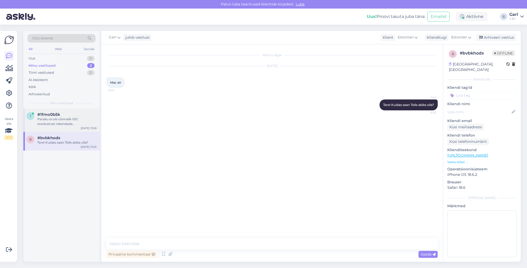
click at [76, 114] on div "#1fmo0b5k" at bounding box center [66, 114] width 59 height 5
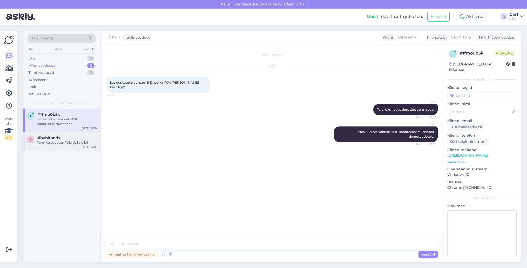
click at [87, 138] on div "#bvbkhodx" at bounding box center [66, 137] width 59 height 5
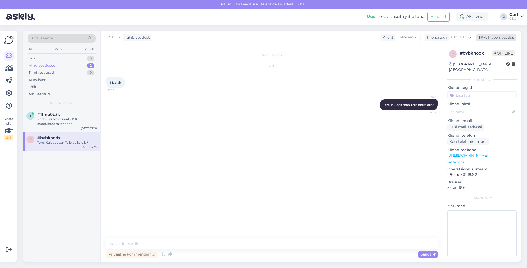
click at [498, 36] on div "Arhiveeri vestlus" at bounding box center [496, 37] width 40 height 7
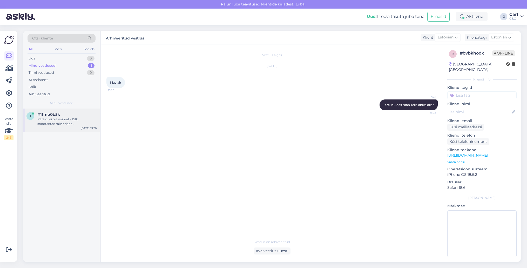
click at [73, 123] on div "Paraku ei ole võimalik ISIC soodustust rakendada demotoodetele." at bounding box center [66, 121] width 59 height 9
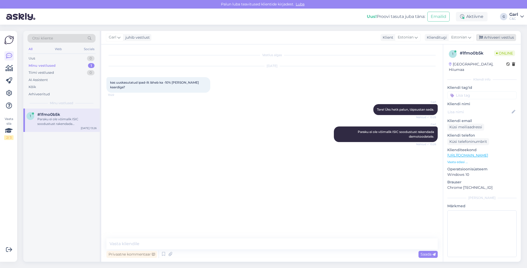
click at [498, 39] on div "Arhiveeri vestlus" at bounding box center [496, 37] width 40 height 7
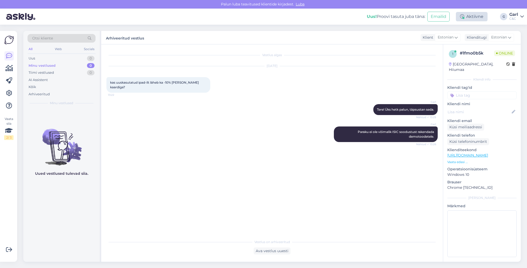
click at [465, 15] on div "Aktiivne" at bounding box center [472, 16] width 32 height 9
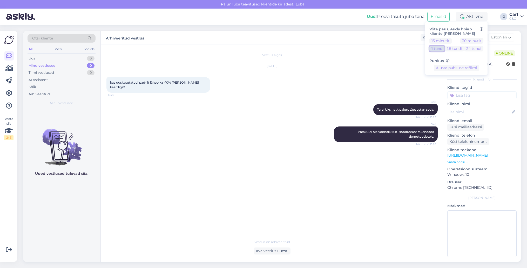
click at [437, 49] on button "1 tund" at bounding box center [436, 49] width 15 height 6
